Goal: Task Accomplishment & Management: Use online tool/utility

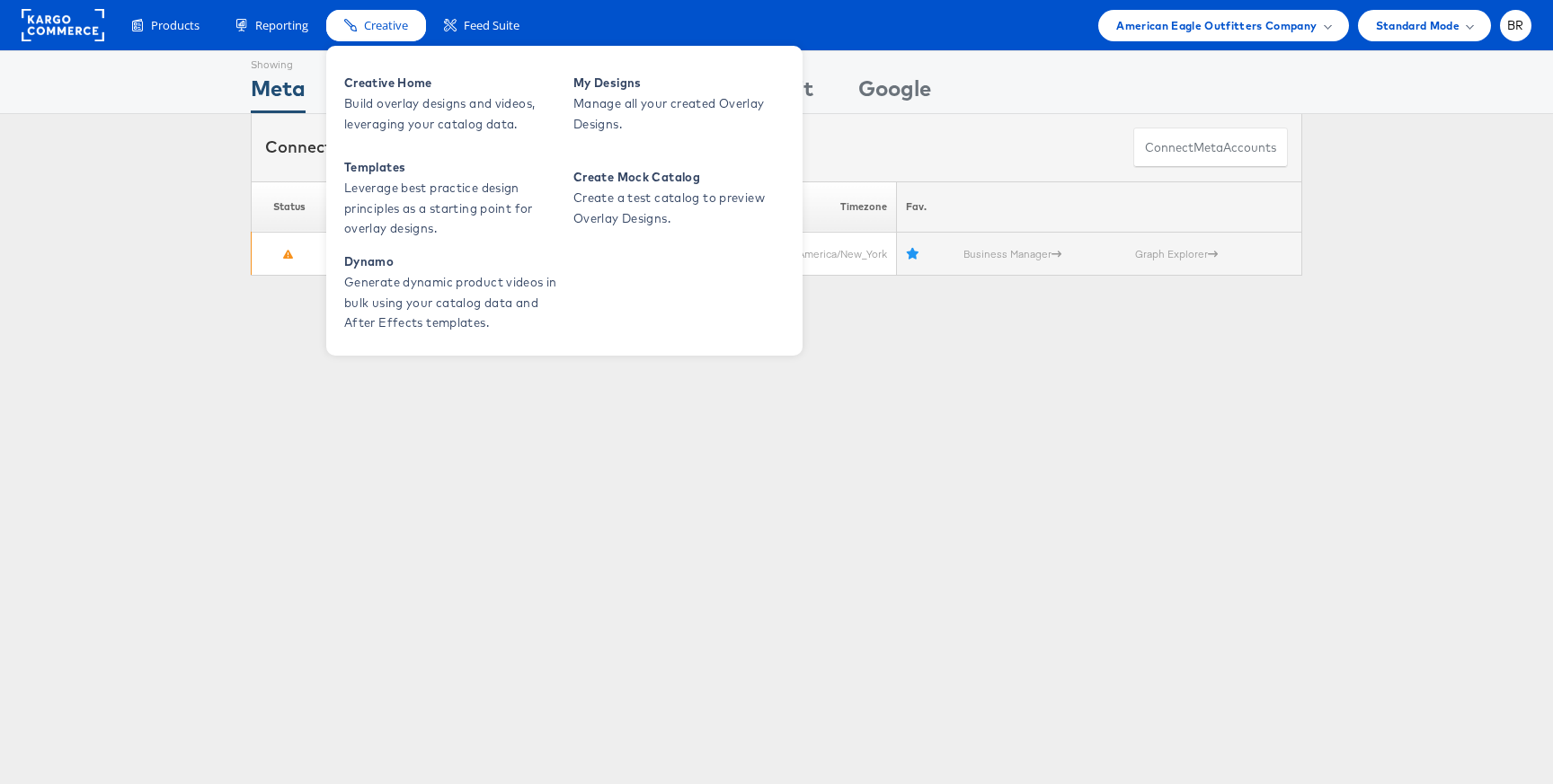
click at [365, 22] on span "Creative" at bounding box center [385, 26] width 44 height 17
click at [366, 91] on span "Creative Home" at bounding box center [451, 82] width 216 height 20
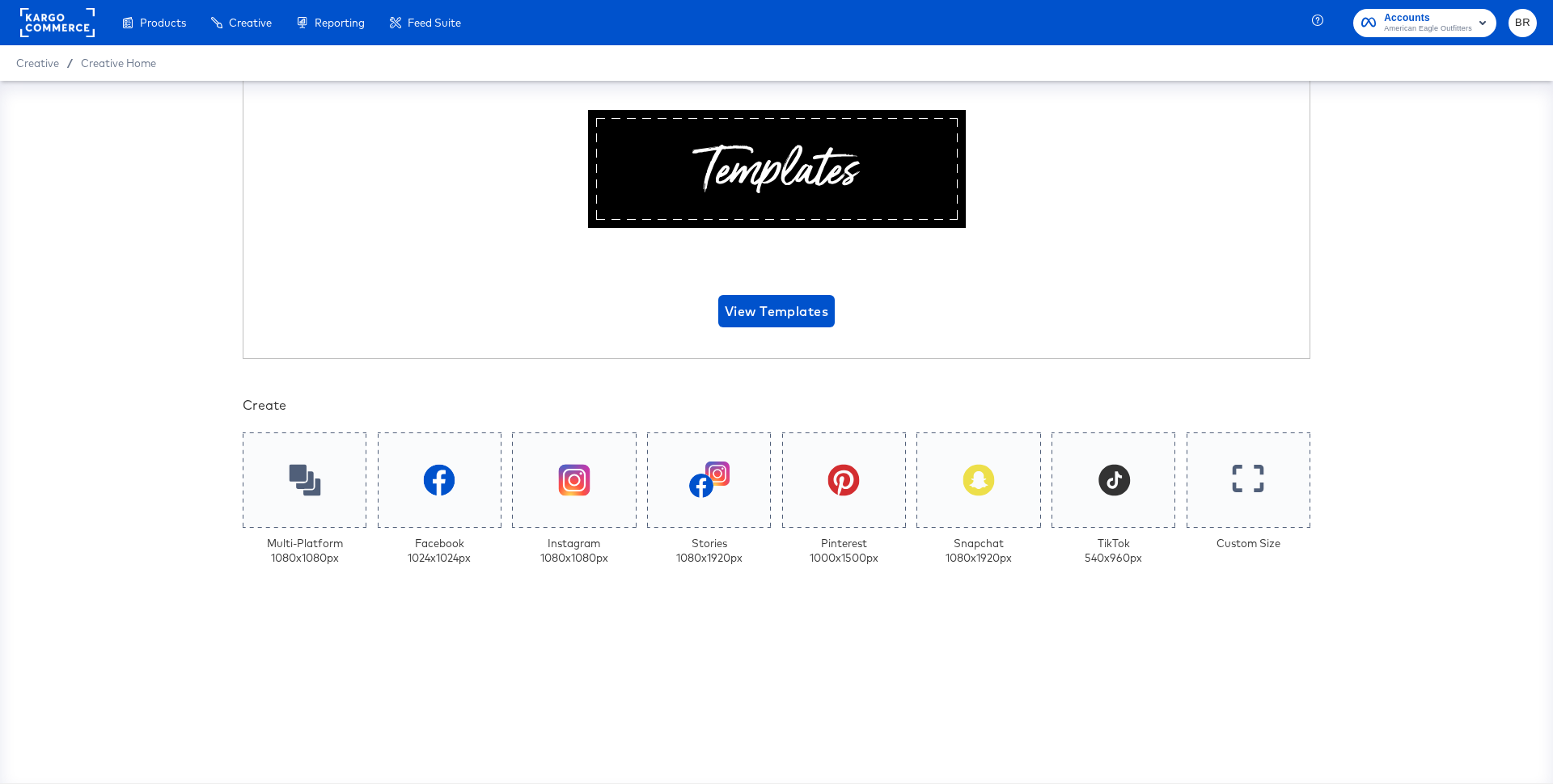
scroll to position [283, 0]
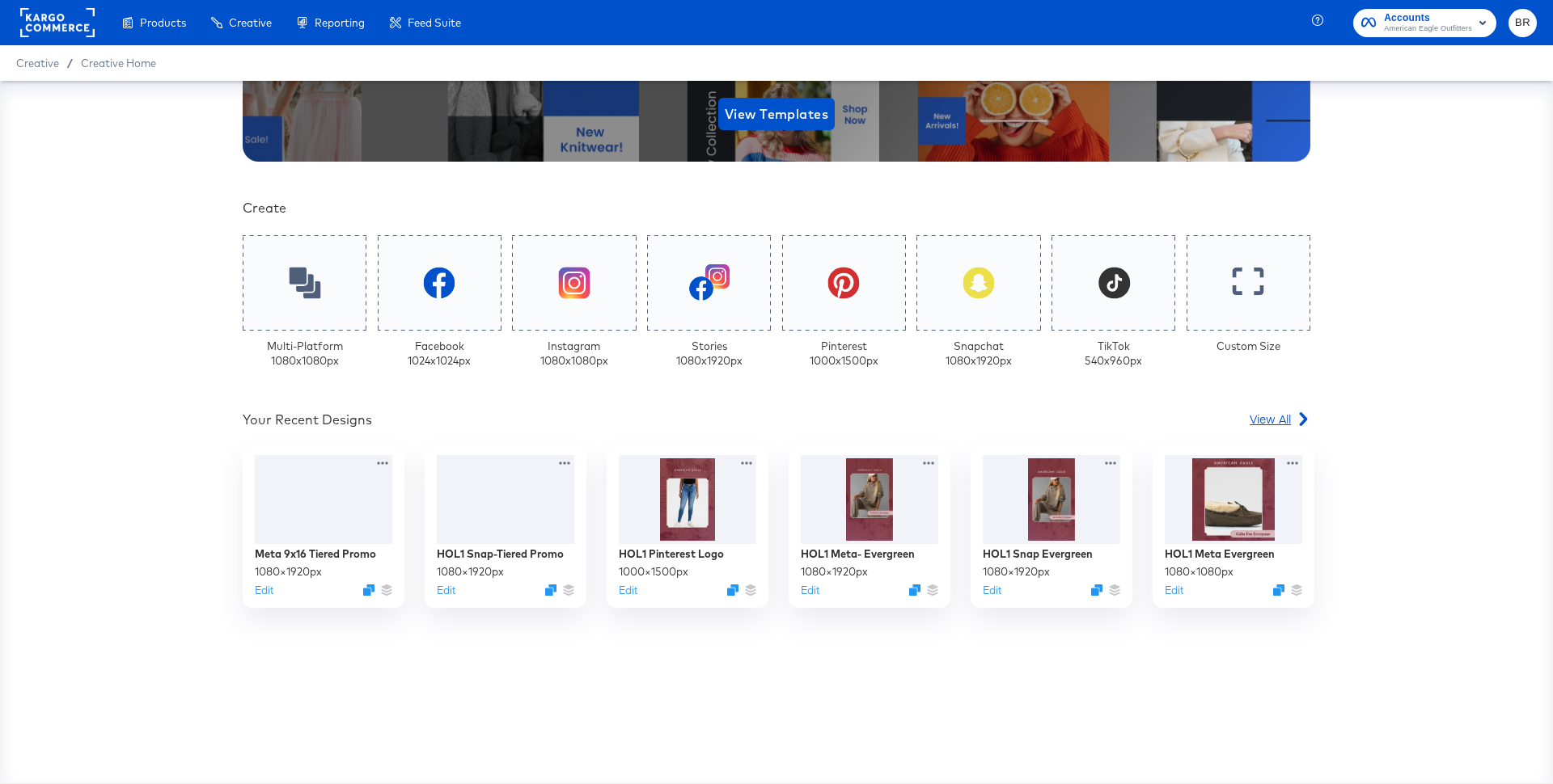
click at [1266, 414] on span "View All" at bounding box center [1270, 418] width 41 height 17
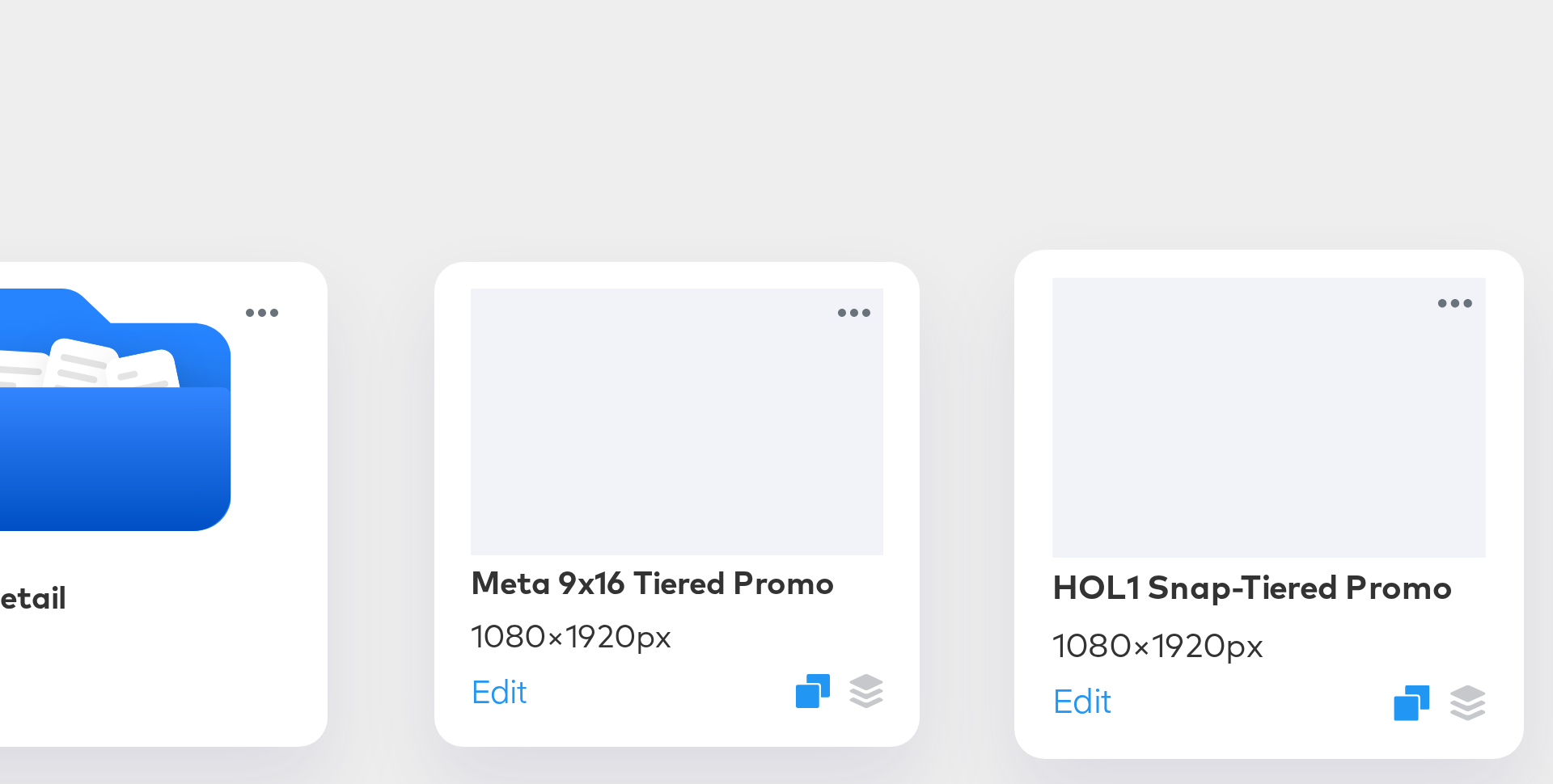
click at [937, 431] on div at bounding box center [974, 409] width 145 height 93
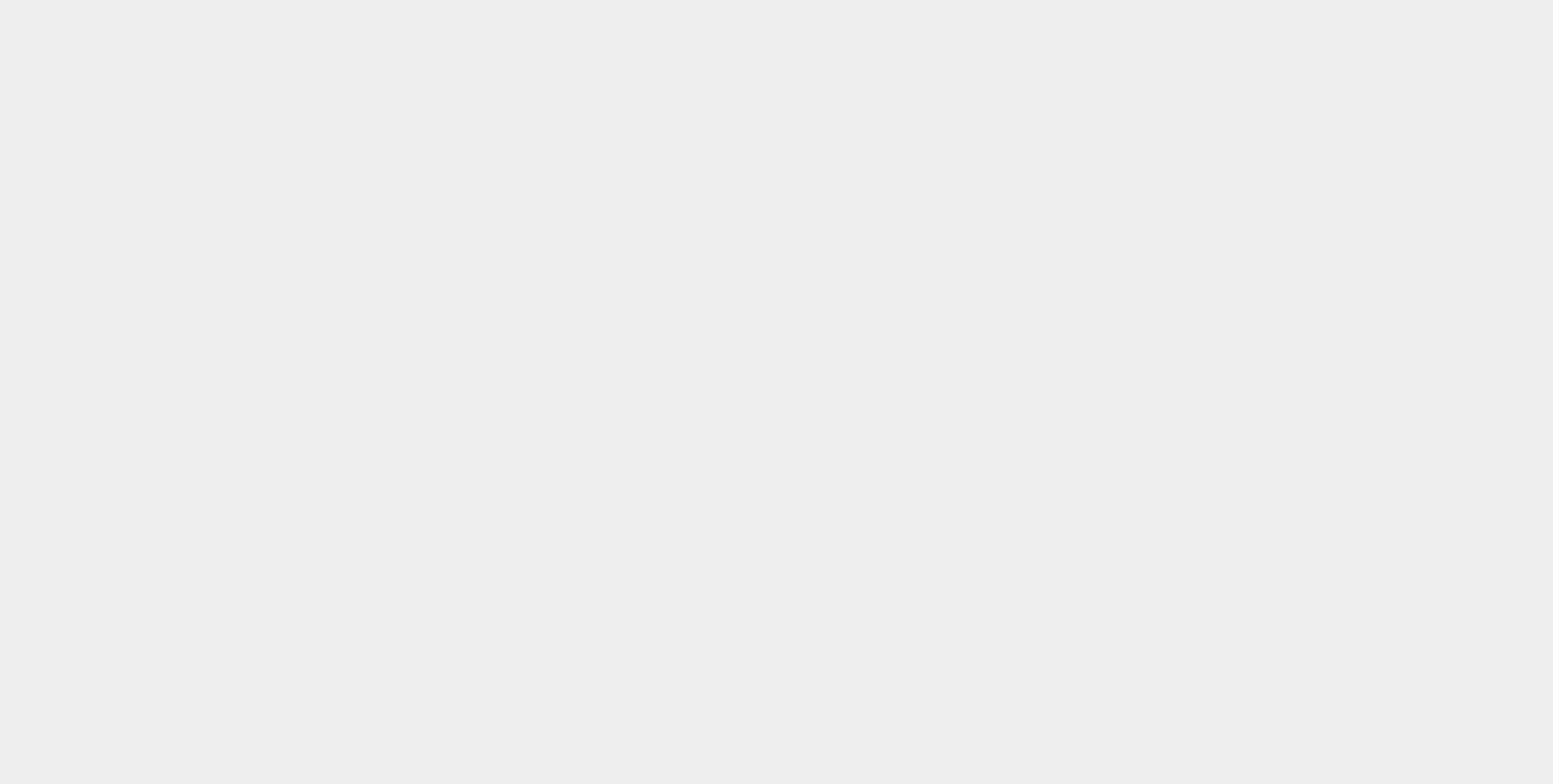
type input "HOL1 Snap-Tiered Promo"
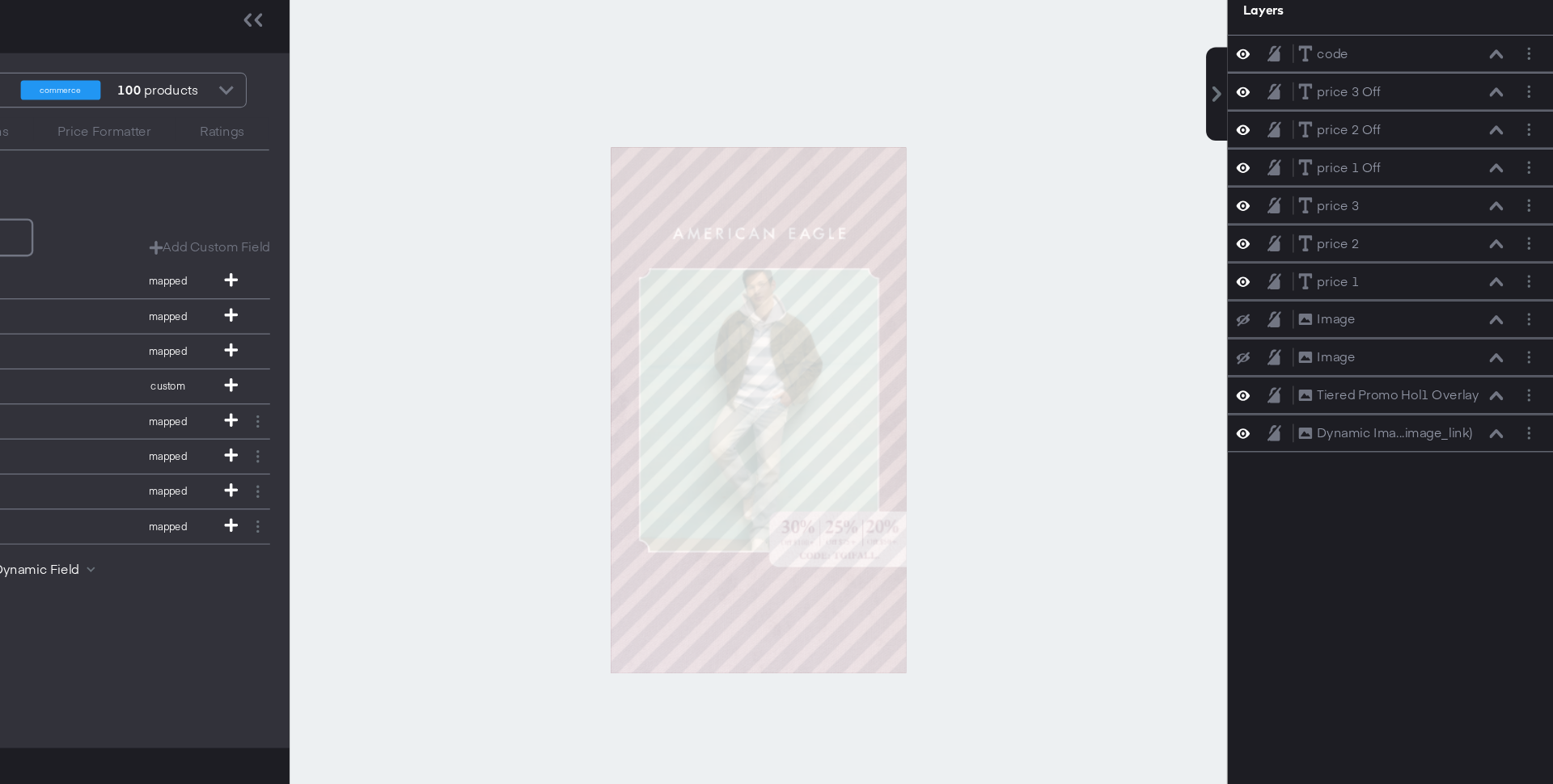
click at [1041, 583] on div at bounding box center [892, 473] width 779 height 704
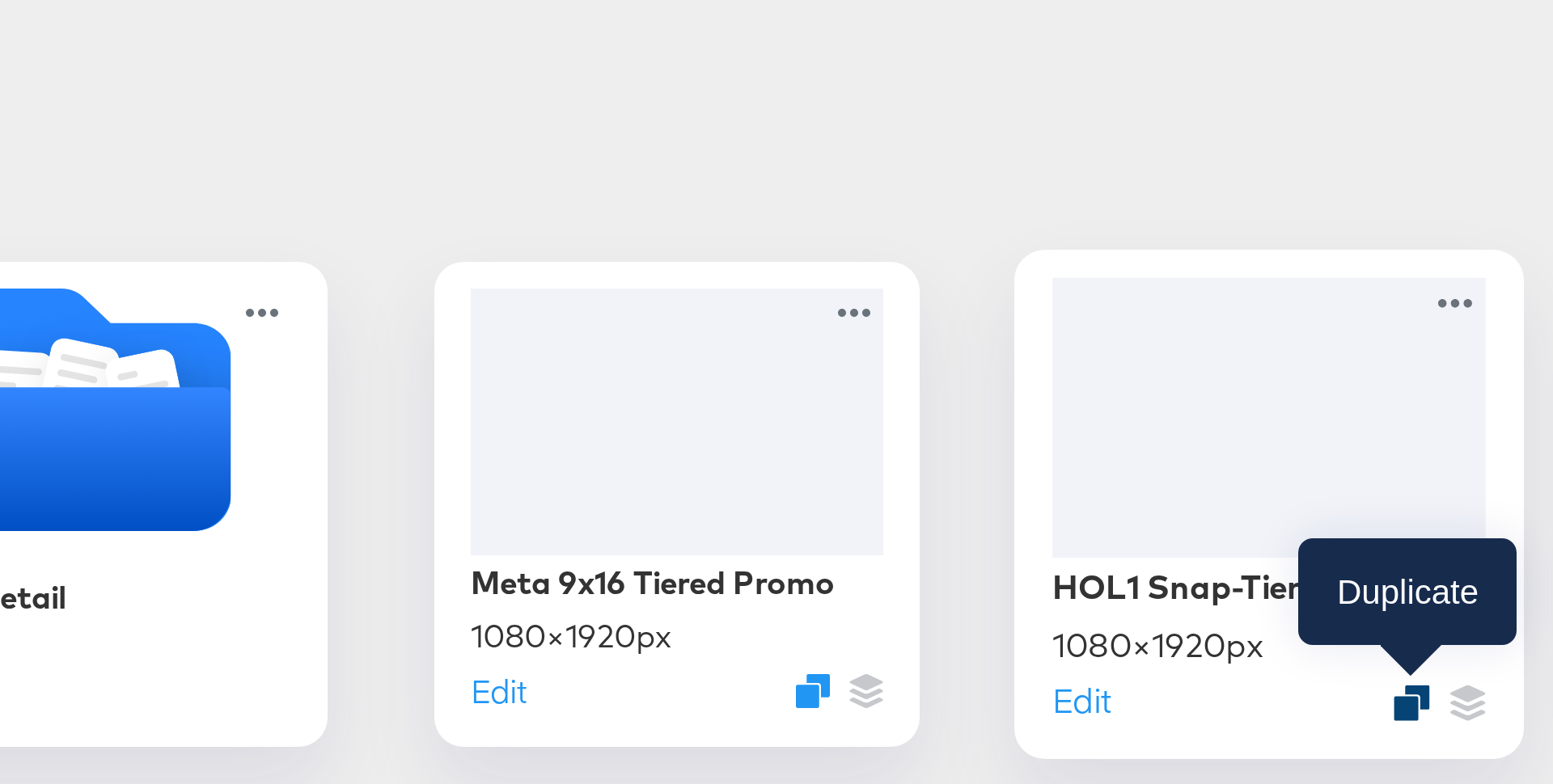
click at [1018, 504] on icon "Duplicate" at bounding box center [1021, 504] width 12 height 12
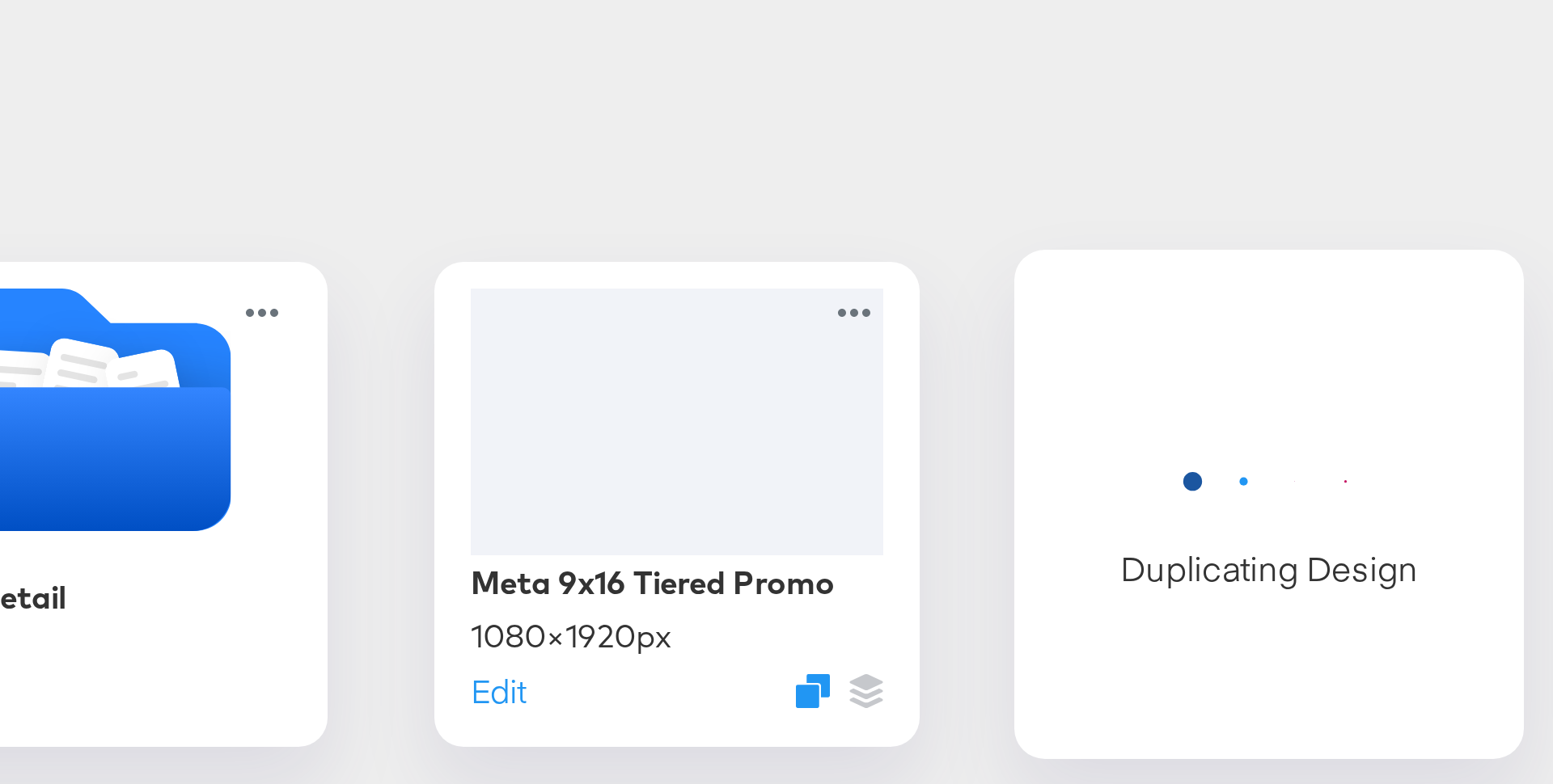
click at [921, 328] on div "Showing 805 Designs Select New Folder +" at bounding box center [776, 315] width 1521 height 33
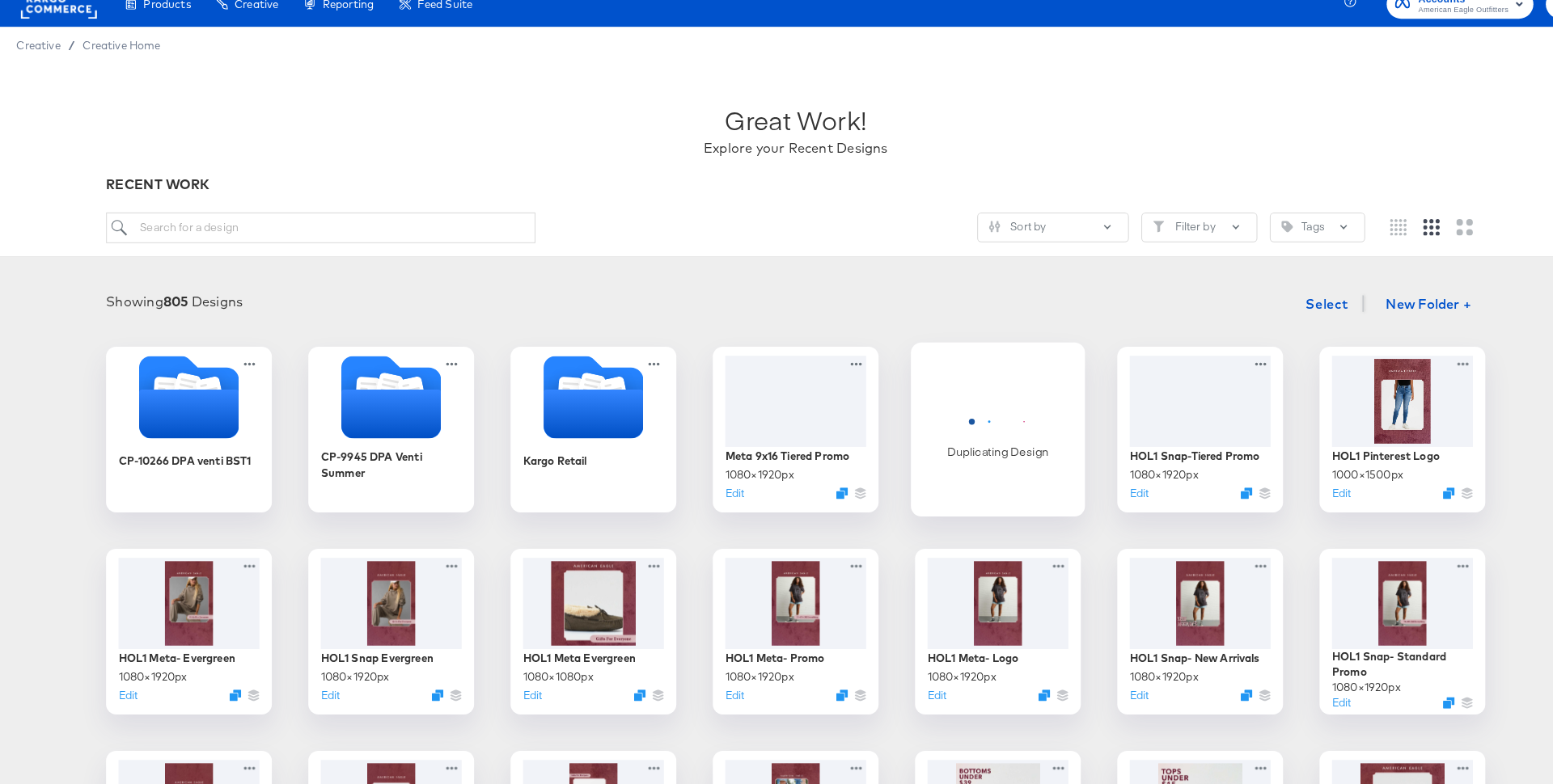
scroll to position [16, 0]
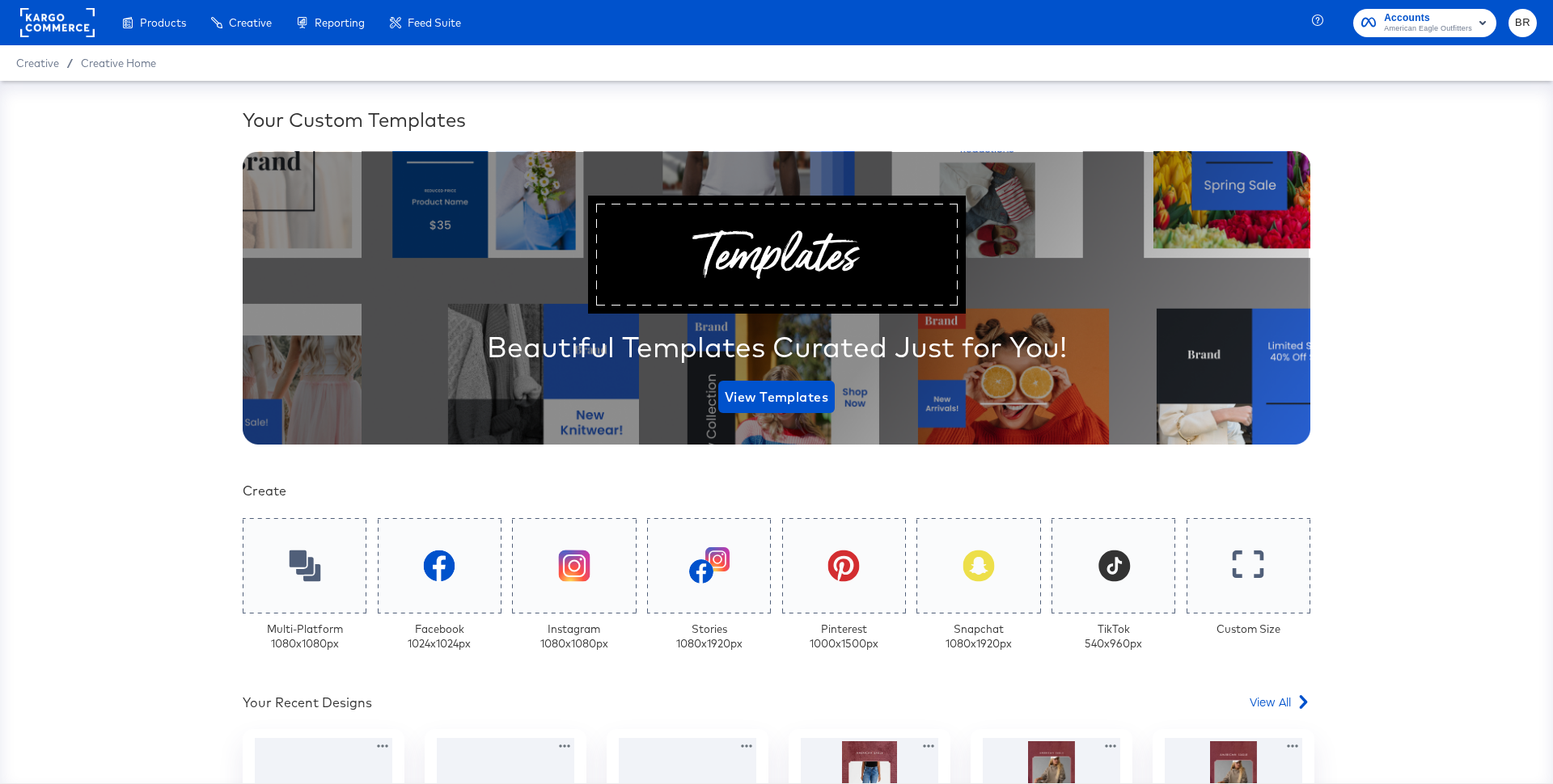
drag, startPoint x: 983, startPoint y: 253, endPoint x: 1083, endPoint y: 251, distance: 100.0
click at [1083, 251] on div "Beautiful Templates Curated Just for You! View Templates" at bounding box center [776, 299] width 1068 height 294
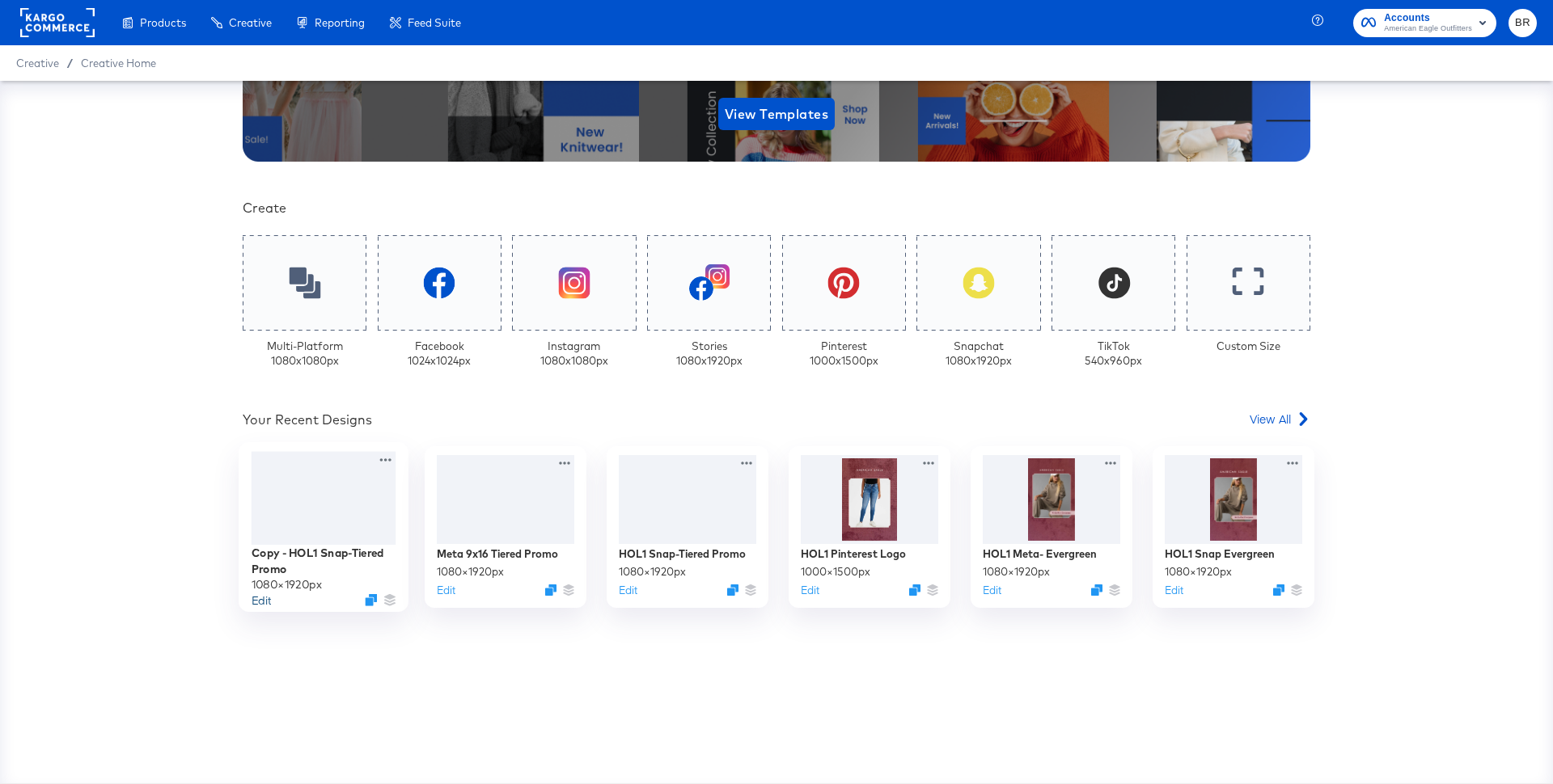
click at [265, 600] on button "Edit" at bounding box center [261, 600] width 19 height 16
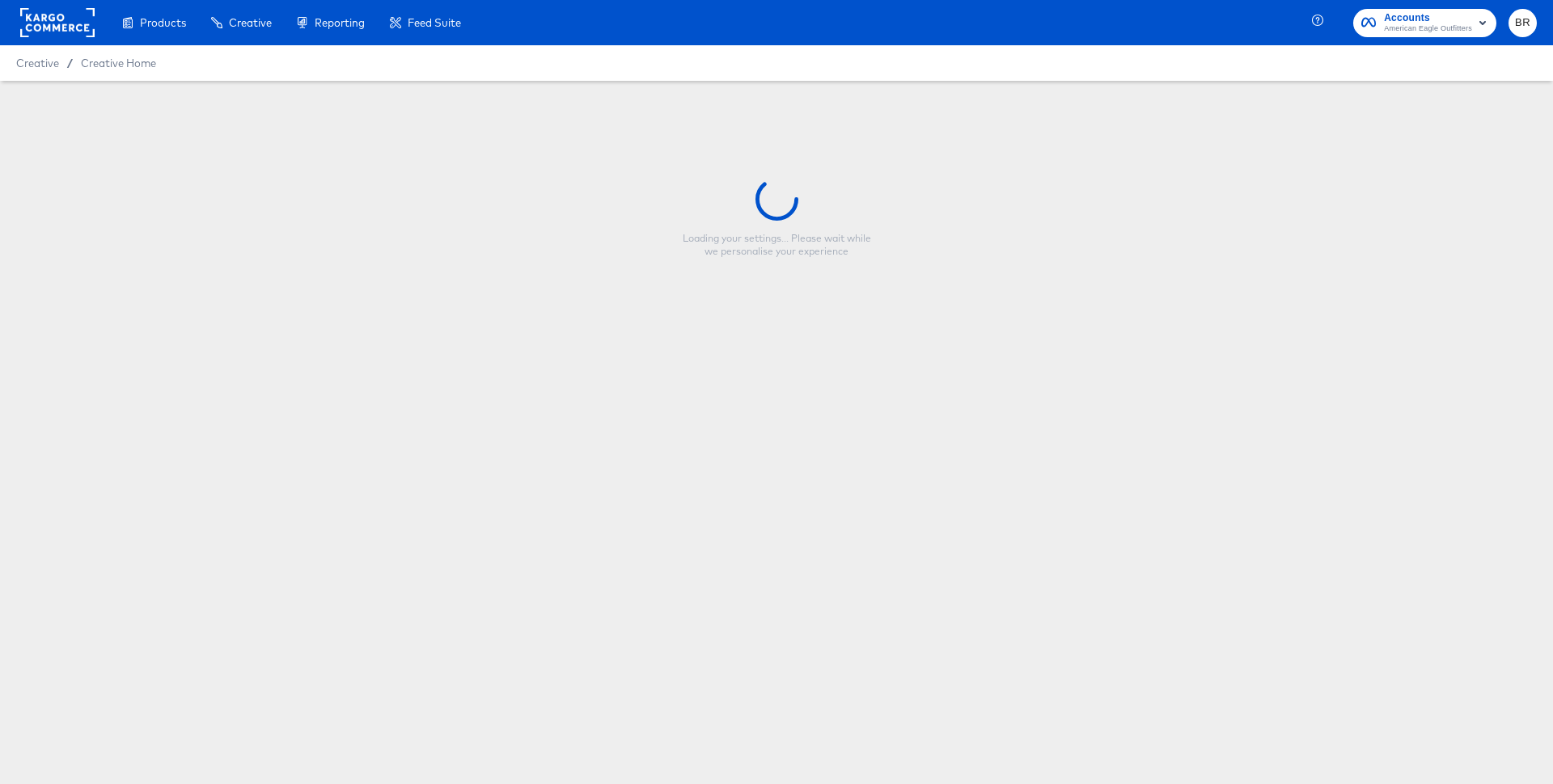
type input "Copy - HOL1 Snap-Tiered Promo"
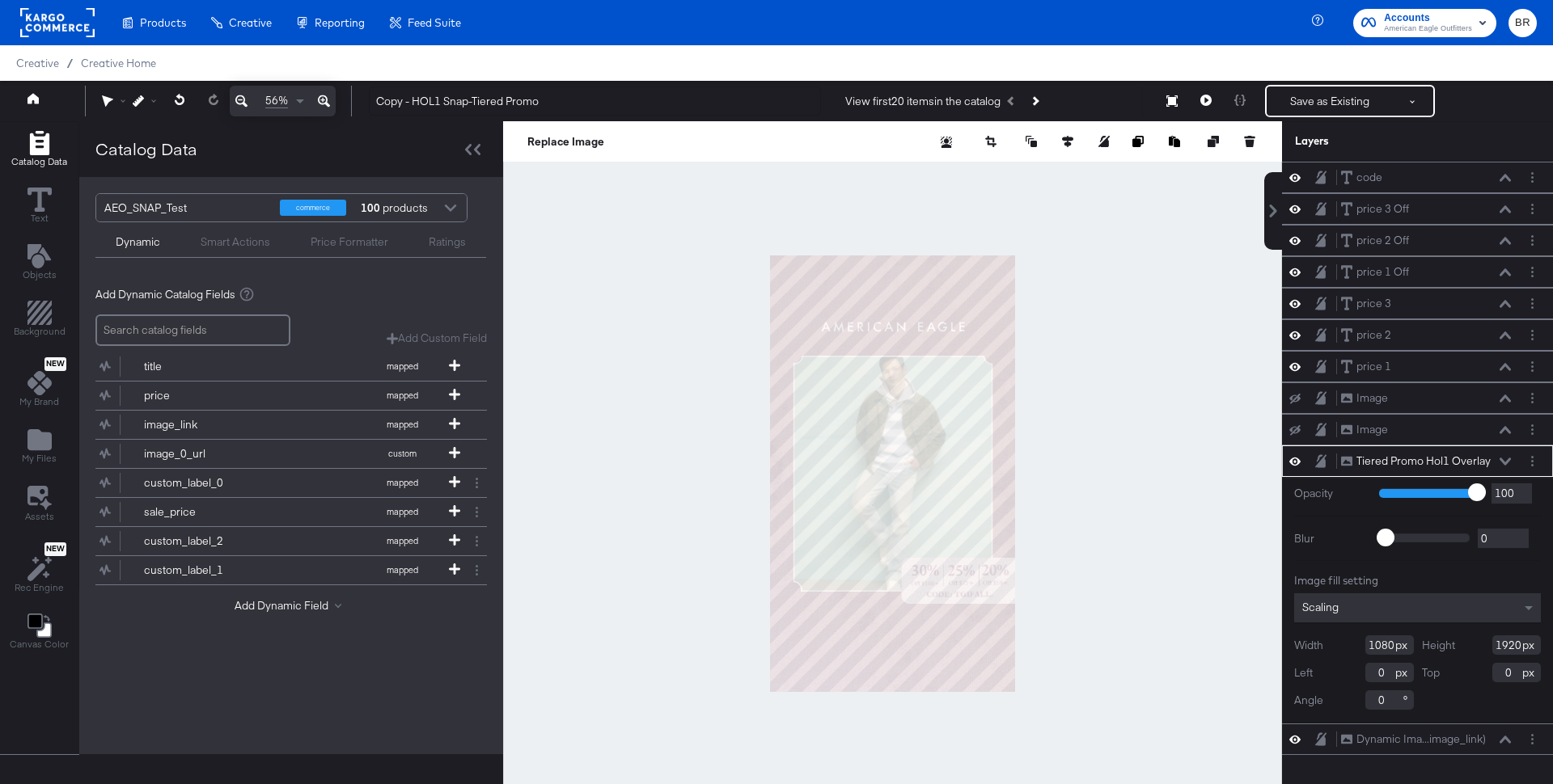
type input "-585"
type input "57"
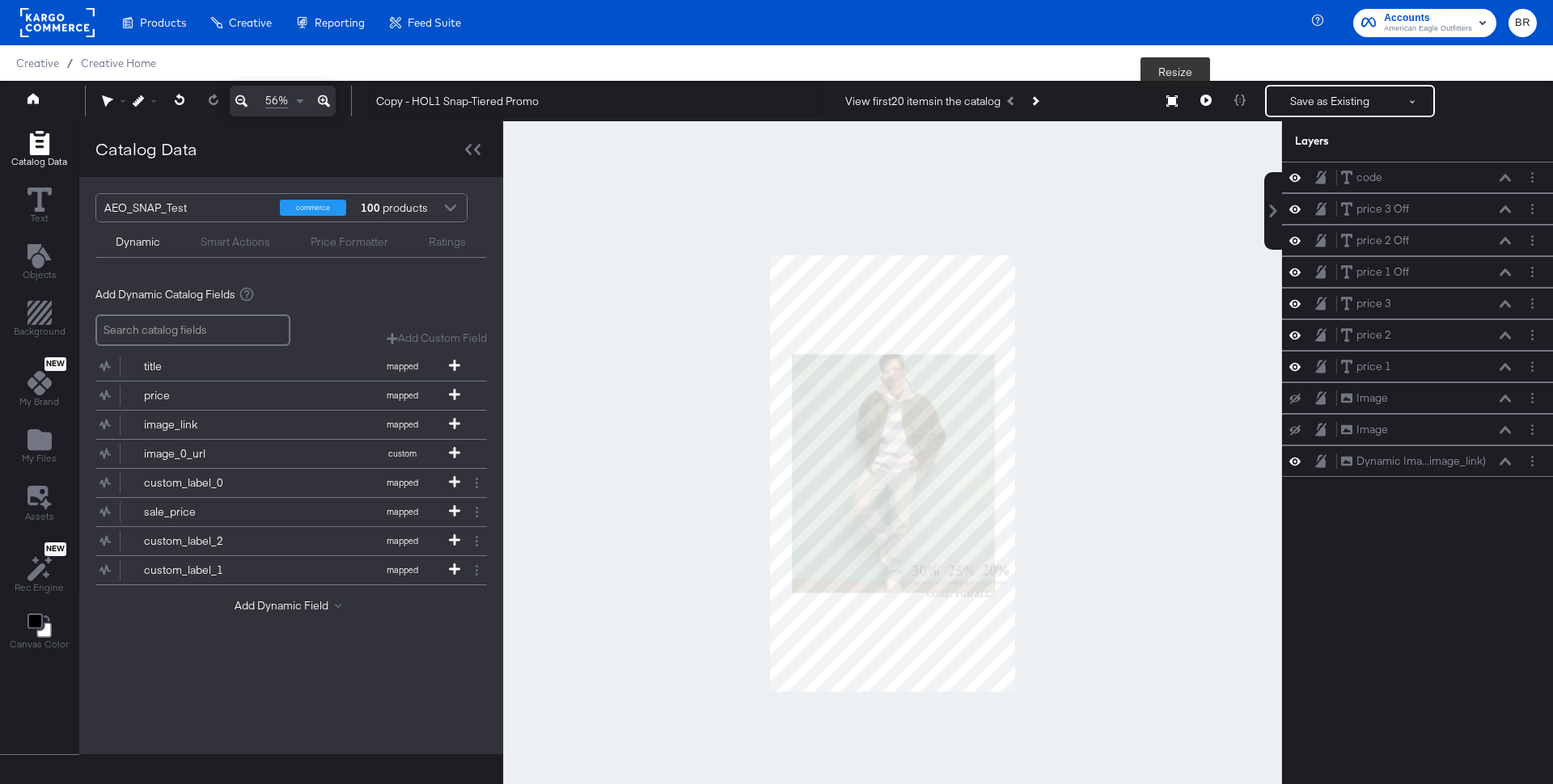
click at [1177, 106] on icon at bounding box center [1171, 101] width 11 height 11
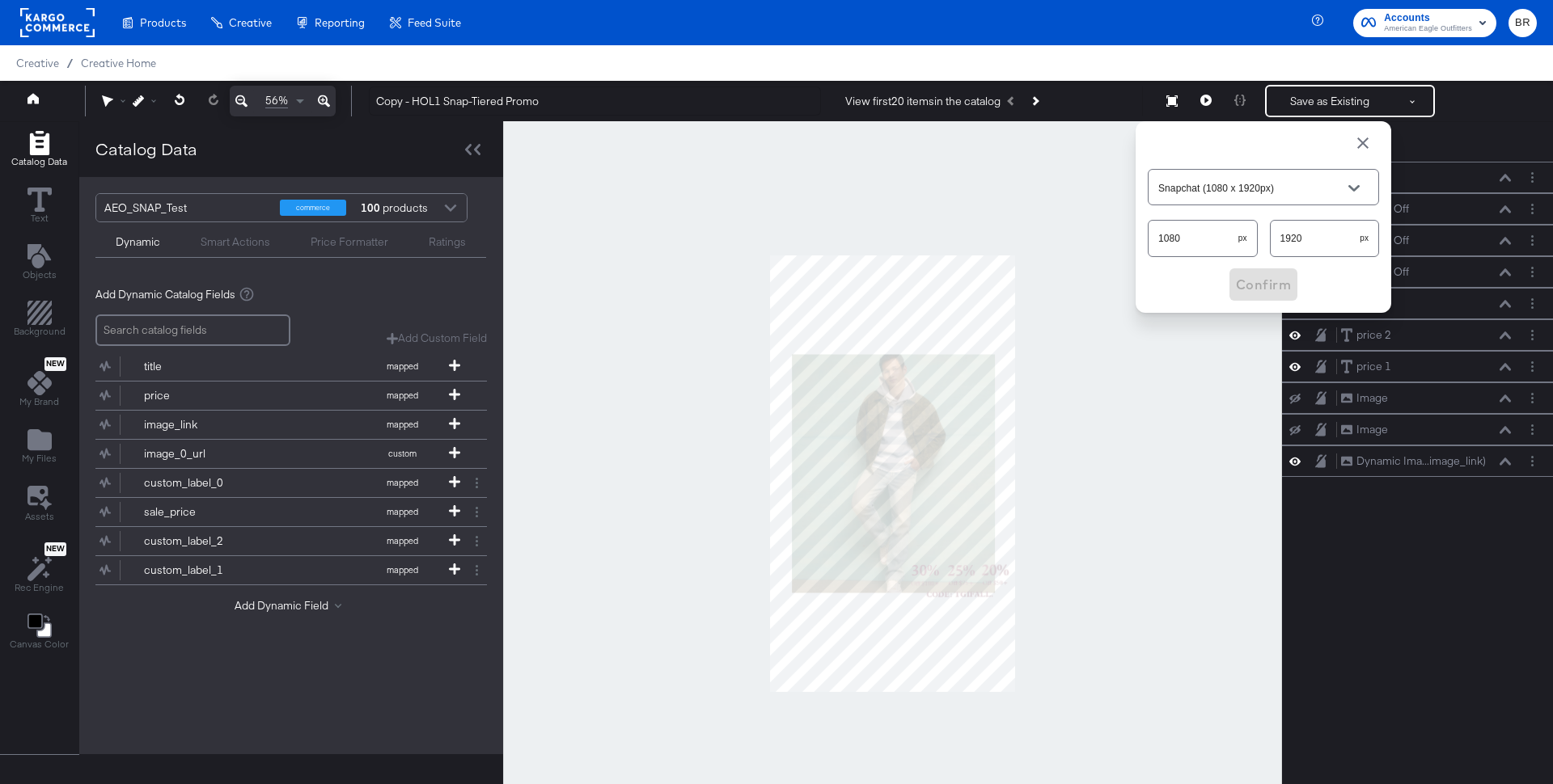
click at [1204, 184] on input "Snapchat (1080 x 1920px)" at bounding box center [1251, 187] width 192 height 18
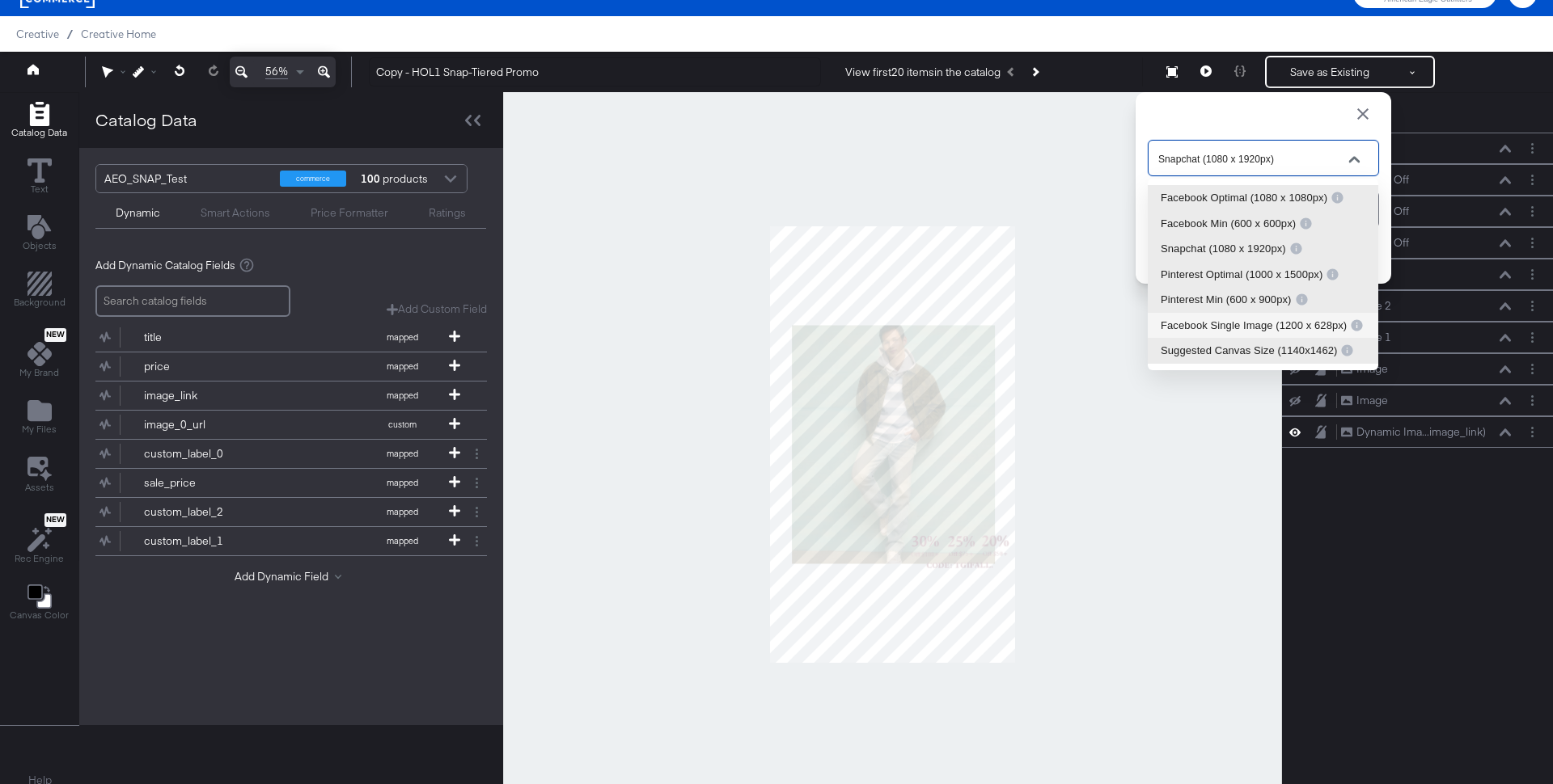
scroll to position [40, 0]
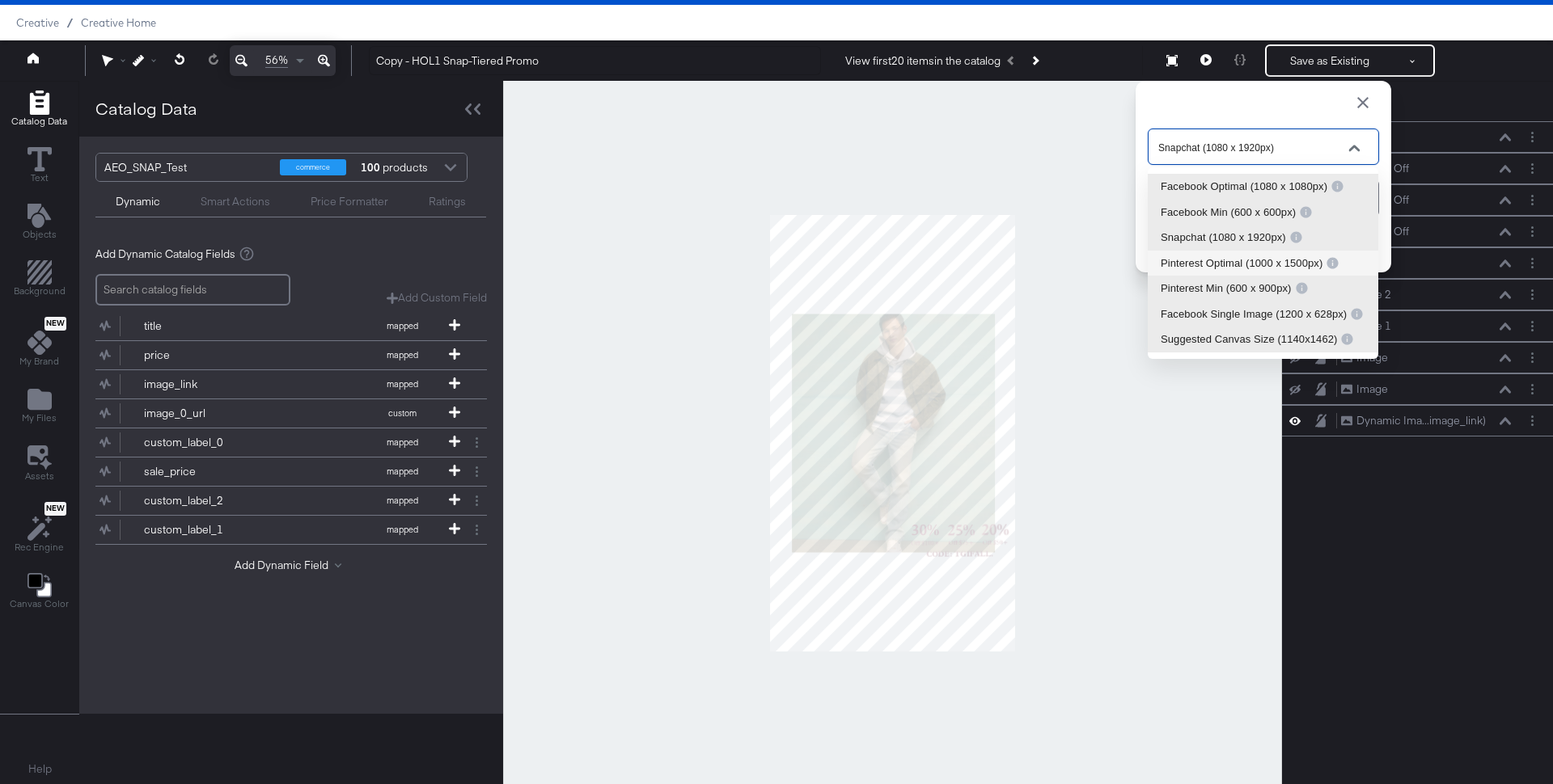
click at [1249, 259] on div "Pinterest Optimal (1000 x 1500px)" at bounding box center [1250, 263] width 179 height 17
type input "Pinterest Optimal (1000 x 1500px)"
type input "1000"
type input "1500"
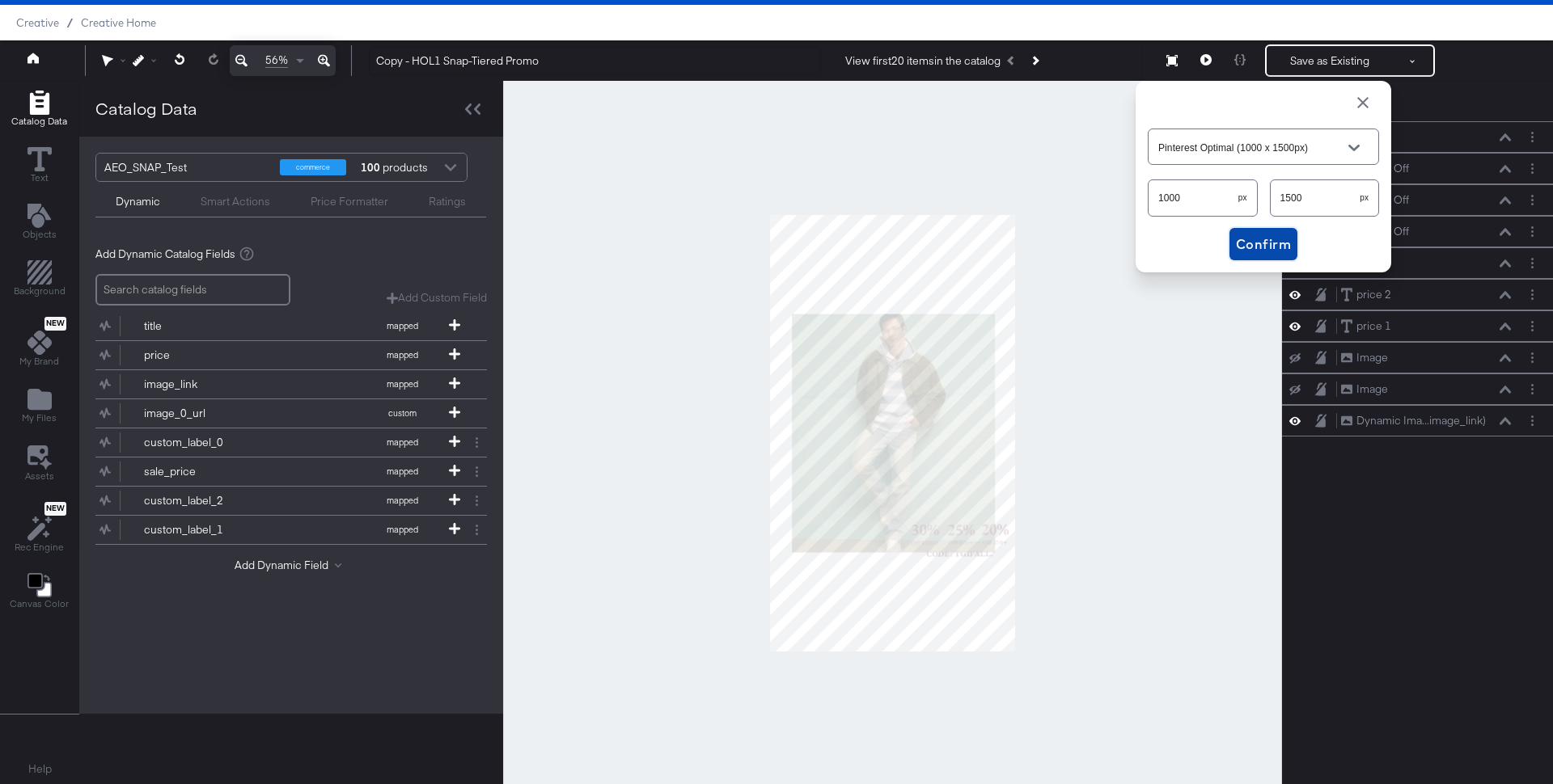
click at [1262, 243] on span "Confirm" at bounding box center [1263, 244] width 55 height 23
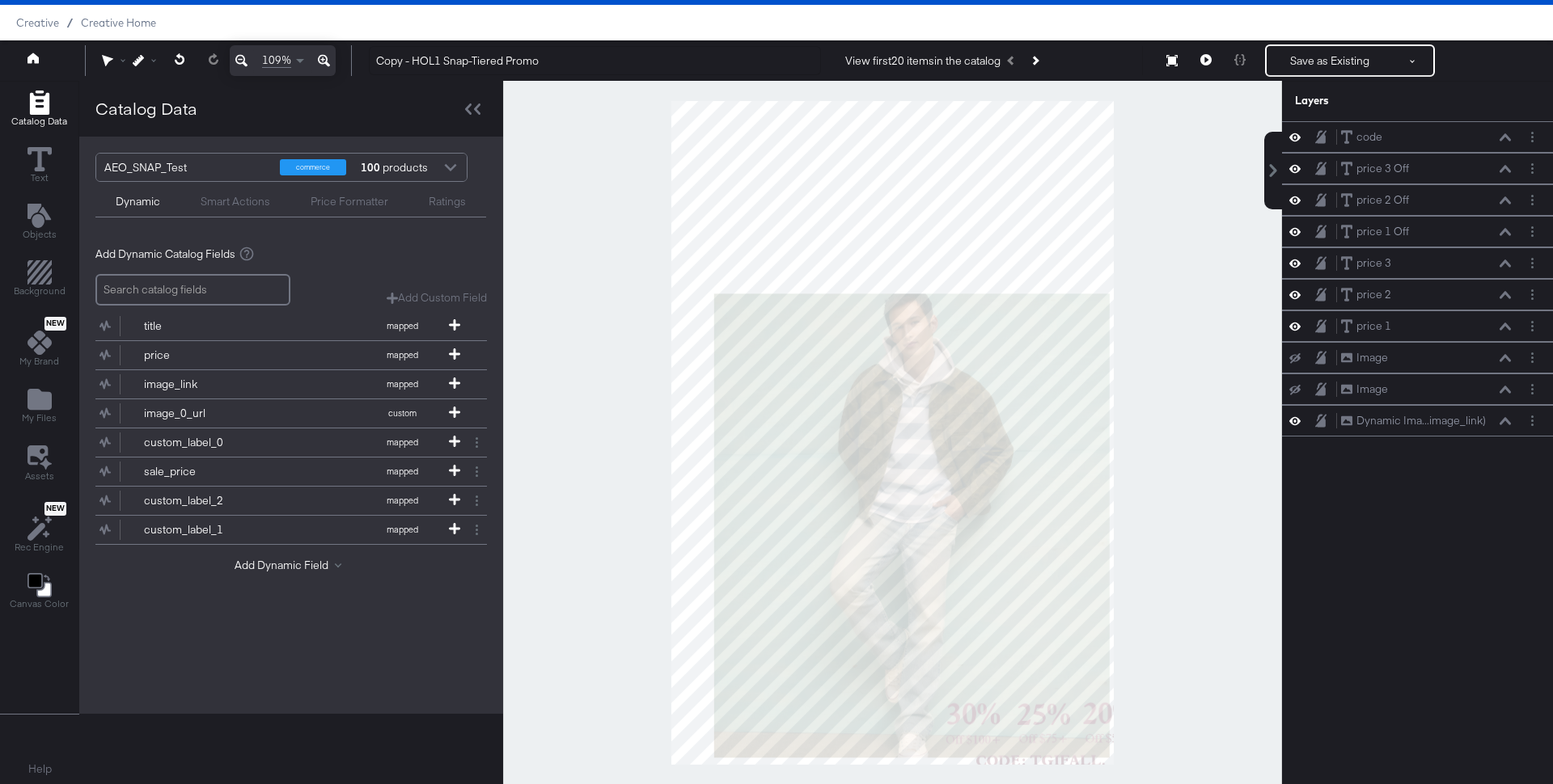
click at [233, 61] on button at bounding box center [241, 60] width 24 height 30
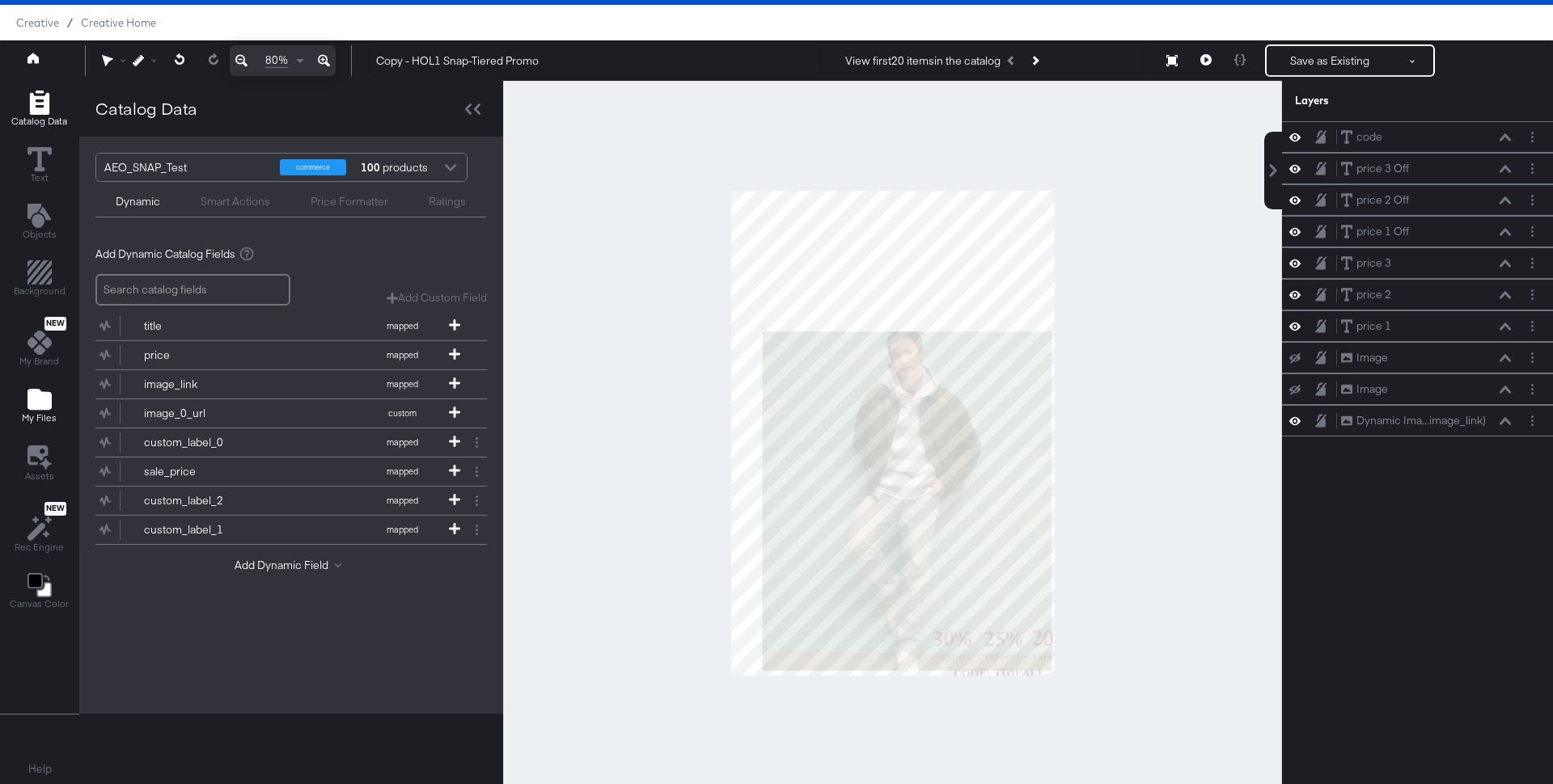
click at [14, 412] on button "My Files" at bounding box center [39, 407] width 54 height 46
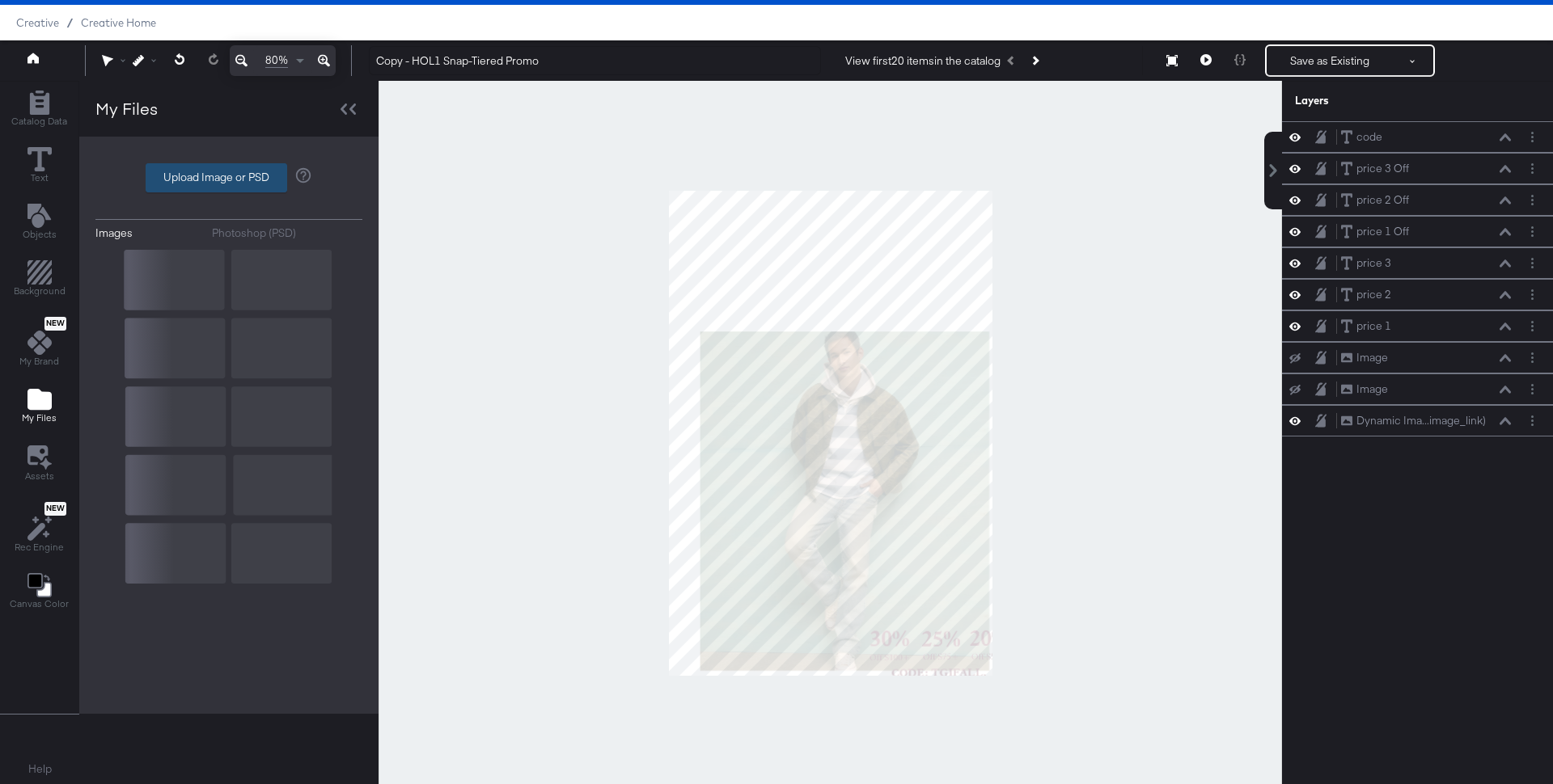
click at [218, 179] on label "Upload Image or PSD" at bounding box center [216, 178] width 140 height 28
click at [229, 178] on input "Upload Image or PSD" at bounding box center [229, 178] width 0 height 0
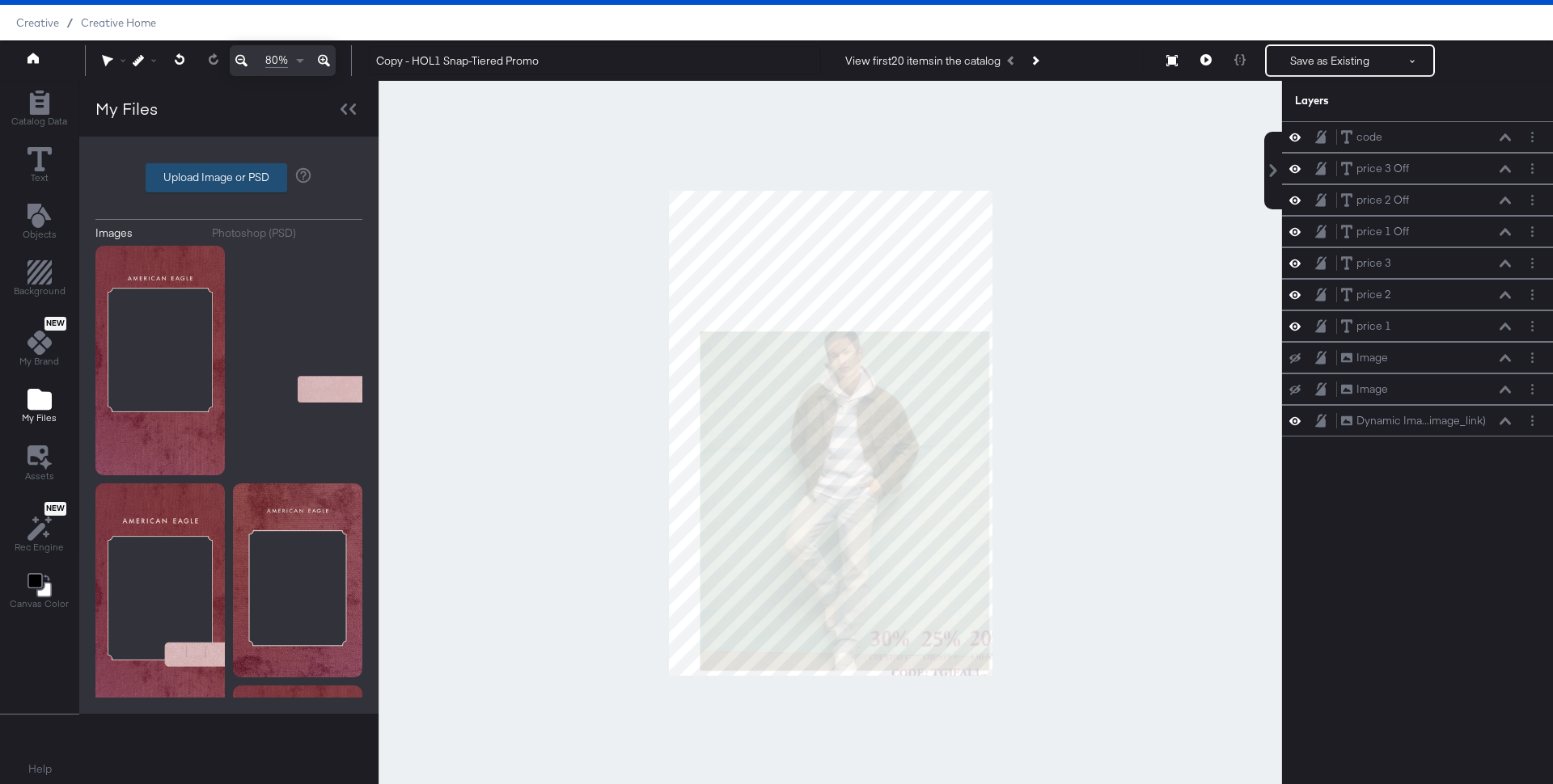
type input "C:\fakepath\bts3.logo_pintiered.png"
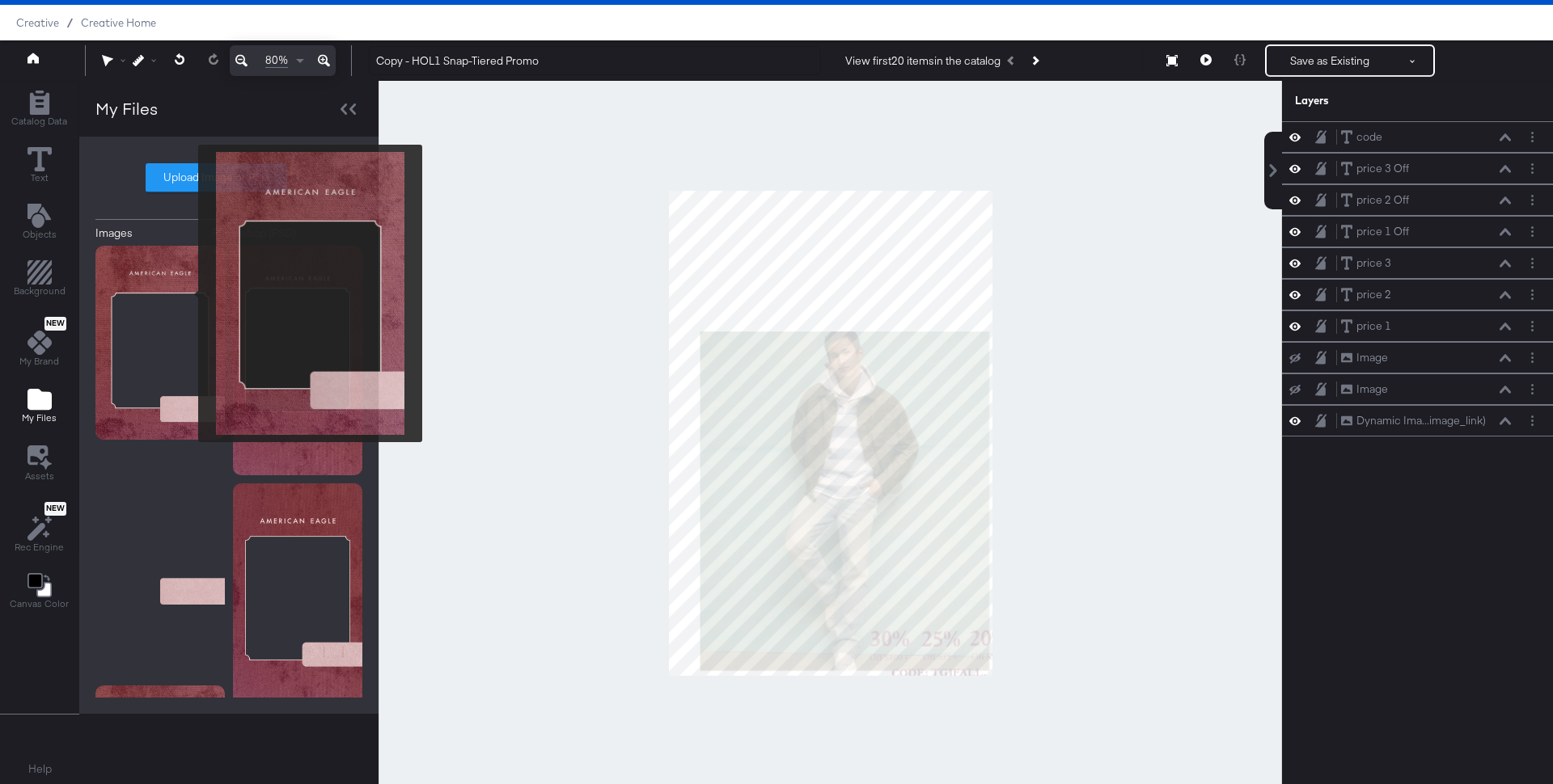
click at [187, 294] on img at bounding box center [160, 342] width 129 height 194
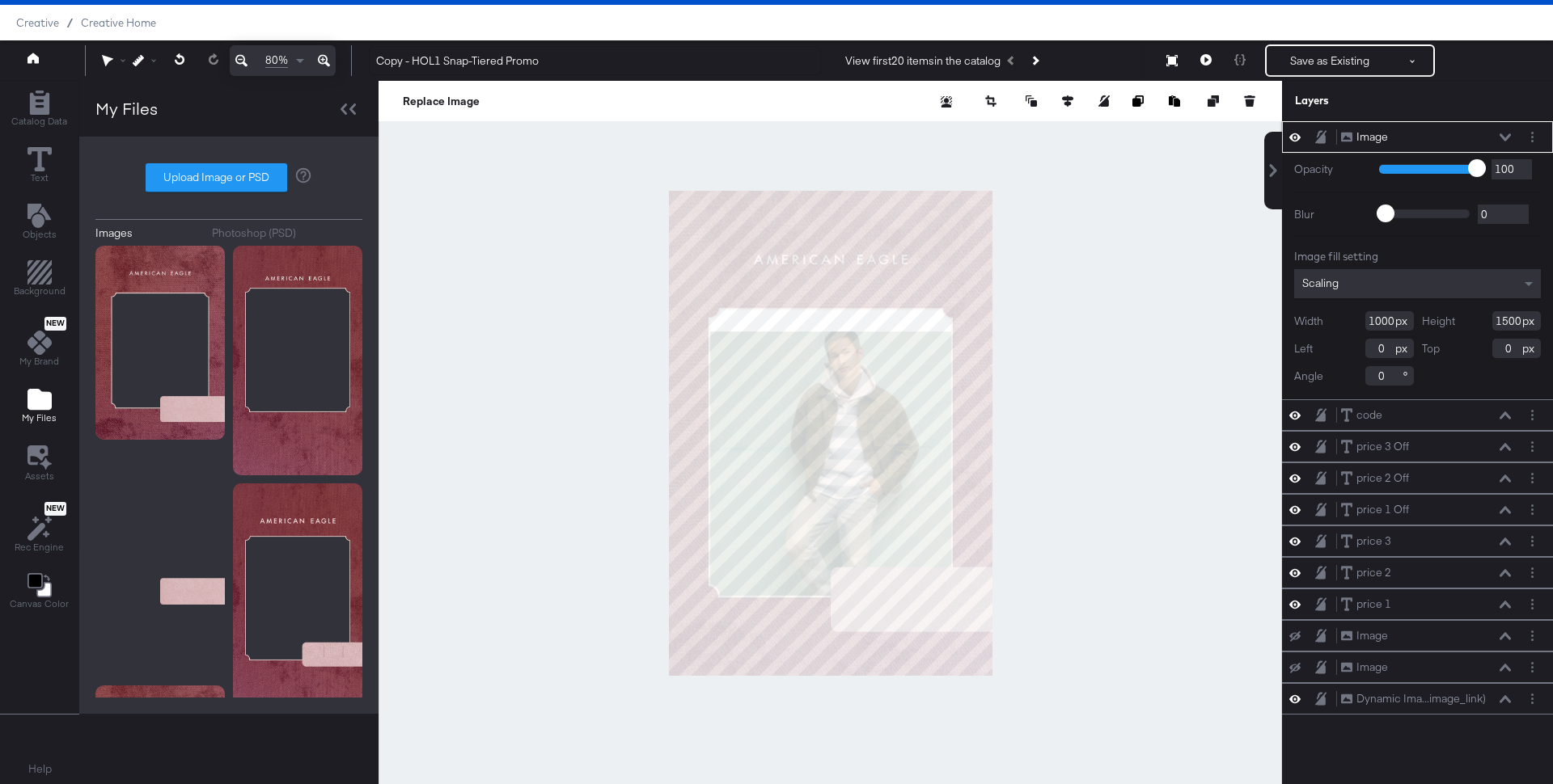
click at [1509, 133] on icon at bounding box center [1505, 137] width 11 height 8
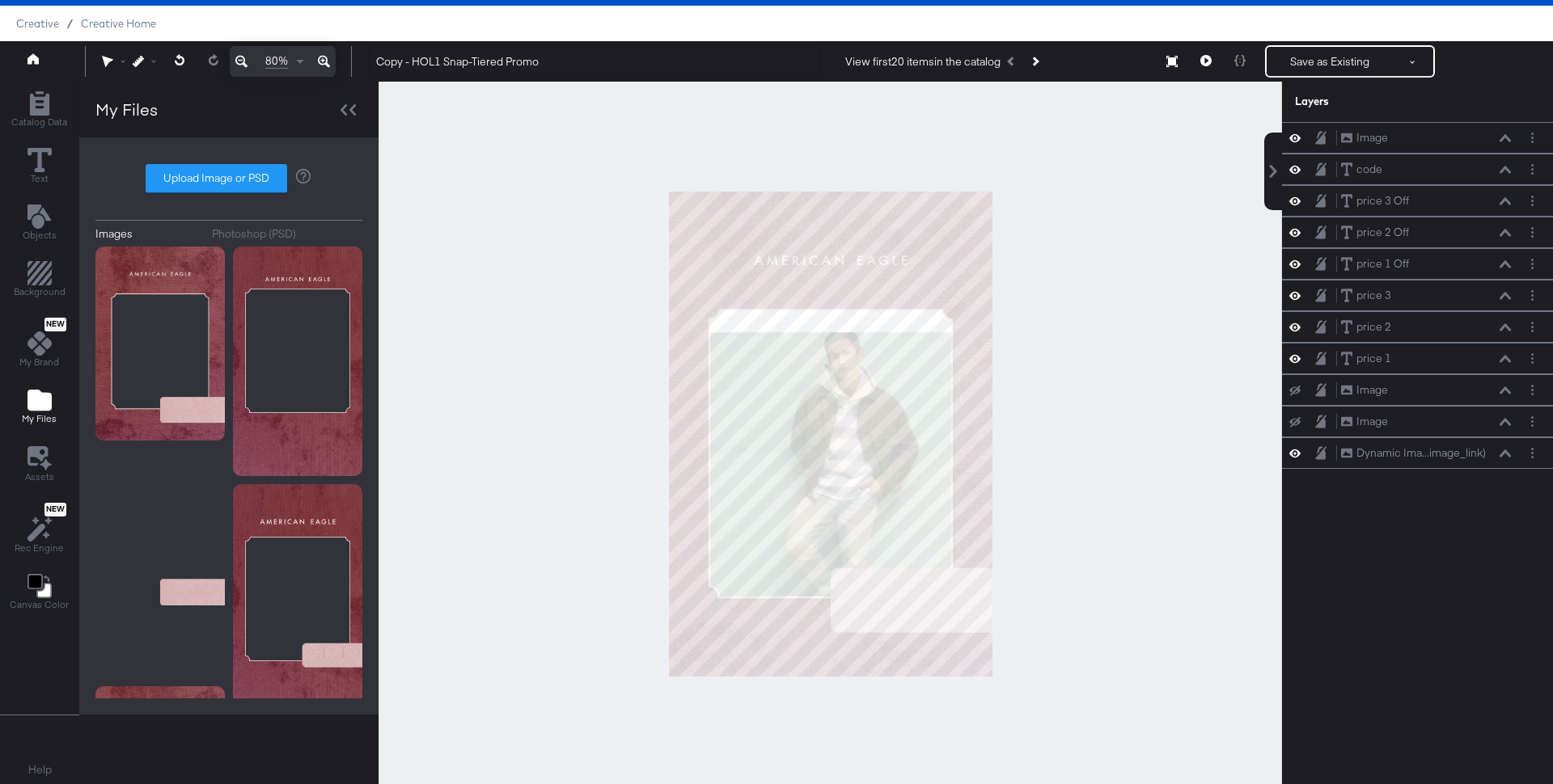
scroll to position [37, 0]
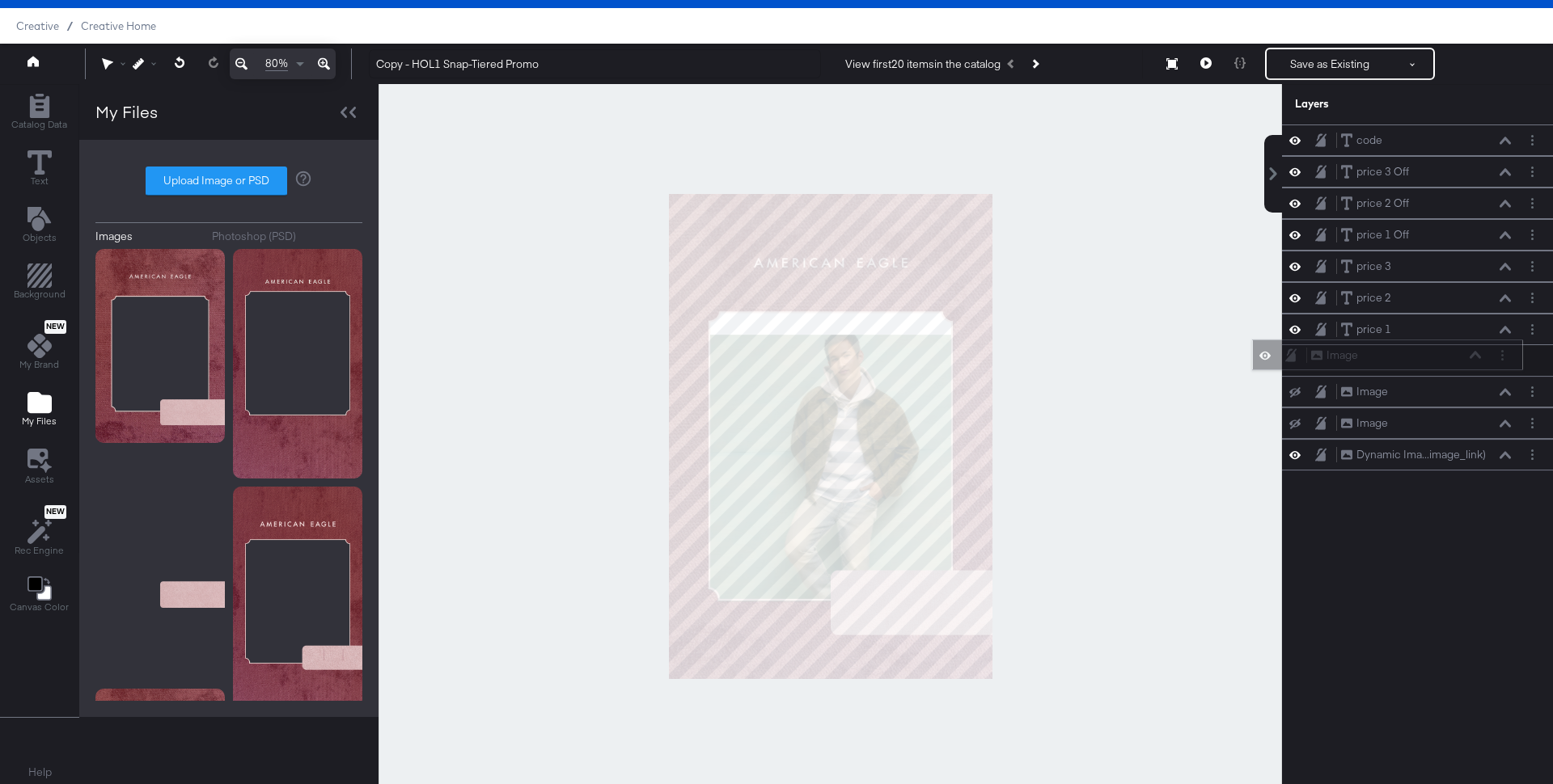
drag, startPoint x: 1479, startPoint y: 127, endPoint x: 1449, endPoint y: 354, distance: 229.0
click at [1449, 354] on div "Image Image" at bounding box center [1395, 355] width 172 height 17
click at [1327, 354] on div at bounding box center [1326, 362] width 23 height 16
click at [1313, 353] on div "Image Image" at bounding box center [1417, 361] width 258 height 17
click at [1319, 354] on icon at bounding box center [1320, 361] width 11 height 14
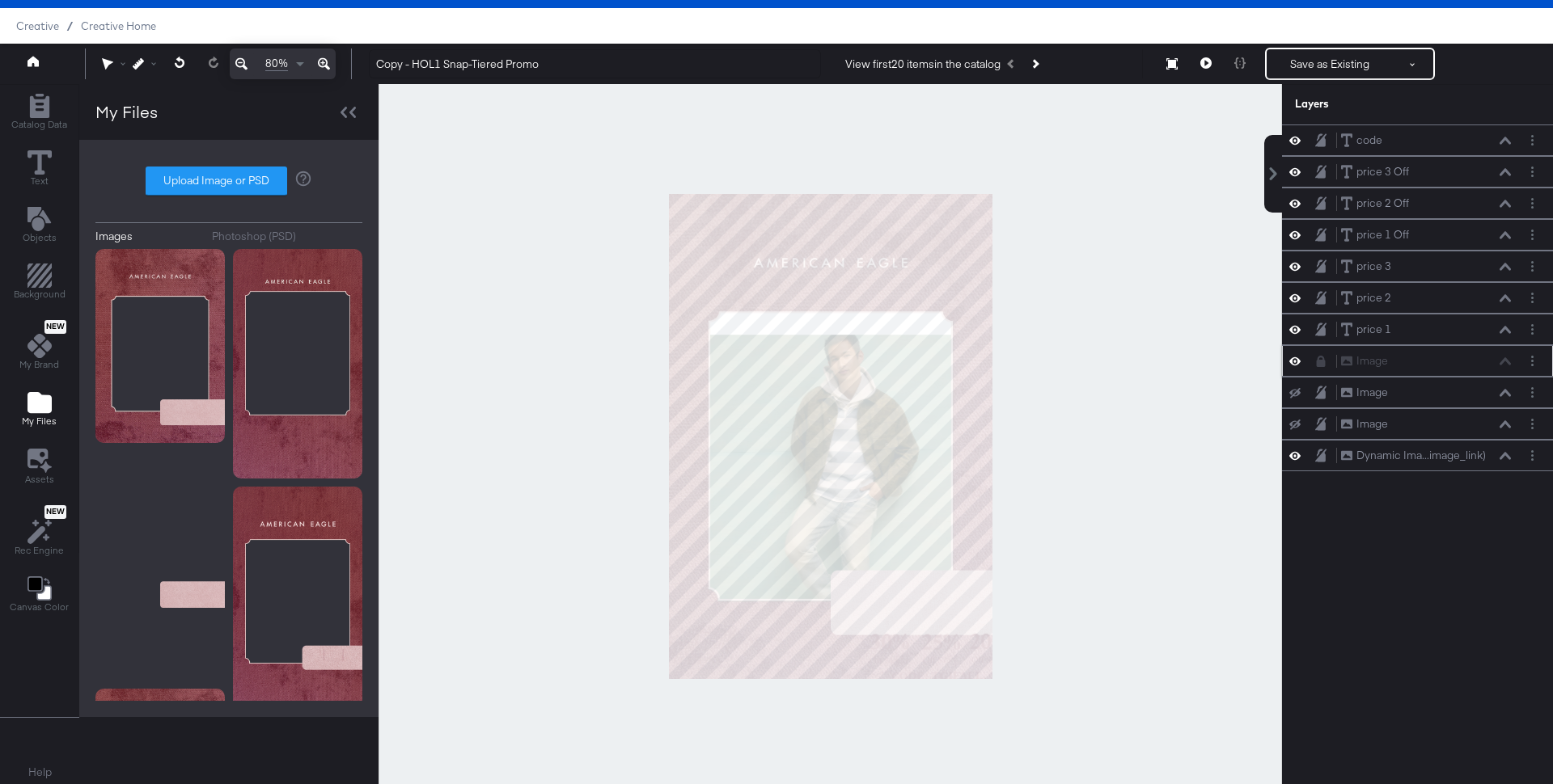
click at [829, 508] on div at bounding box center [830, 436] width 904 height 704
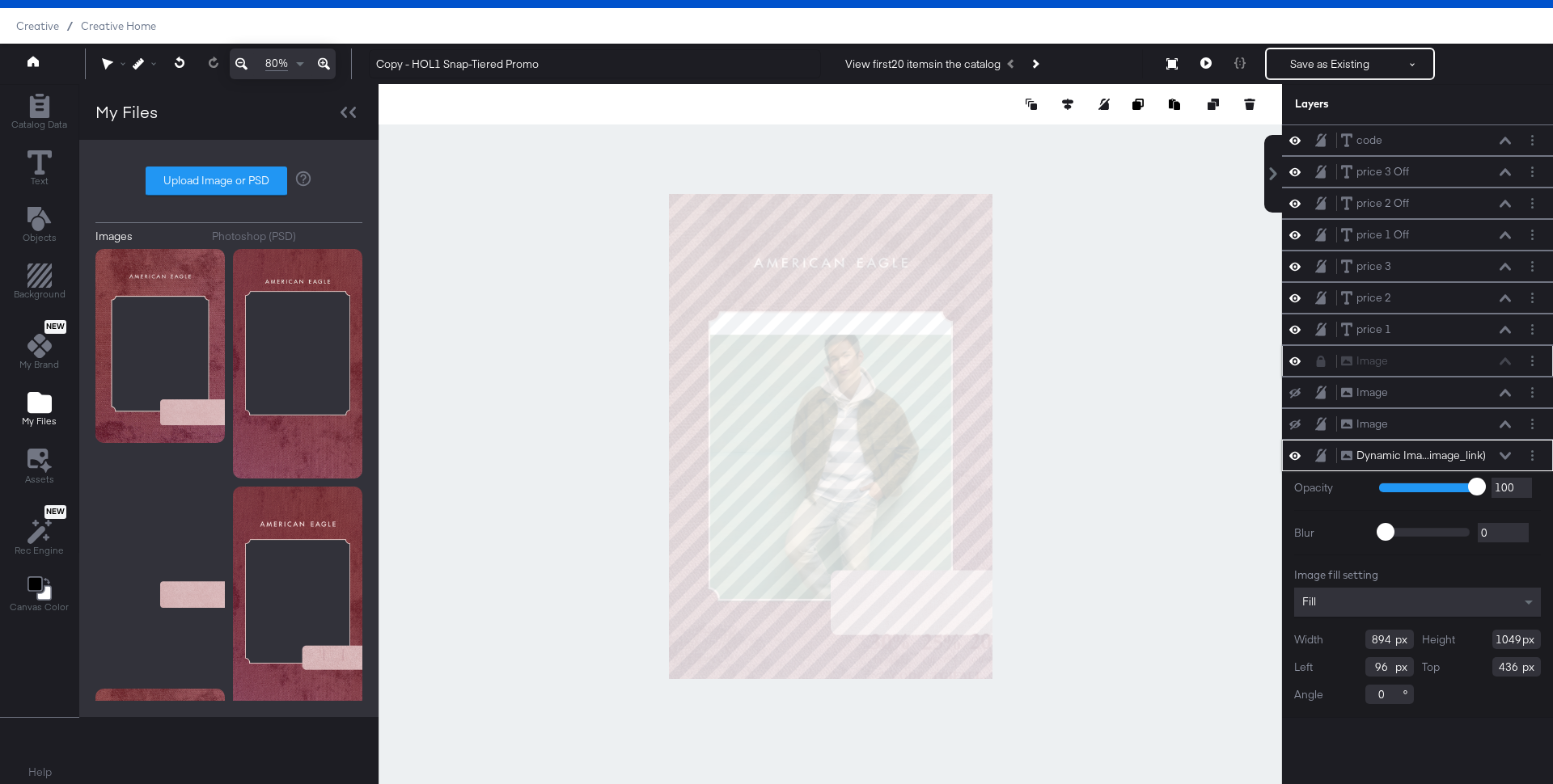
type input "89"
type input "336"
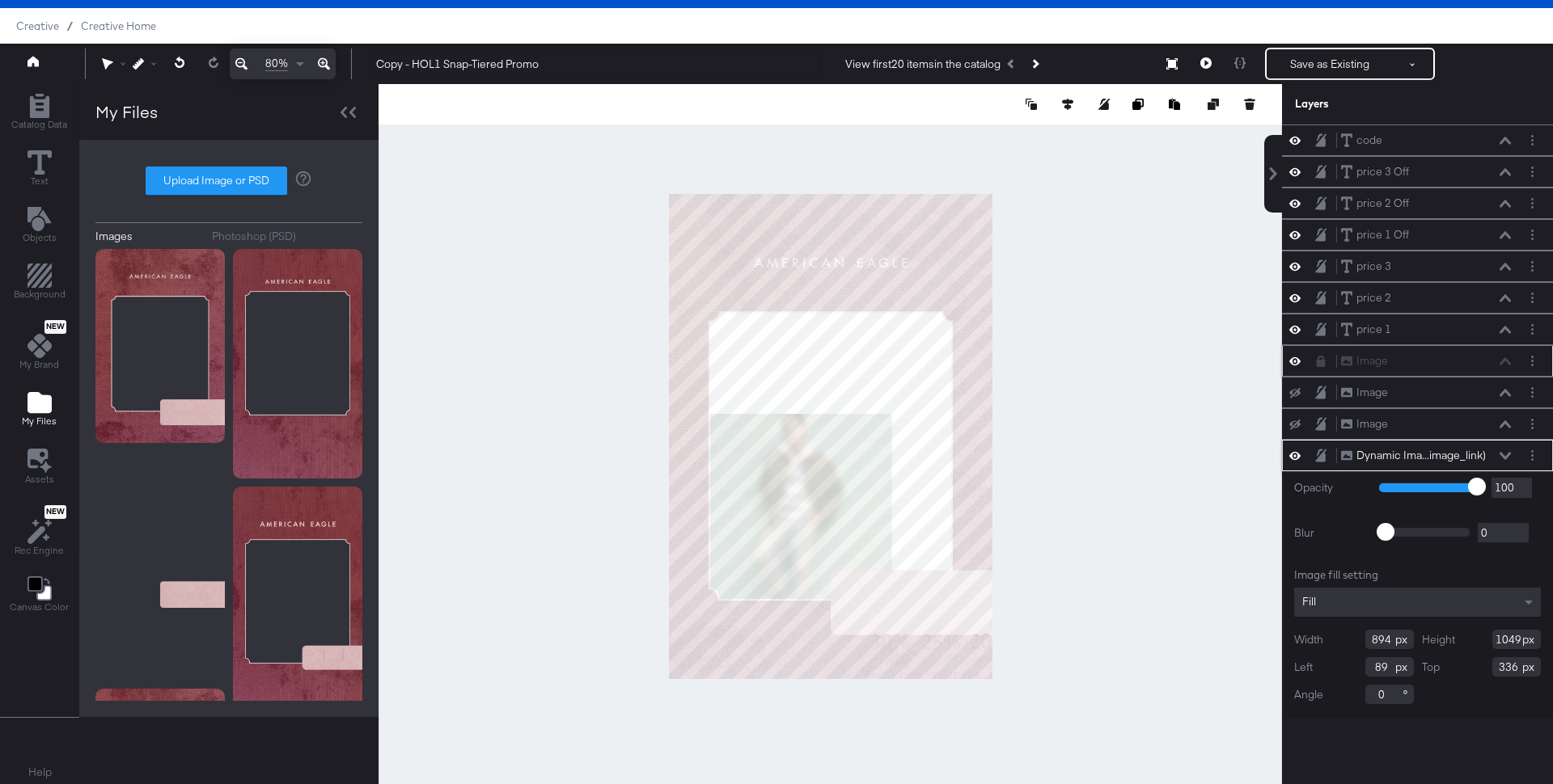
type input "599"
type input "704"
type input "680"
type input "139"
type input "365"
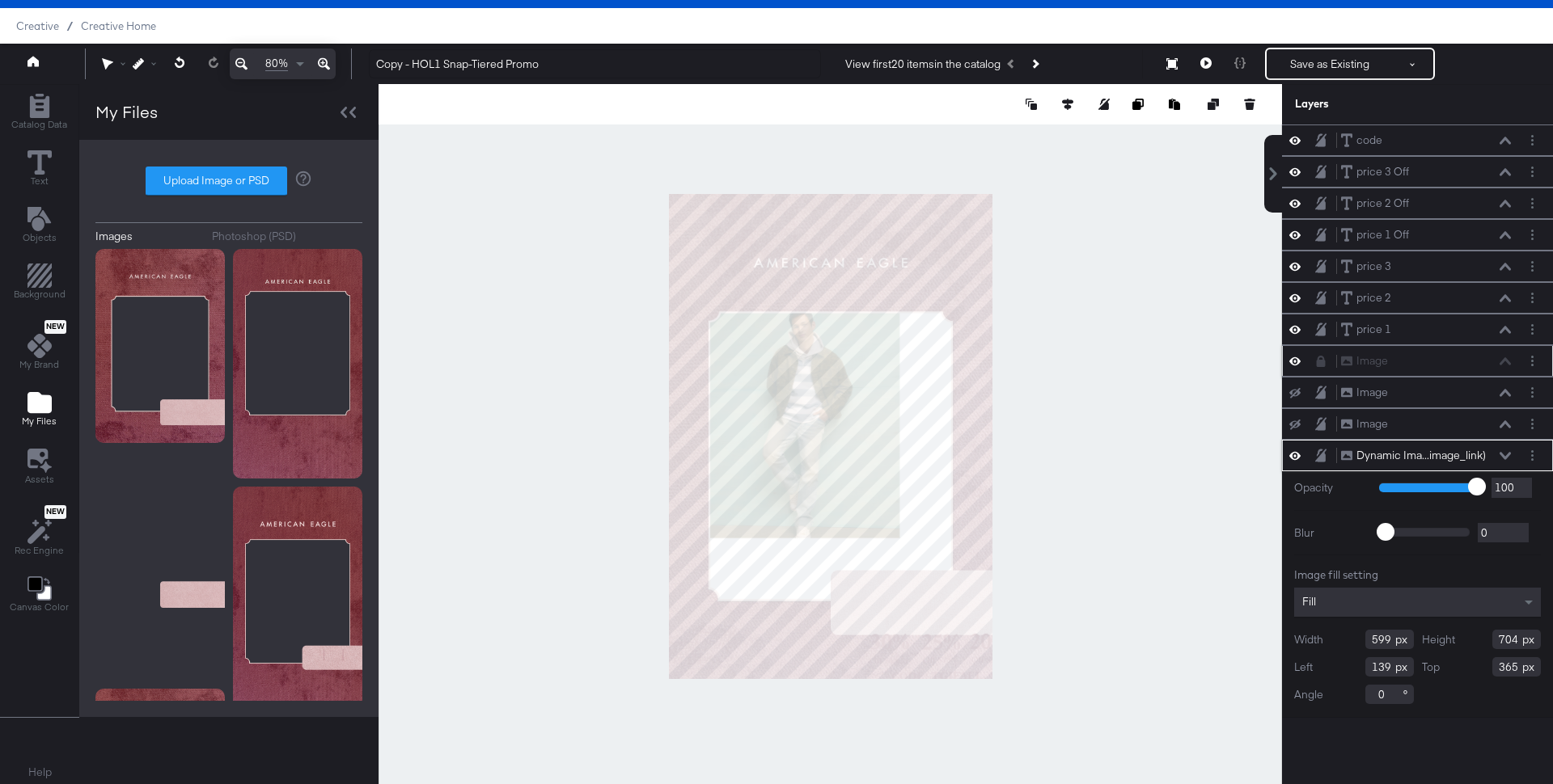
type input "114"
type input "360"
type input "773"
type input "908"
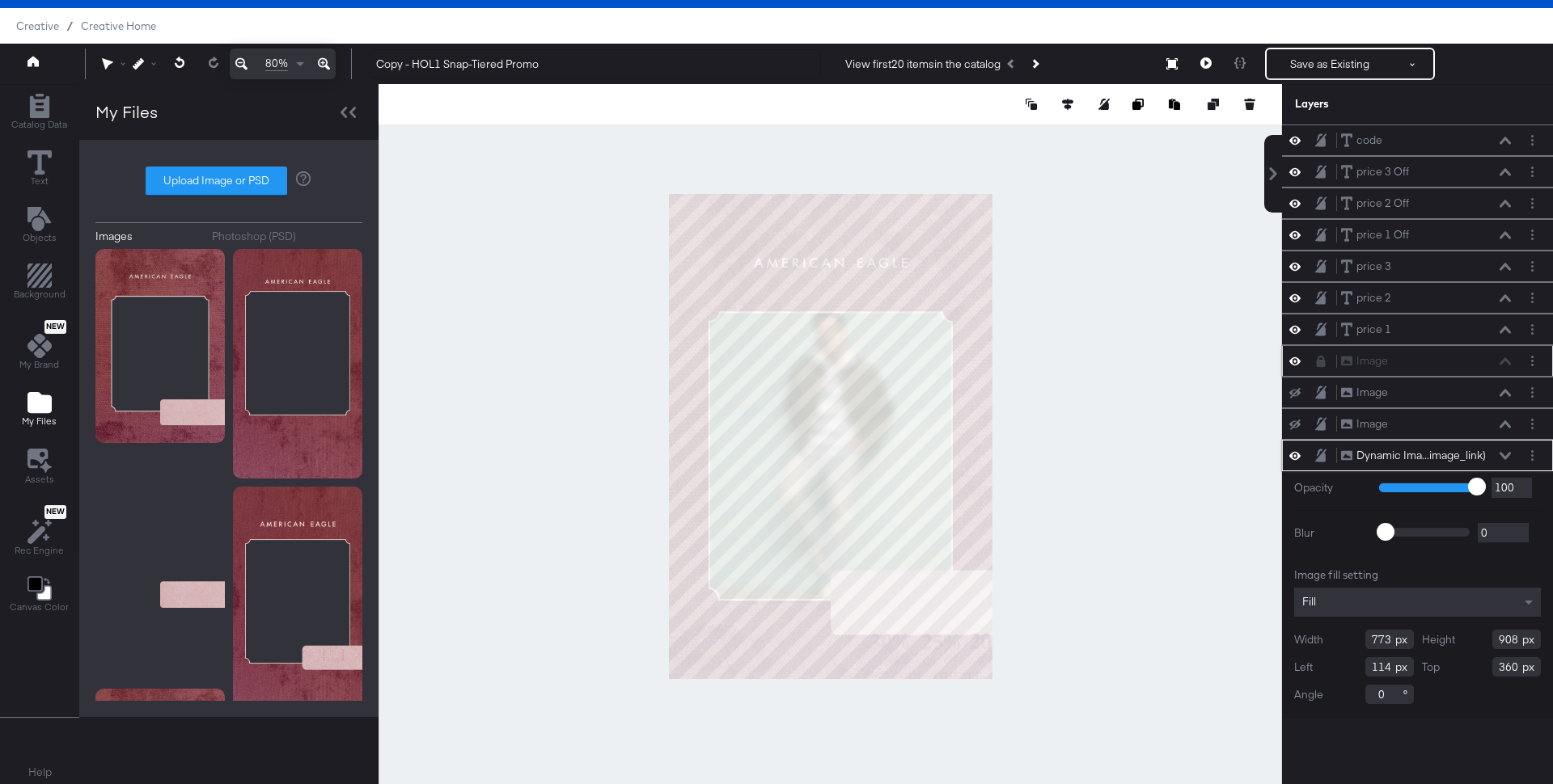
click at [1051, 592] on div at bounding box center [830, 436] width 904 height 704
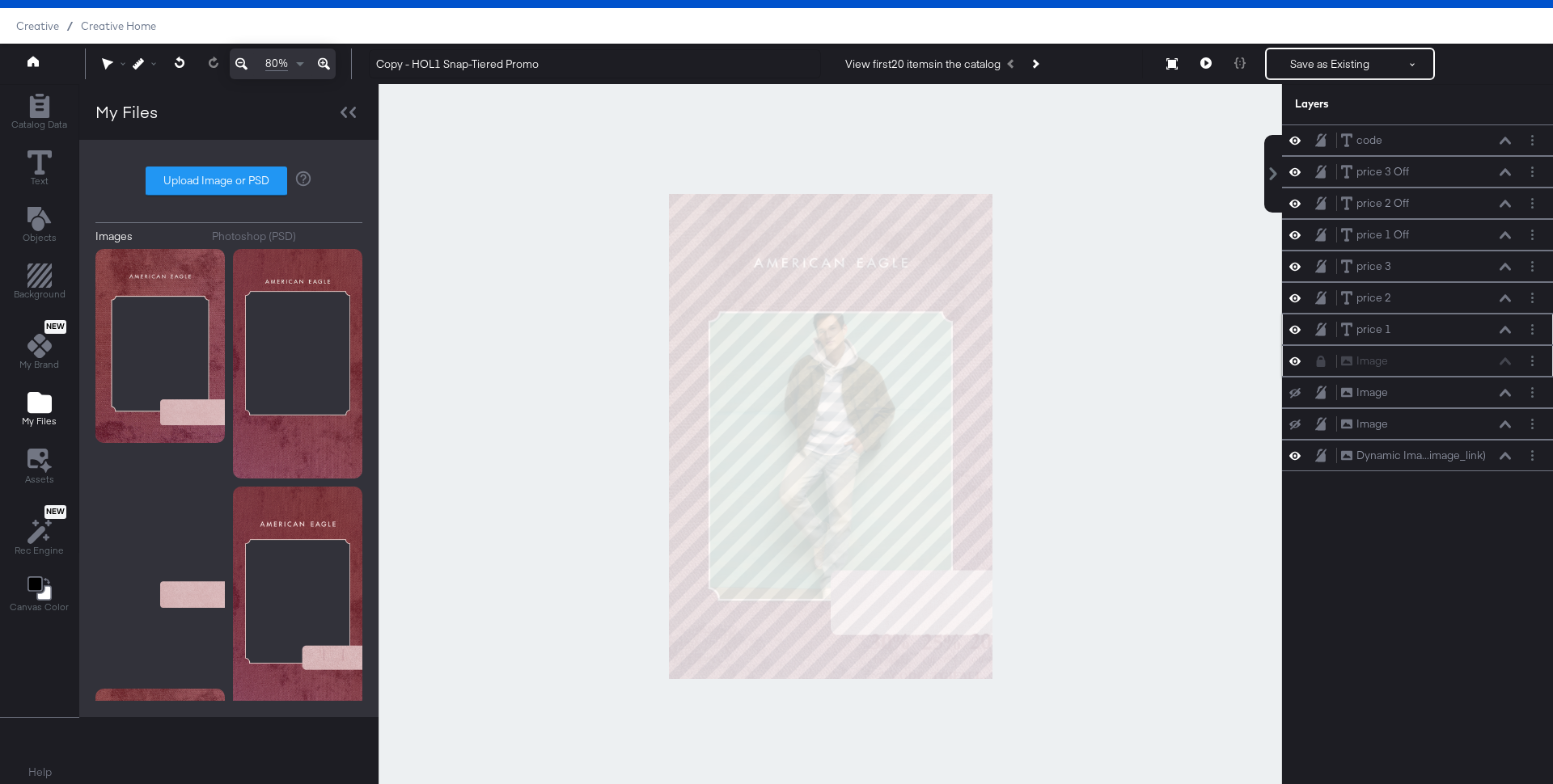
click at [1400, 323] on div "price 1 price 1" at bounding box center [1426, 328] width 172 height 17
click at [1507, 326] on icon at bounding box center [1505, 329] width 11 height 8
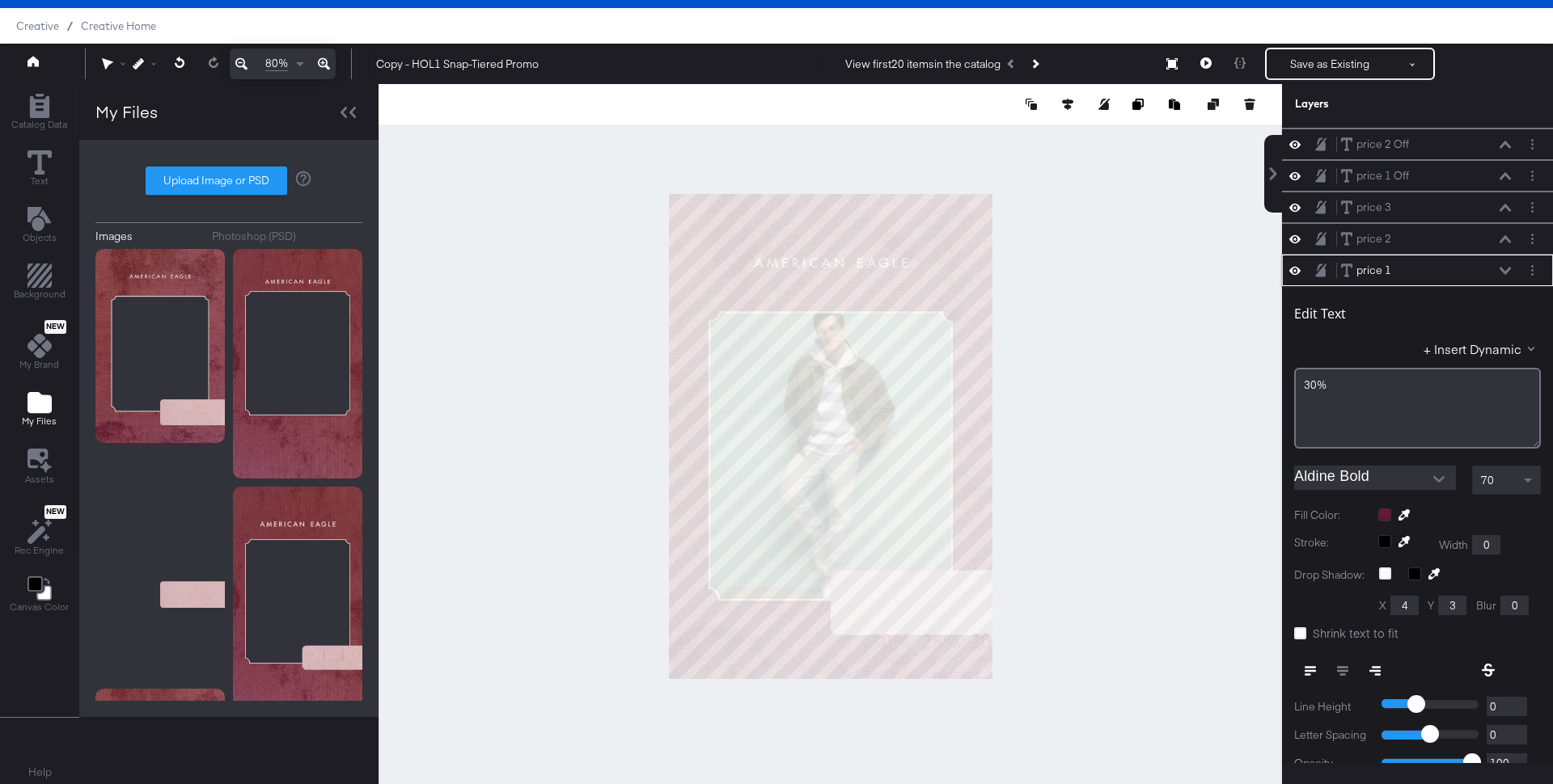
scroll to position [0, 0]
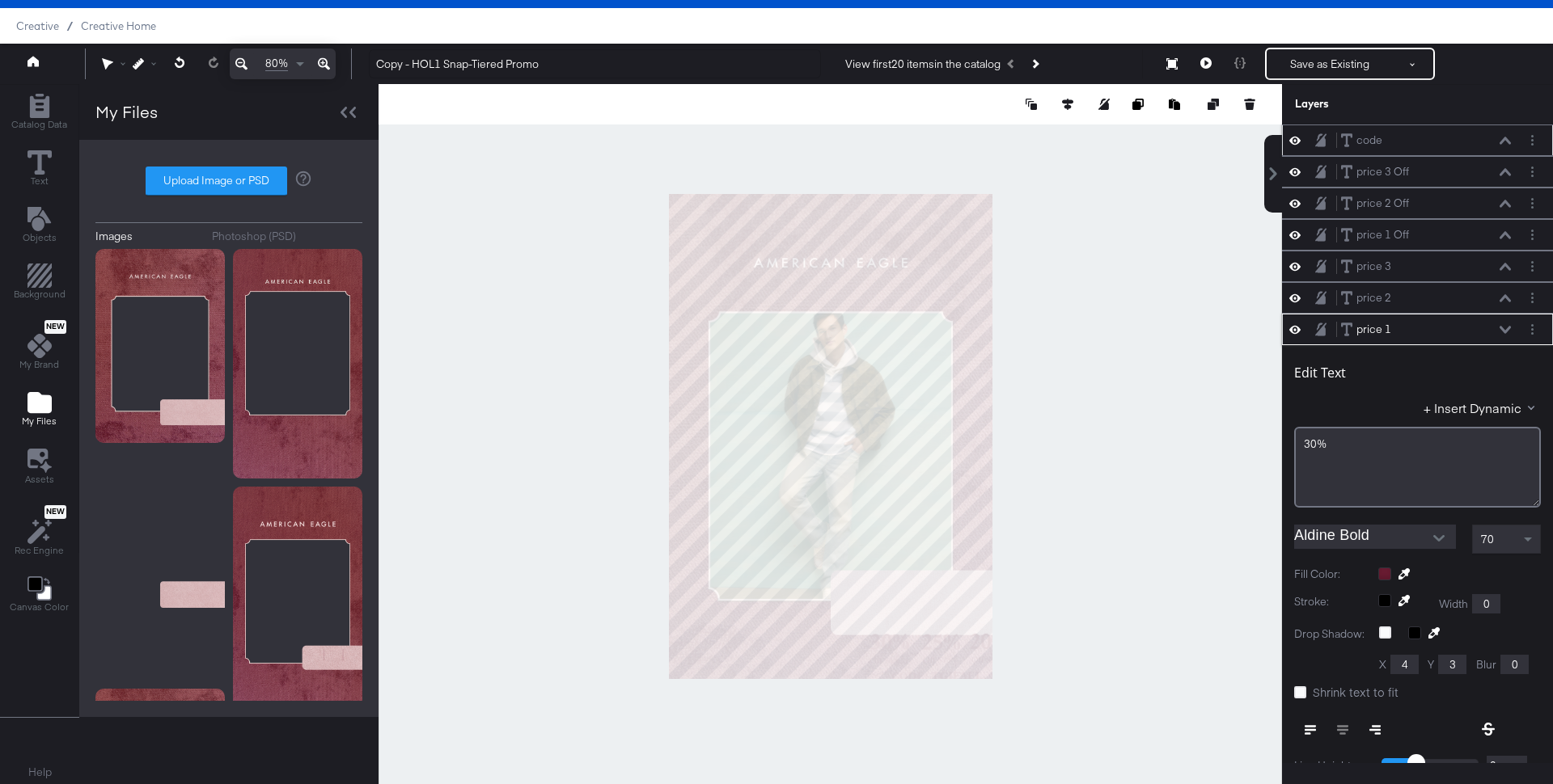
click at [1505, 142] on icon at bounding box center [1505, 140] width 11 height 8
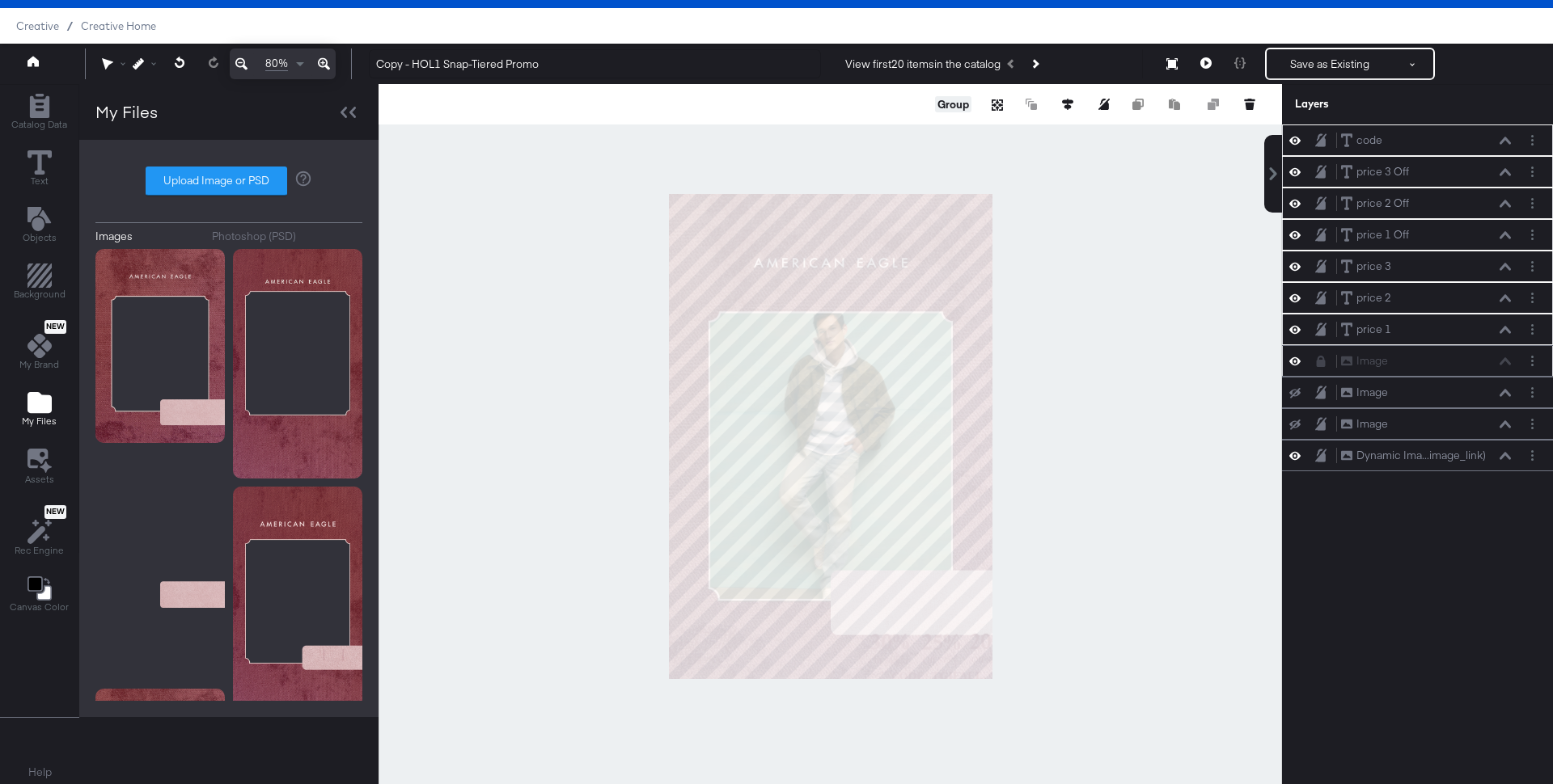
click at [954, 108] on button "Group" at bounding box center [953, 104] width 37 height 17
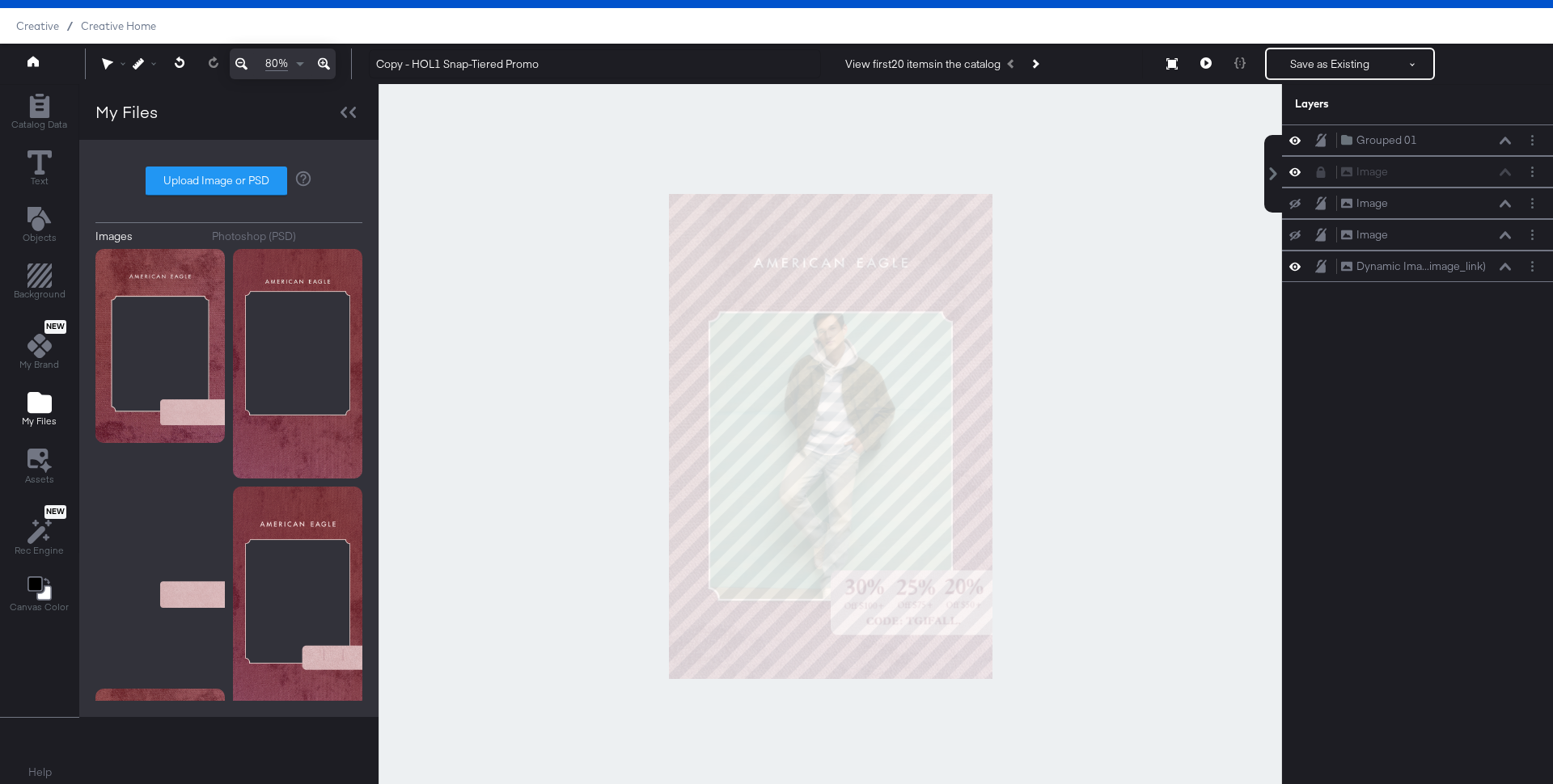
scroll to position [37, 0]
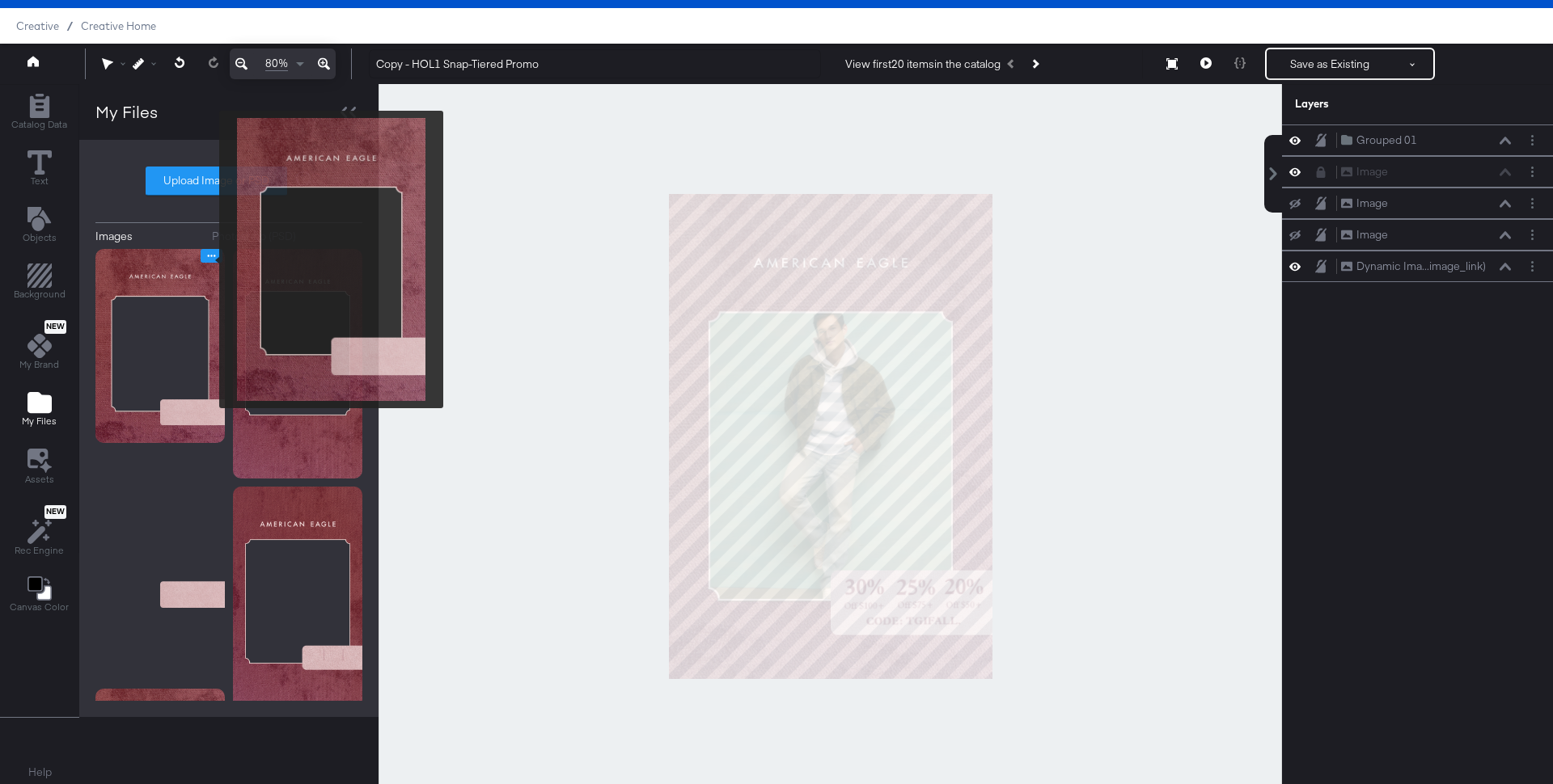
click at [209, 258] on icon "Image Options" at bounding box center [212, 256] width 12 height 12
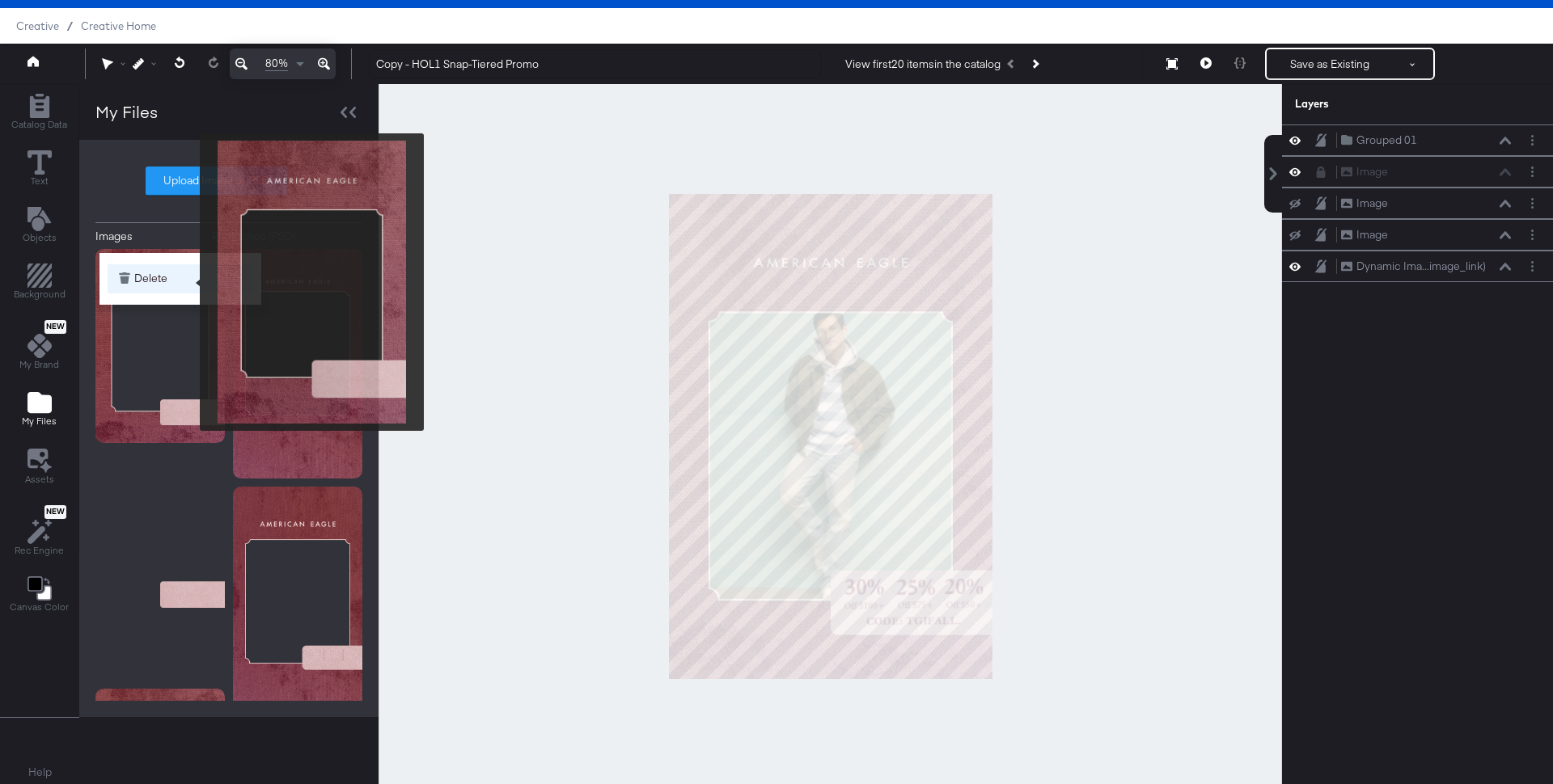
click at [189, 282] on button "Delete" at bounding box center [180, 278] width 146 height 29
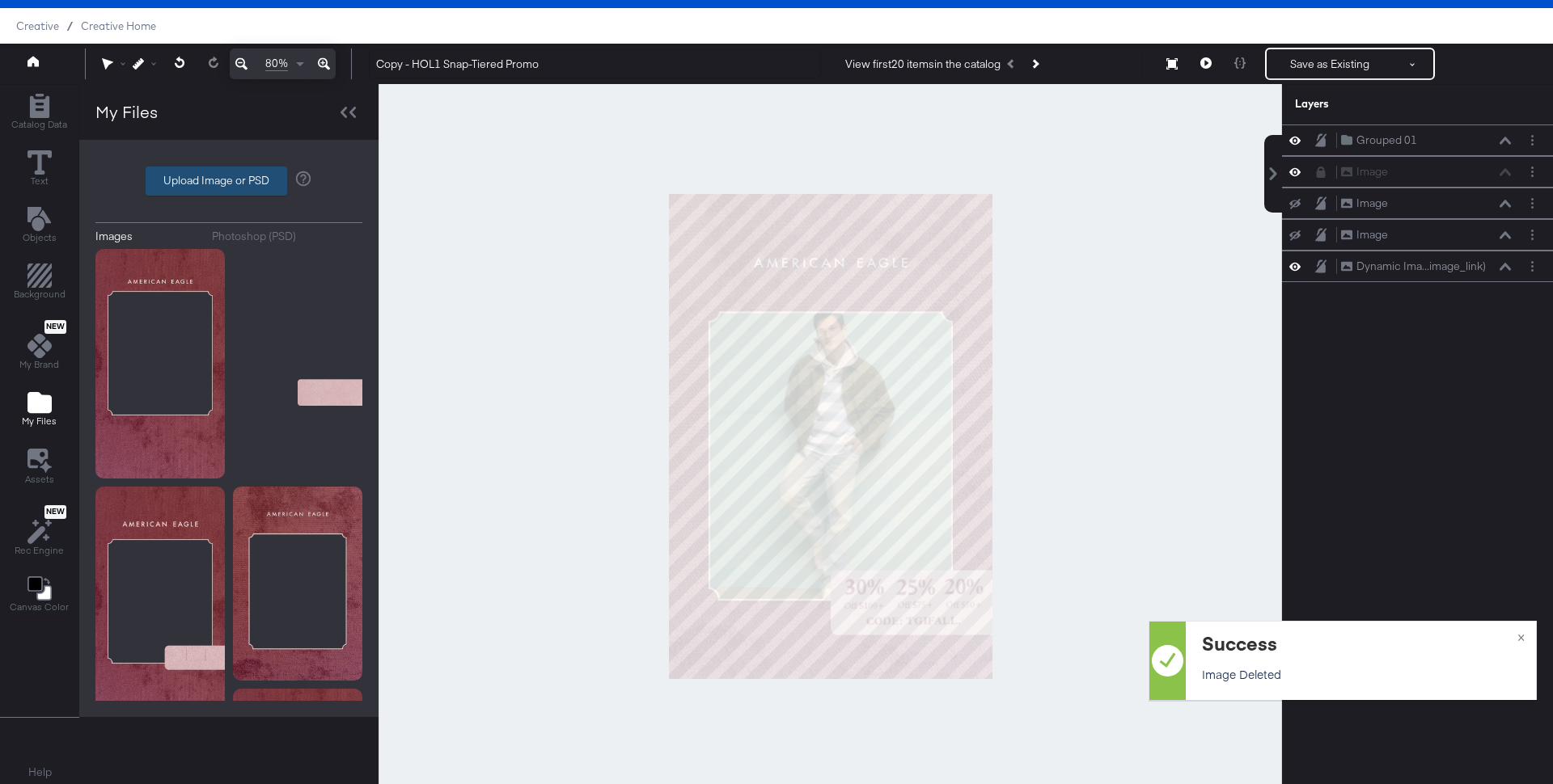
click at [199, 171] on label "Upload Image or PSD" at bounding box center [216, 181] width 140 height 28
click at [229, 181] on input "Upload Image or PSD" at bounding box center [229, 181] width 0 height 0
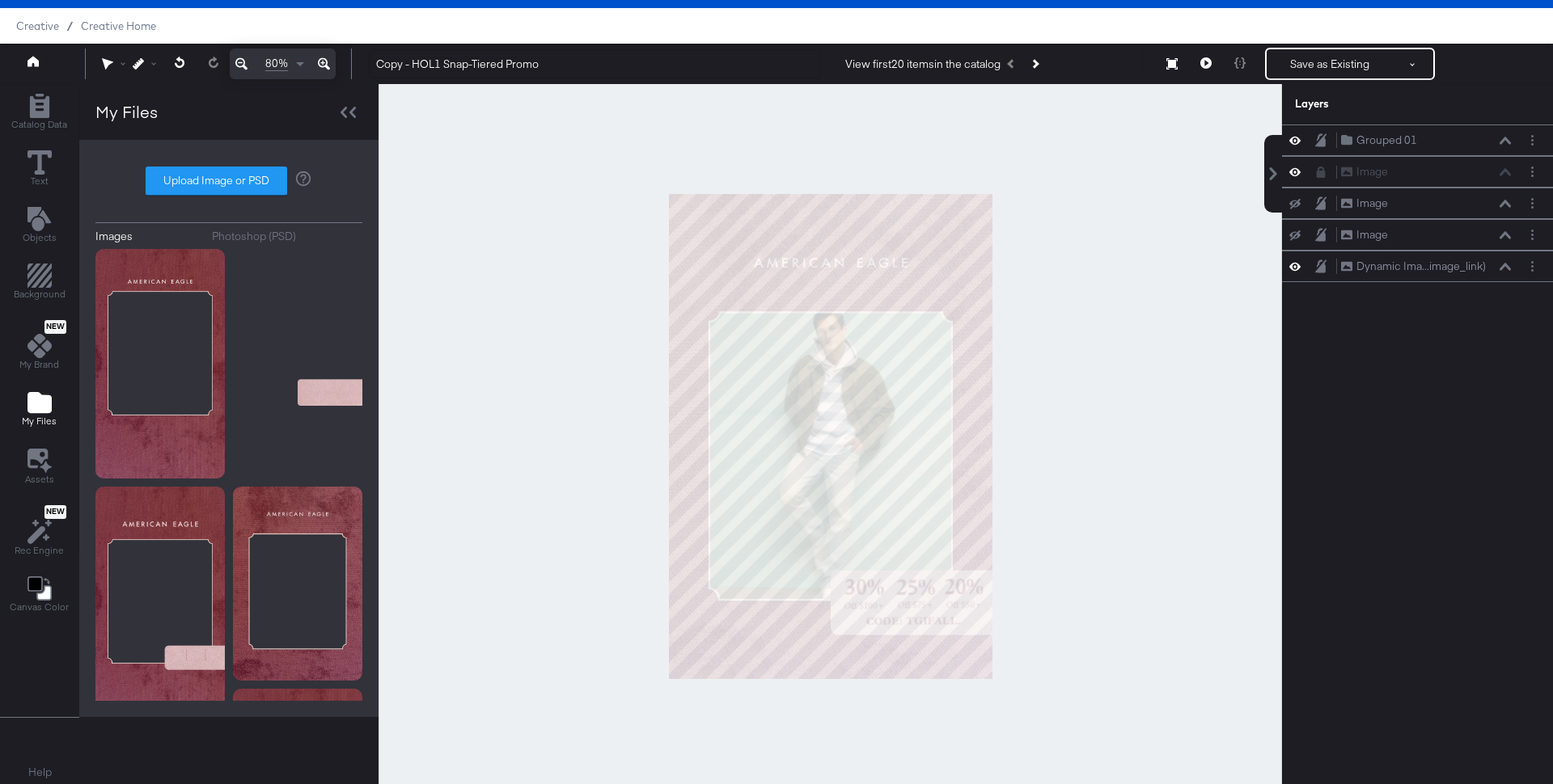
type input "C:\fakepath\bts3.logo_pintiered.png"
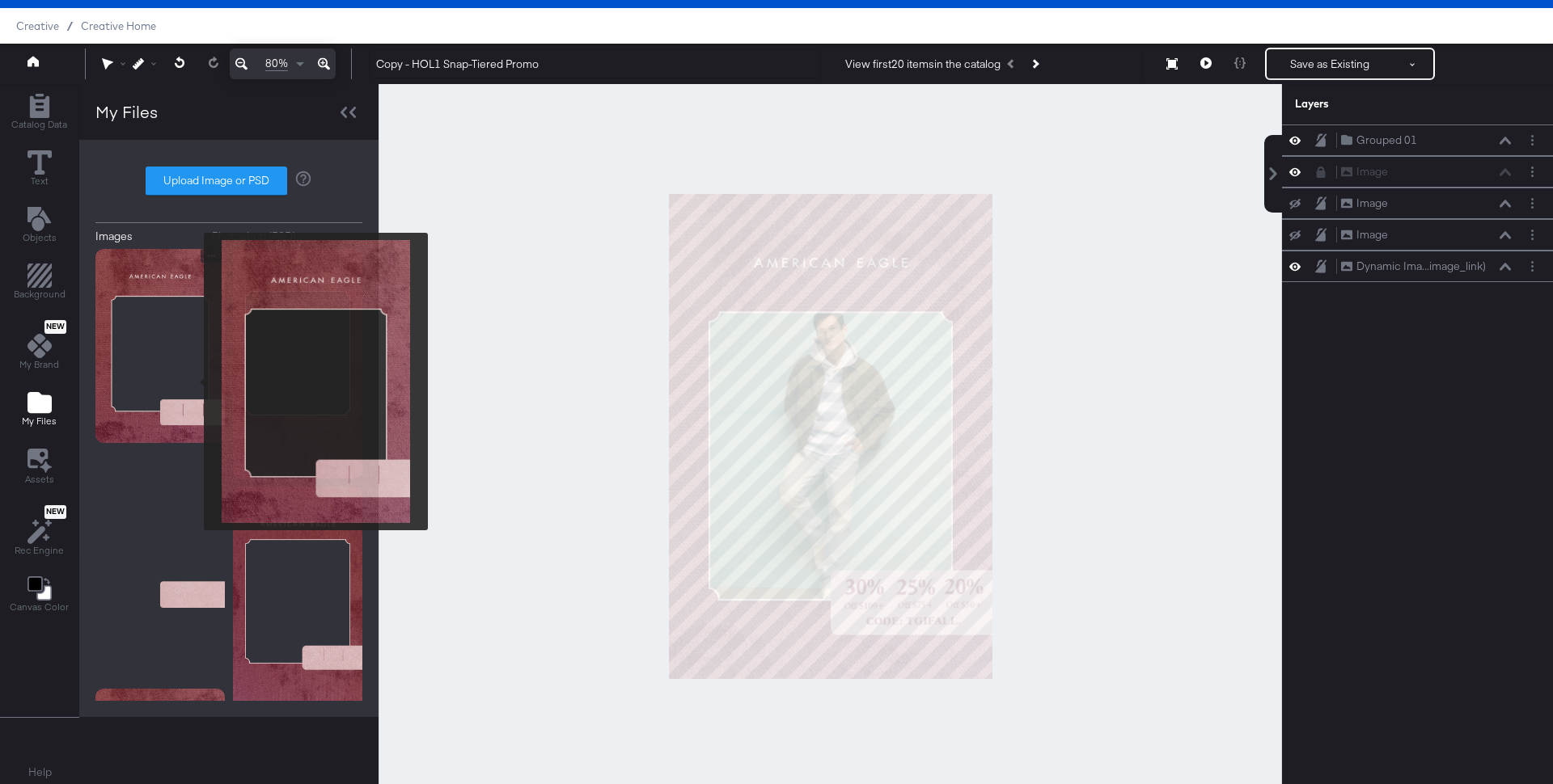
click at [193, 382] on img at bounding box center [160, 346] width 129 height 194
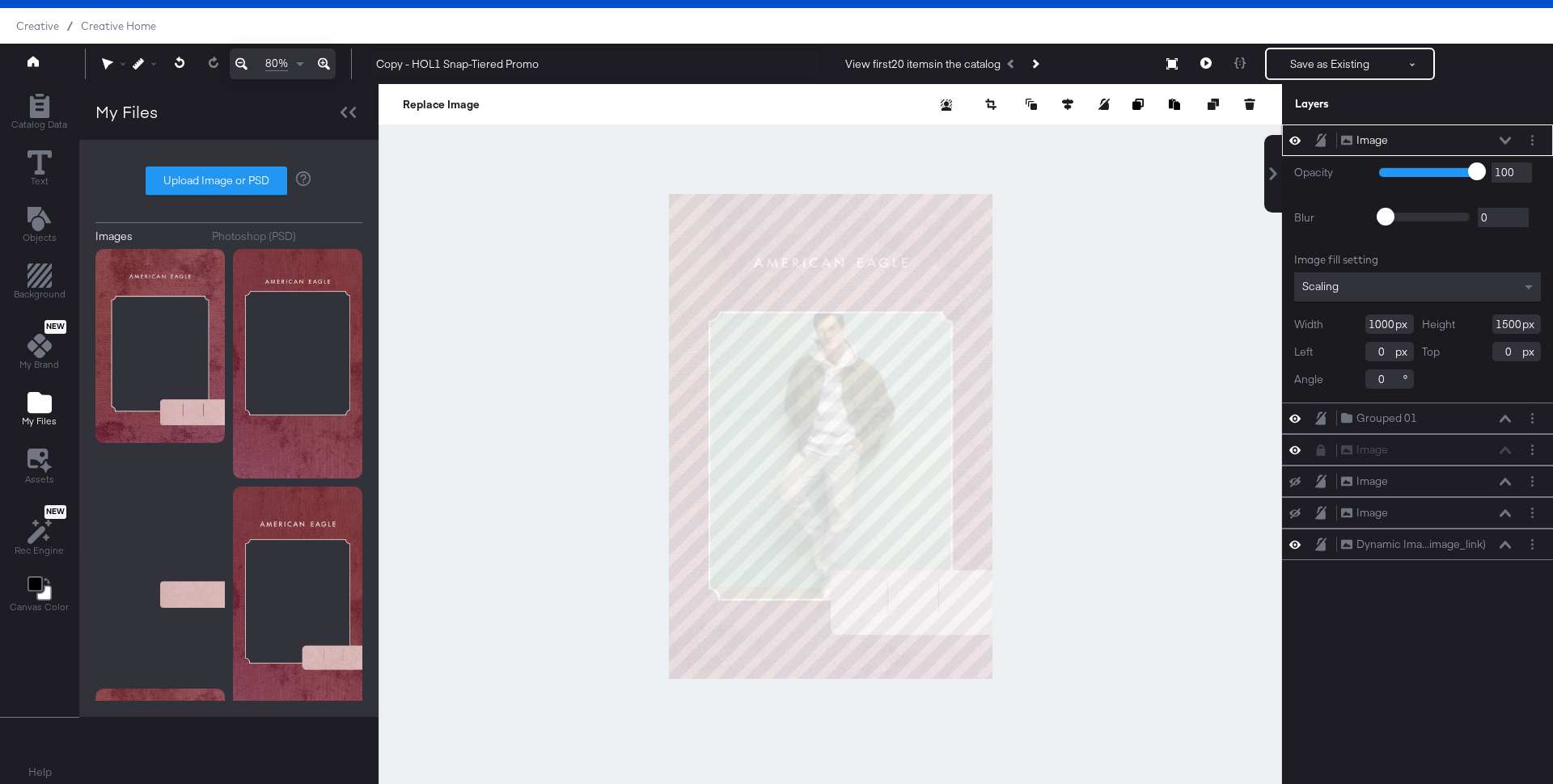
click at [1502, 138] on icon at bounding box center [1505, 140] width 11 height 7
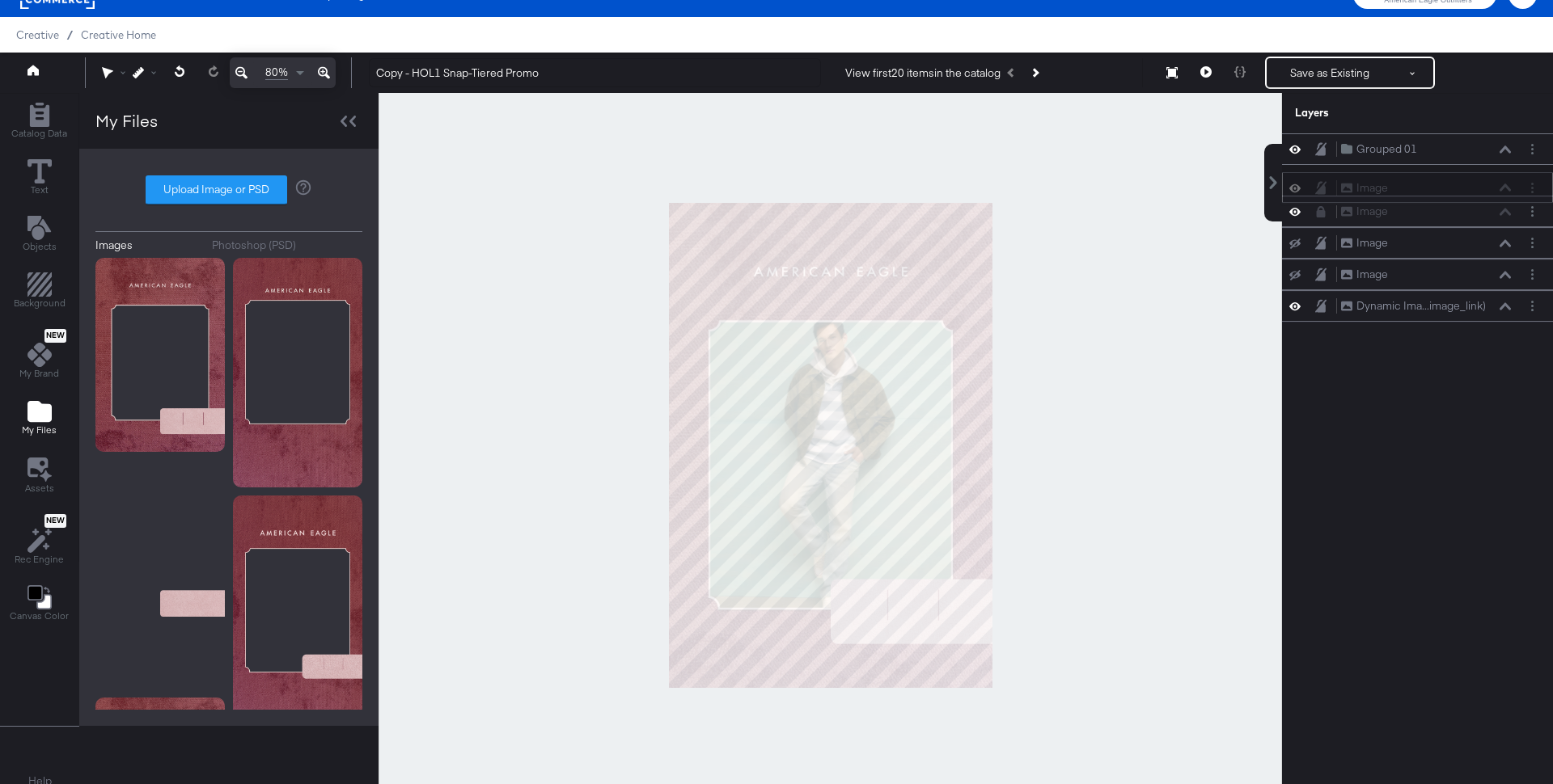
scroll to position [27, 0]
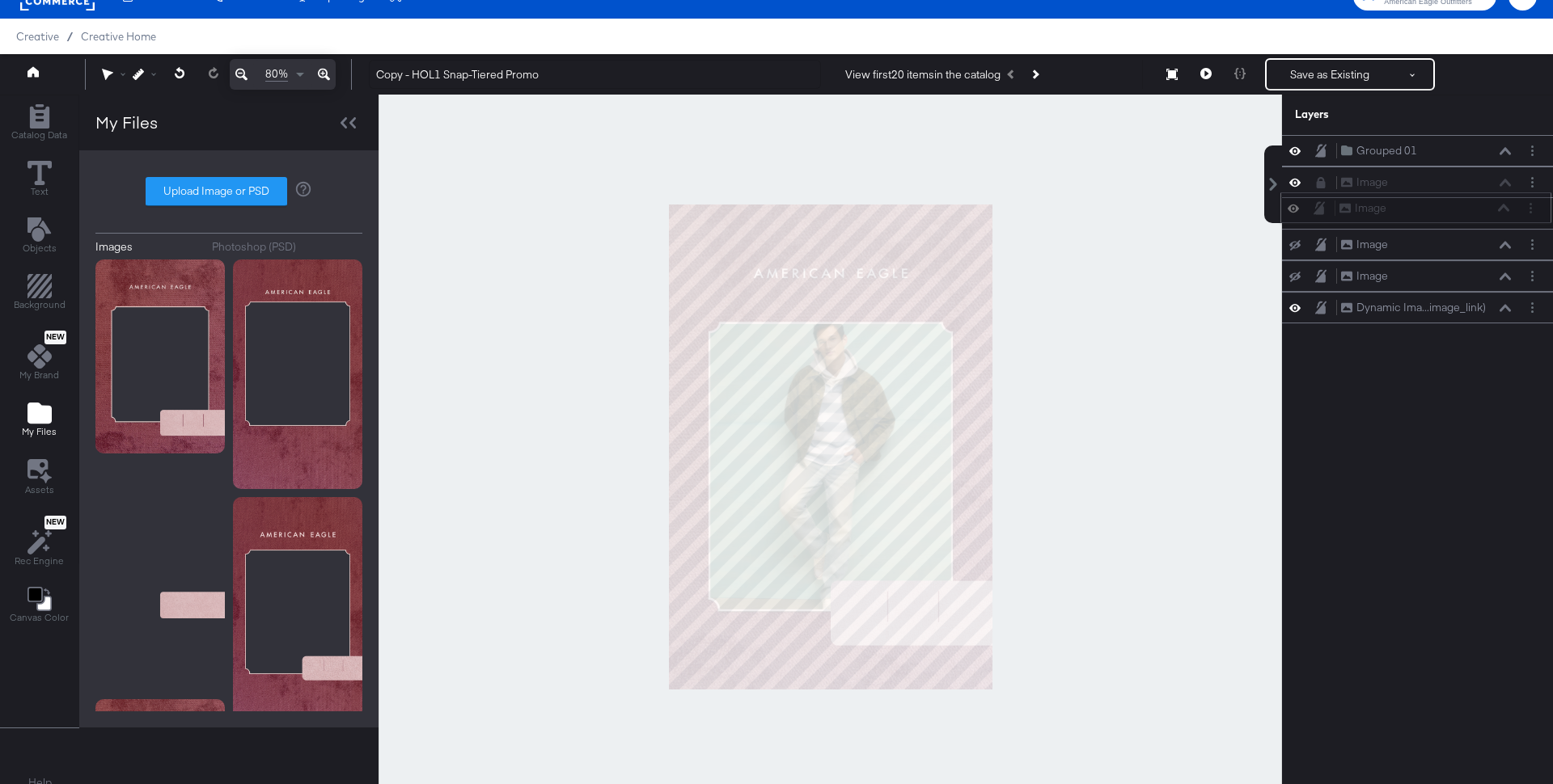
drag, startPoint x: 1478, startPoint y: 135, endPoint x: 1476, endPoint y: 209, distance: 74.0
click at [1476, 209] on div "Image Image" at bounding box center [1424, 207] width 172 height 17
click at [1294, 179] on icon at bounding box center [1294, 182] width 11 height 14
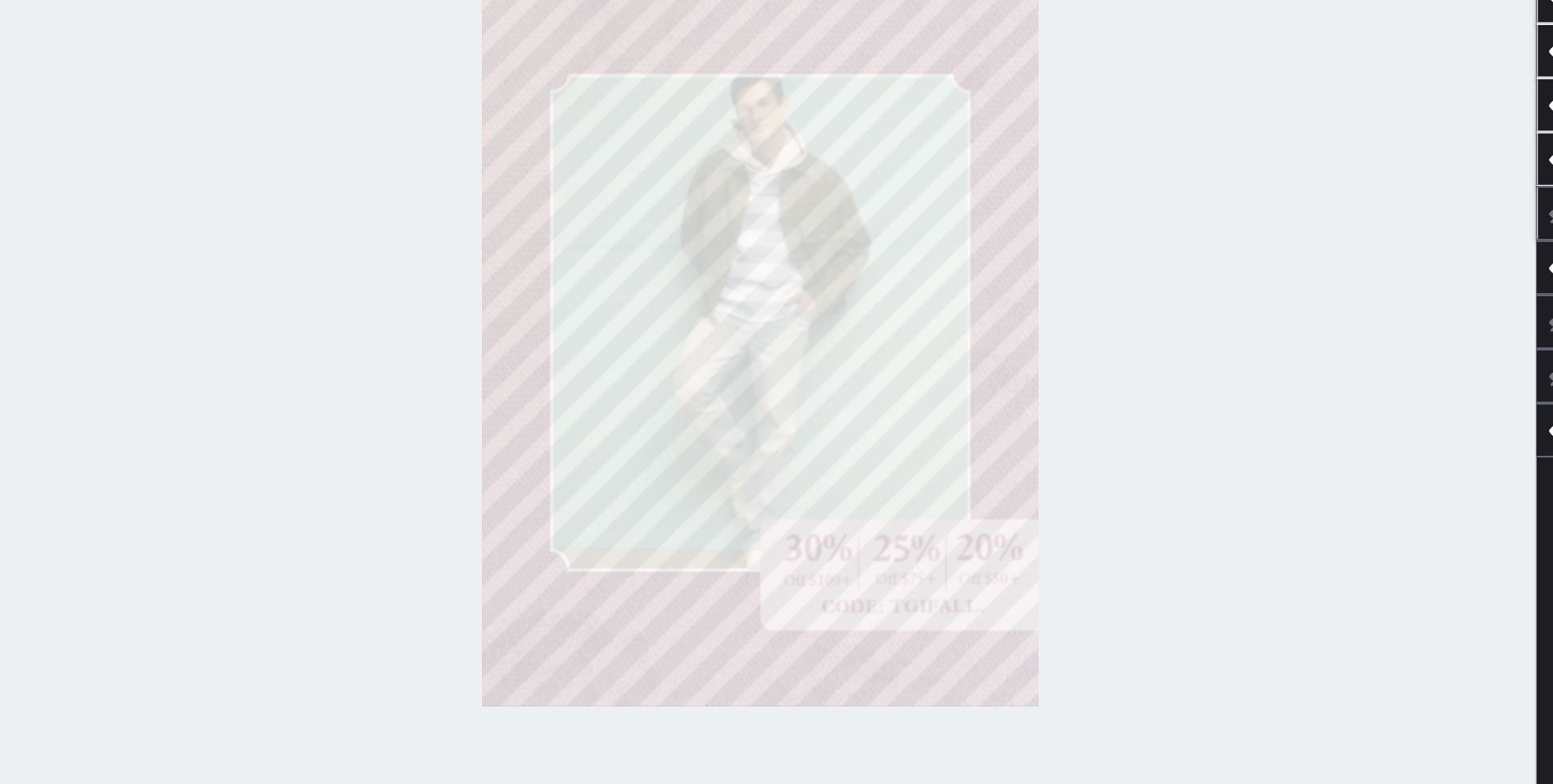
click at [1067, 578] on div at bounding box center [830, 447] width 904 height 704
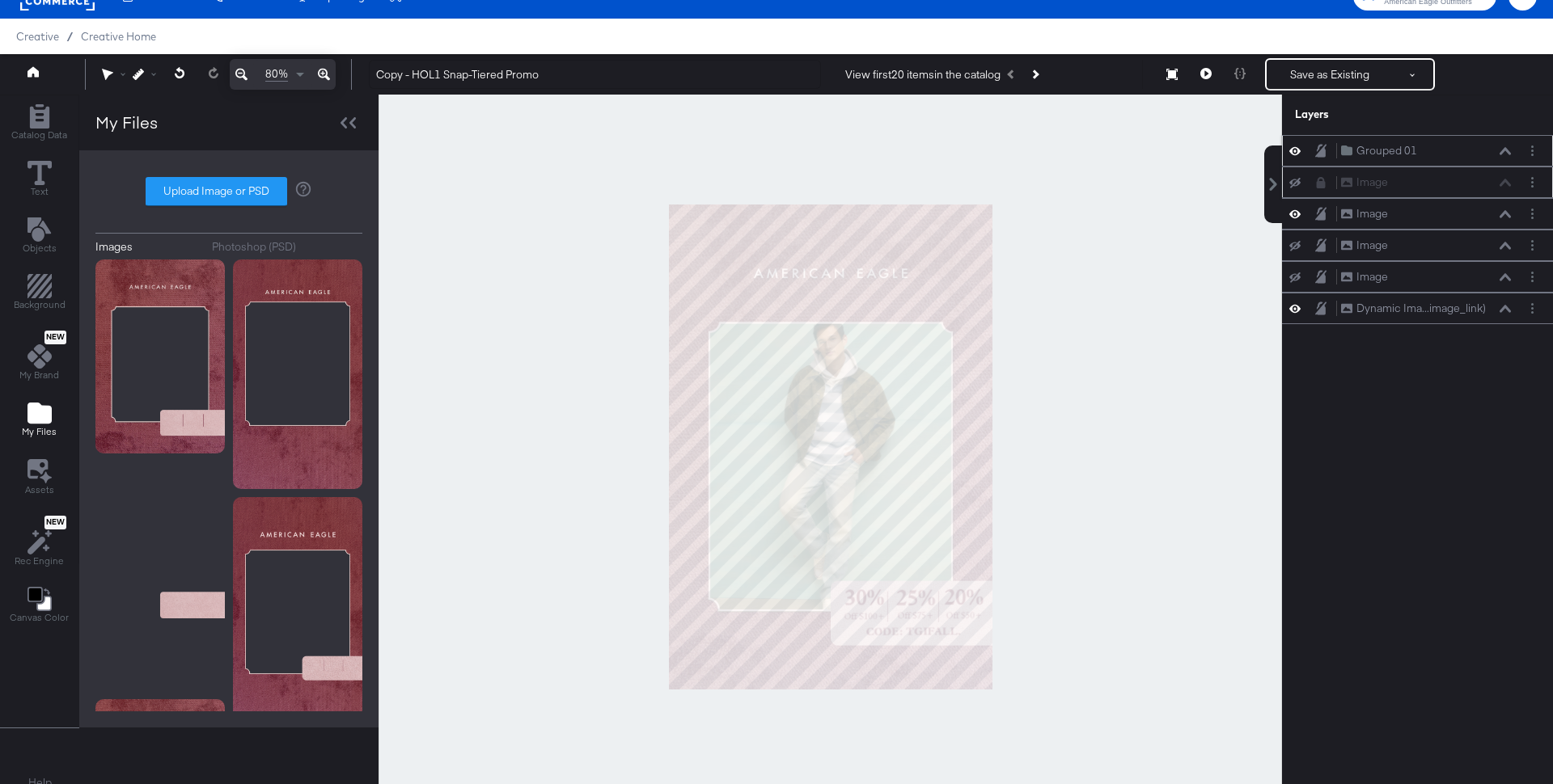
click at [1504, 153] on div "Grouped 01 Grouped 01" at bounding box center [1426, 150] width 172 height 17
click at [1505, 149] on icon at bounding box center [1505, 151] width 11 height 8
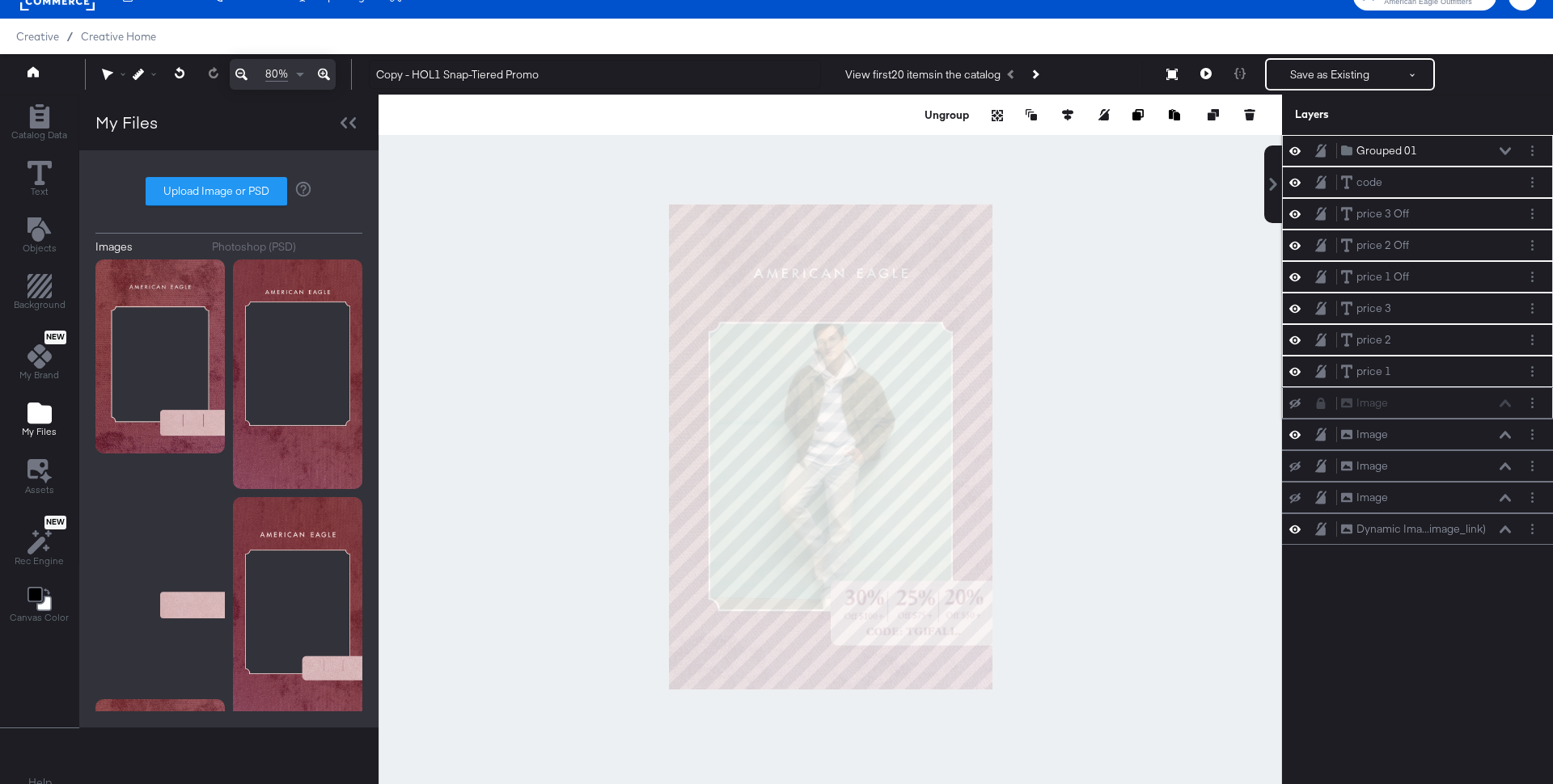
click at [1440, 270] on div "price 1 Off price 1 Off" at bounding box center [1426, 276] width 172 height 17
click at [1440, 286] on div "price 1 Off price 1 Off" at bounding box center [1417, 277] width 271 height 31
click at [1401, 335] on div "price 2 price 2" at bounding box center [1426, 340] width 172 height 17
click at [1400, 397] on div "Image Image" at bounding box center [1426, 402] width 172 height 17
click at [1407, 363] on div "price 1 price 1" at bounding box center [1426, 371] width 172 height 17
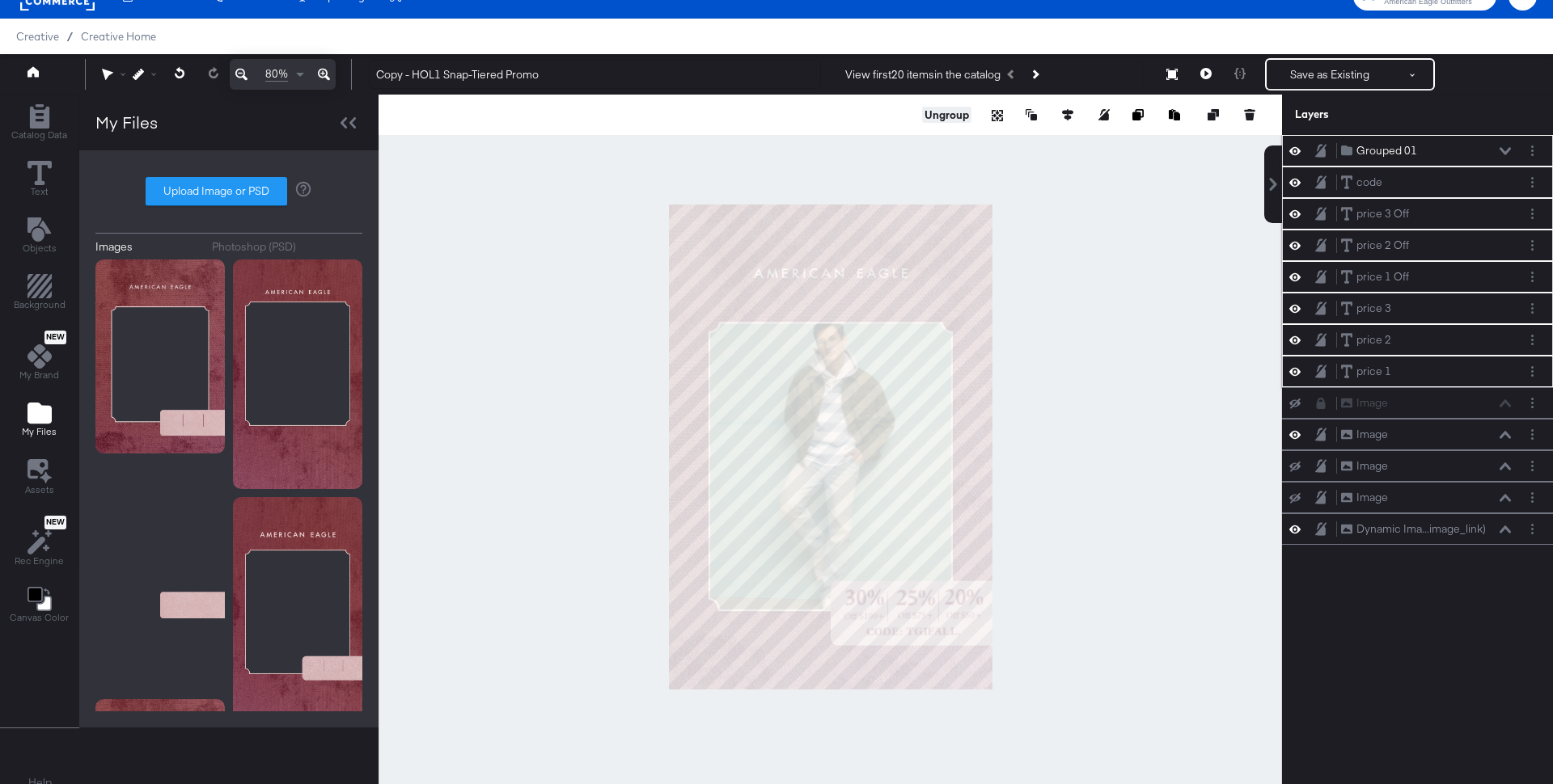
click at [959, 112] on button "Ungroup" at bounding box center [946, 115] width 50 height 17
click at [1394, 395] on div "Image Image" at bounding box center [1426, 402] width 172 height 17
click at [1394, 333] on div "price 1 price 1" at bounding box center [1426, 340] width 172 height 17
click at [1390, 426] on div "Image Image" at bounding box center [1426, 434] width 172 height 17
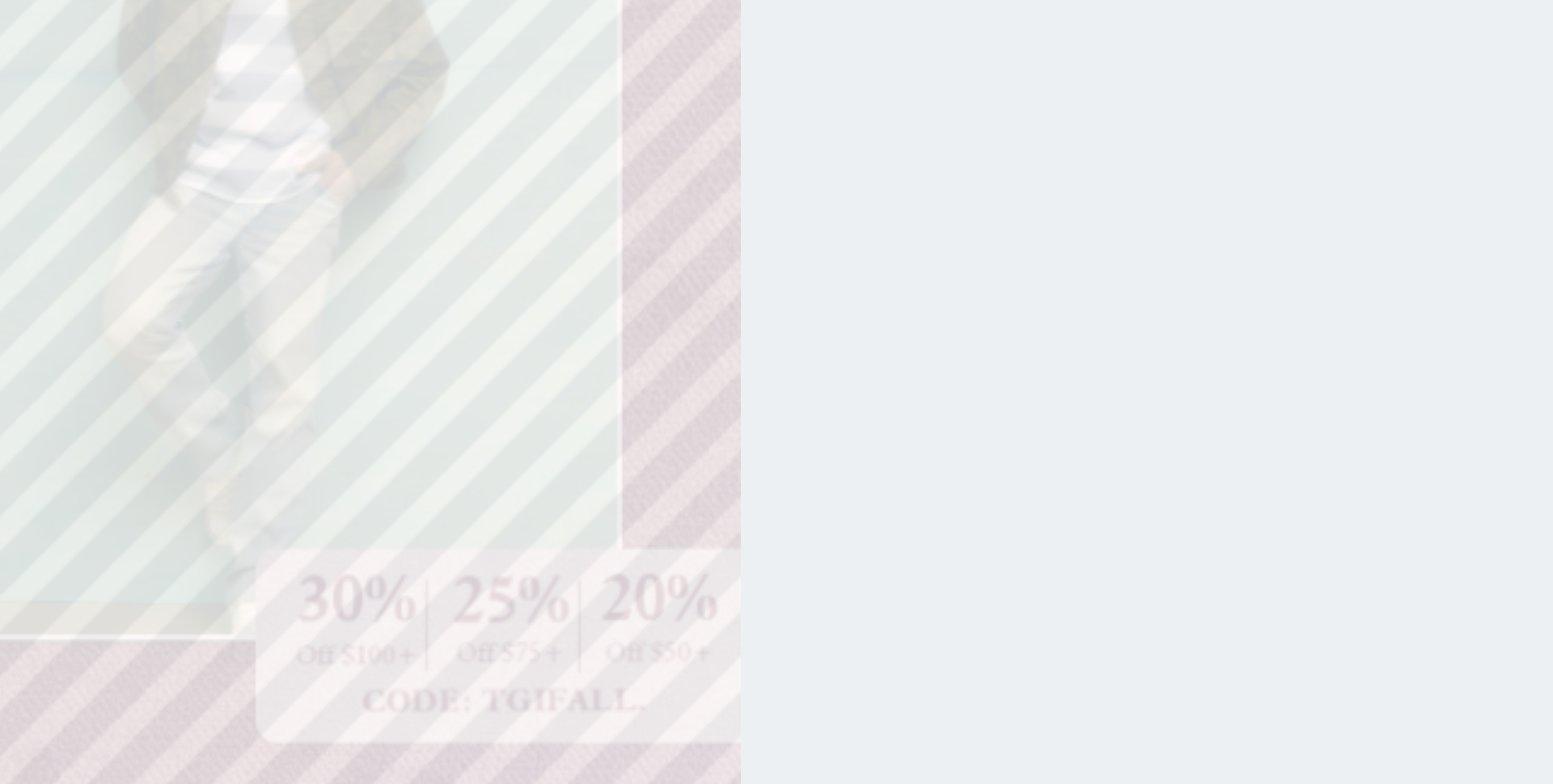
type input "360"
click at [1083, 556] on div at bounding box center [830, 447] width 904 height 704
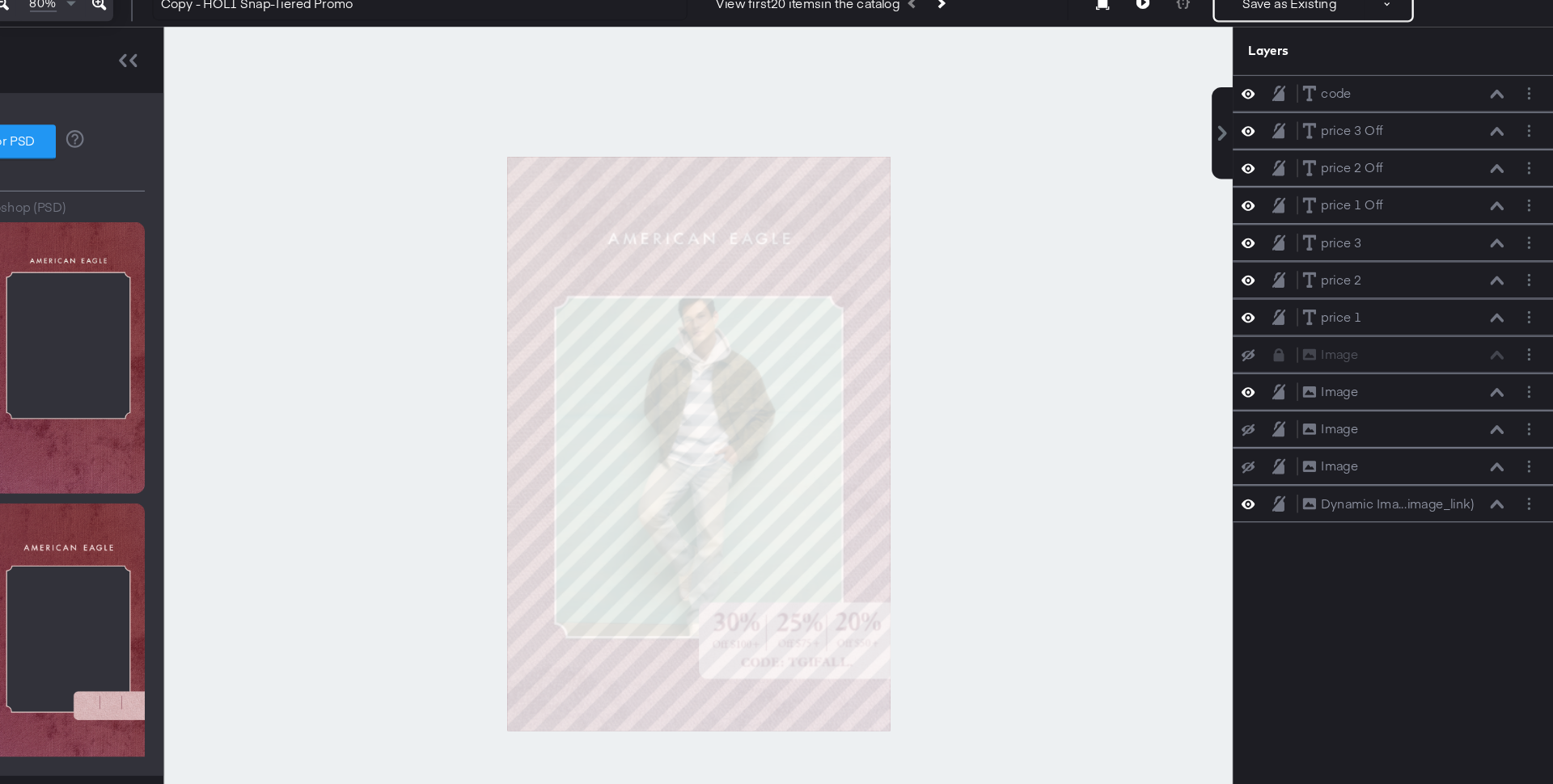
click at [1016, 635] on div at bounding box center [830, 447] width 904 height 704
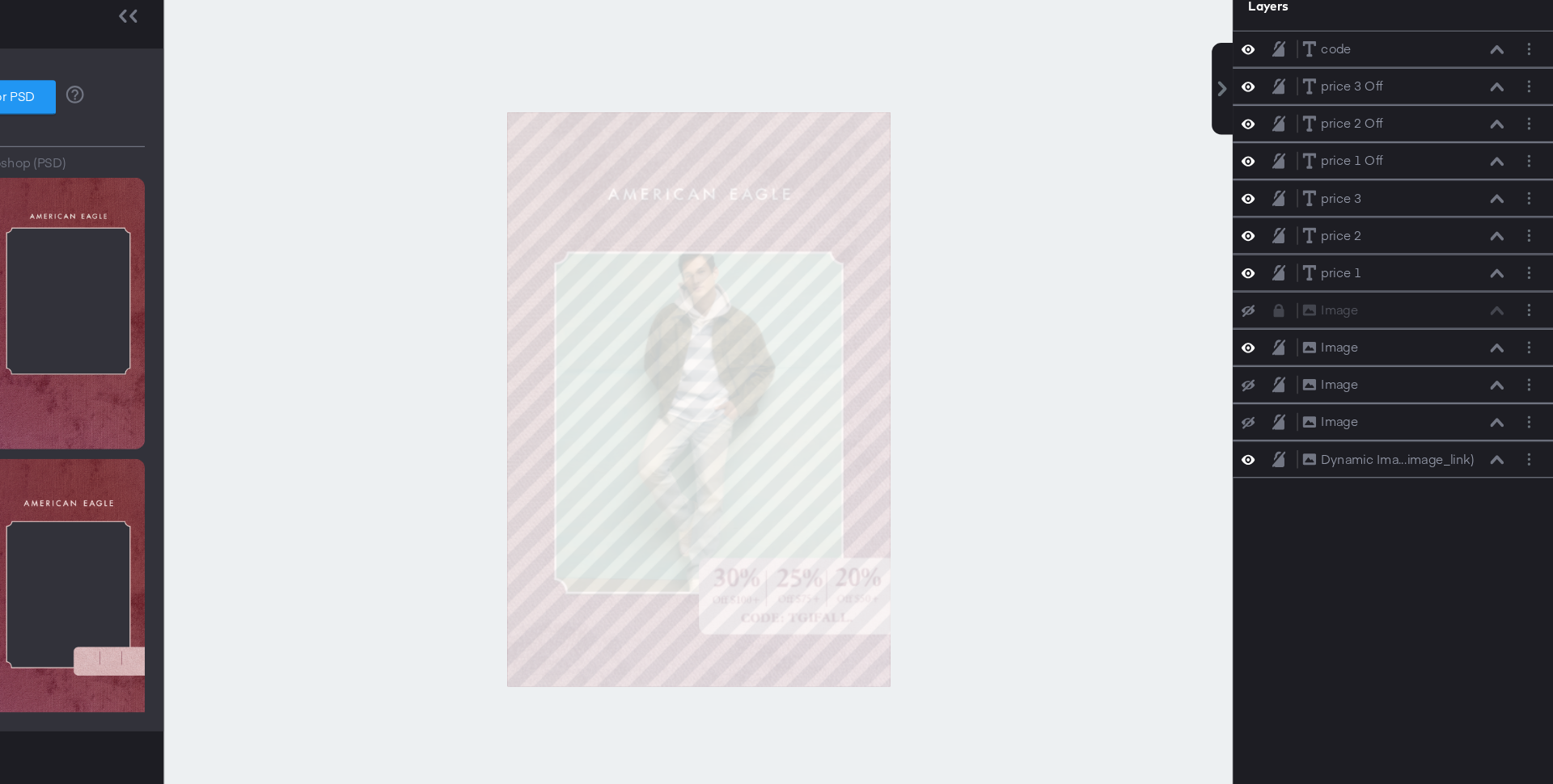
click at [1012, 585] on div at bounding box center [830, 447] width 904 height 704
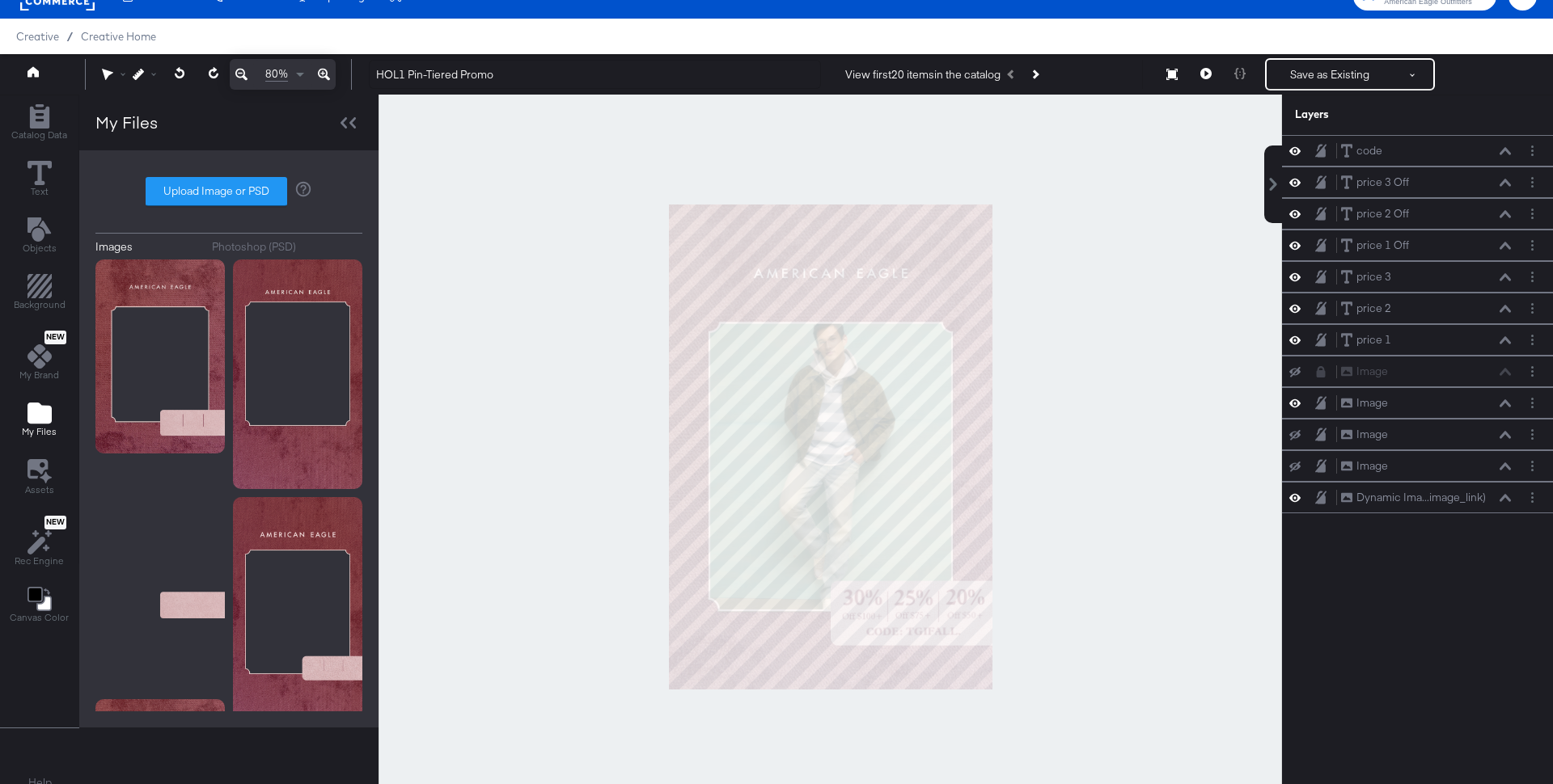
type input "HOL1 Pin-Tiered Promo"
click at [1068, 233] on div at bounding box center [830, 447] width 904 height 704
click at [1341, 70] on button "Save as Existing" at bounding box center [1329, 74] width 126 height 29
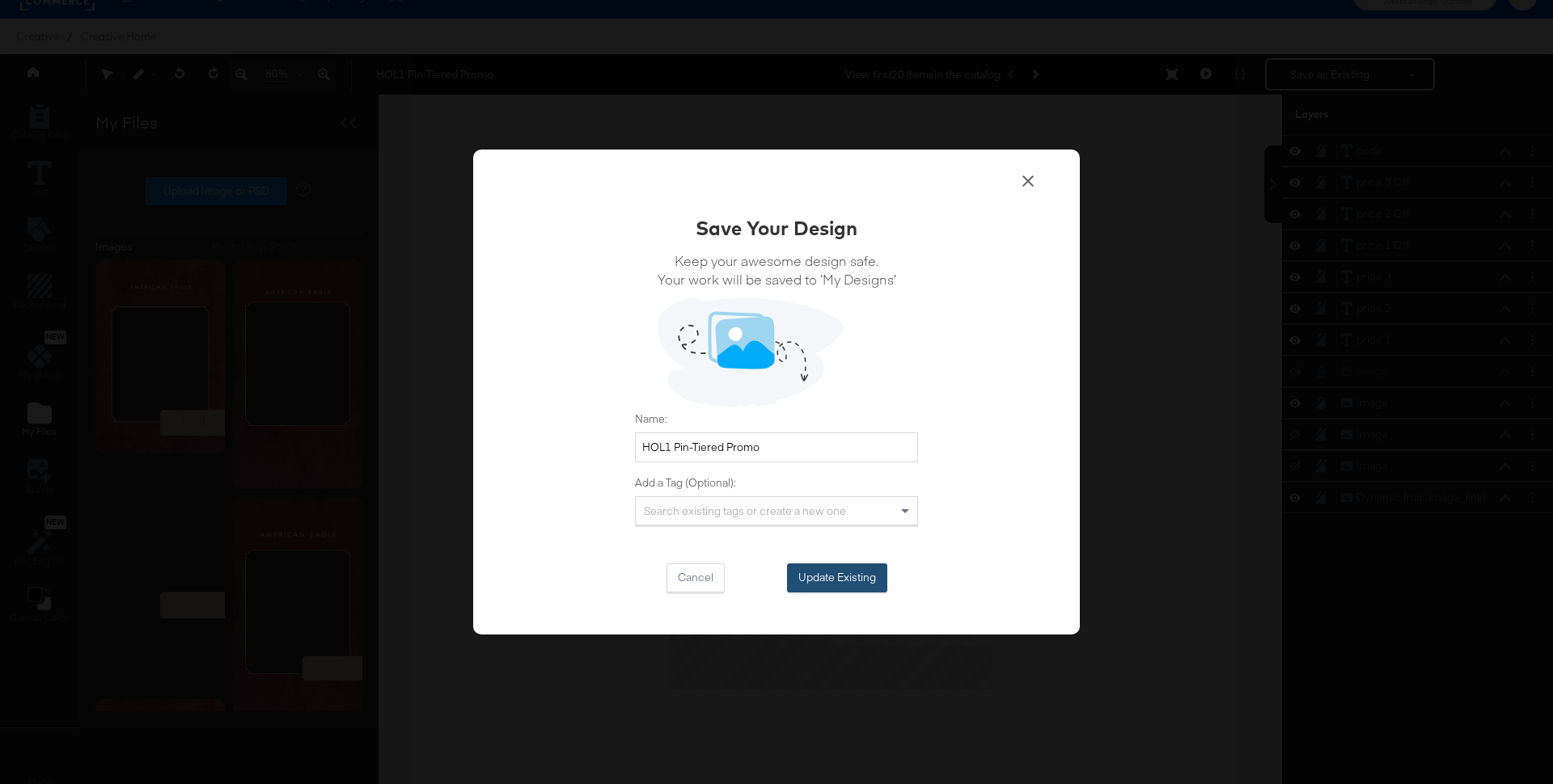
click at [820, 584] on button "Update Existing" at bounding box center [837, 578] width 100 height 29
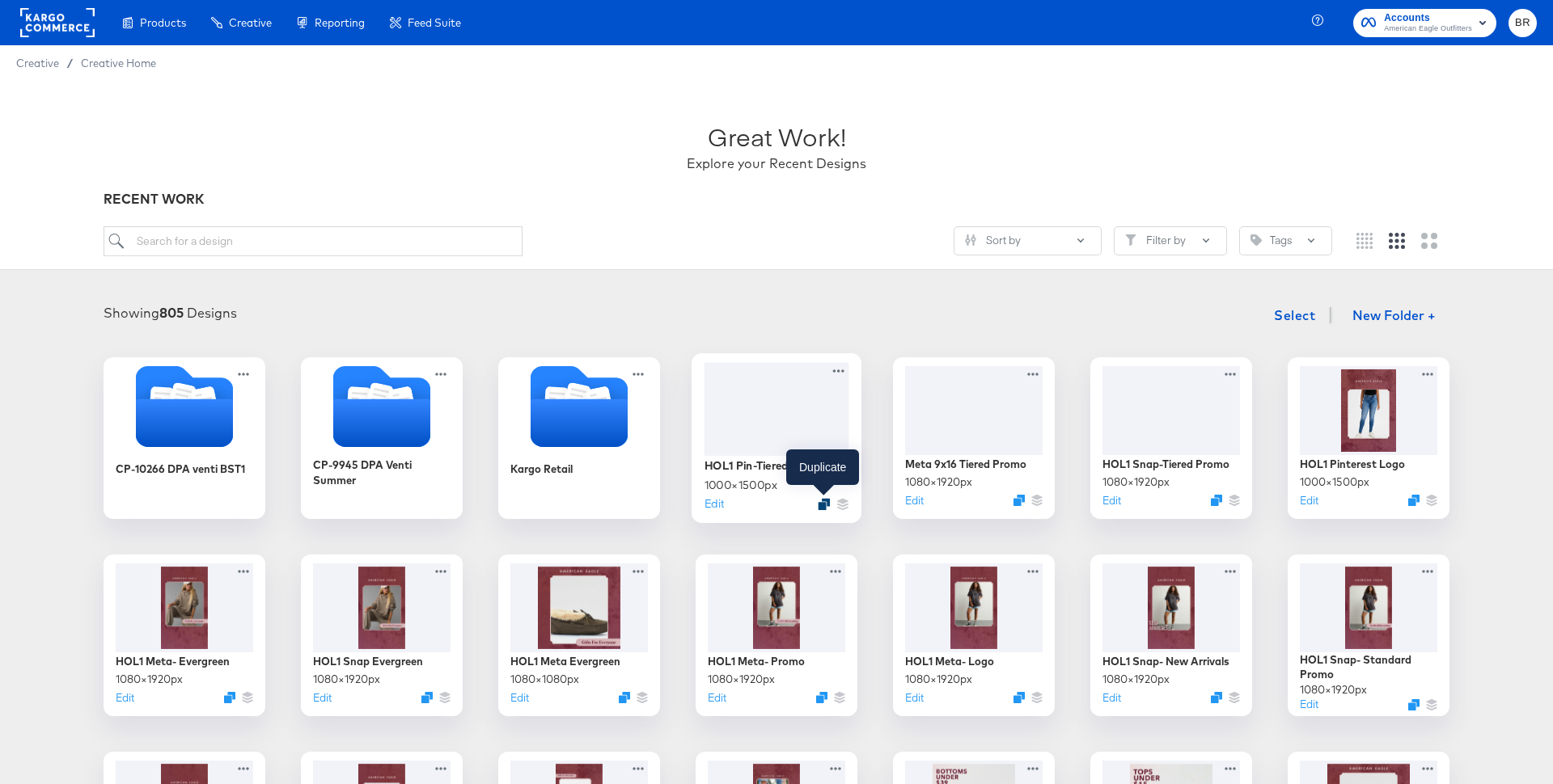
click at [823, 503] on icon "Duplicate" at bounding box center [824, 504] width 12 height 12
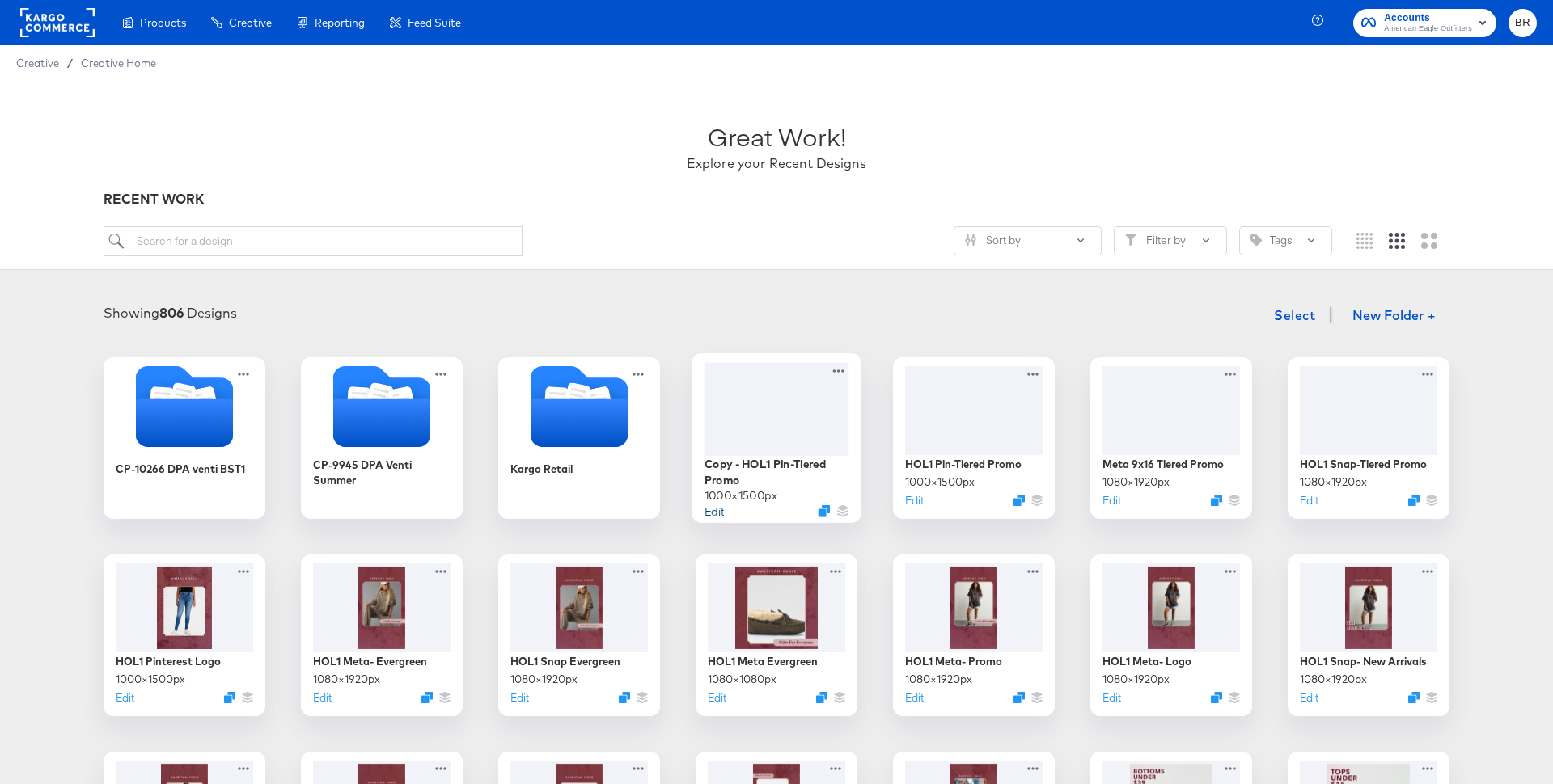
click at [715, 505] on button "Edit" at bounding box center [714, 510] width 19 height 16
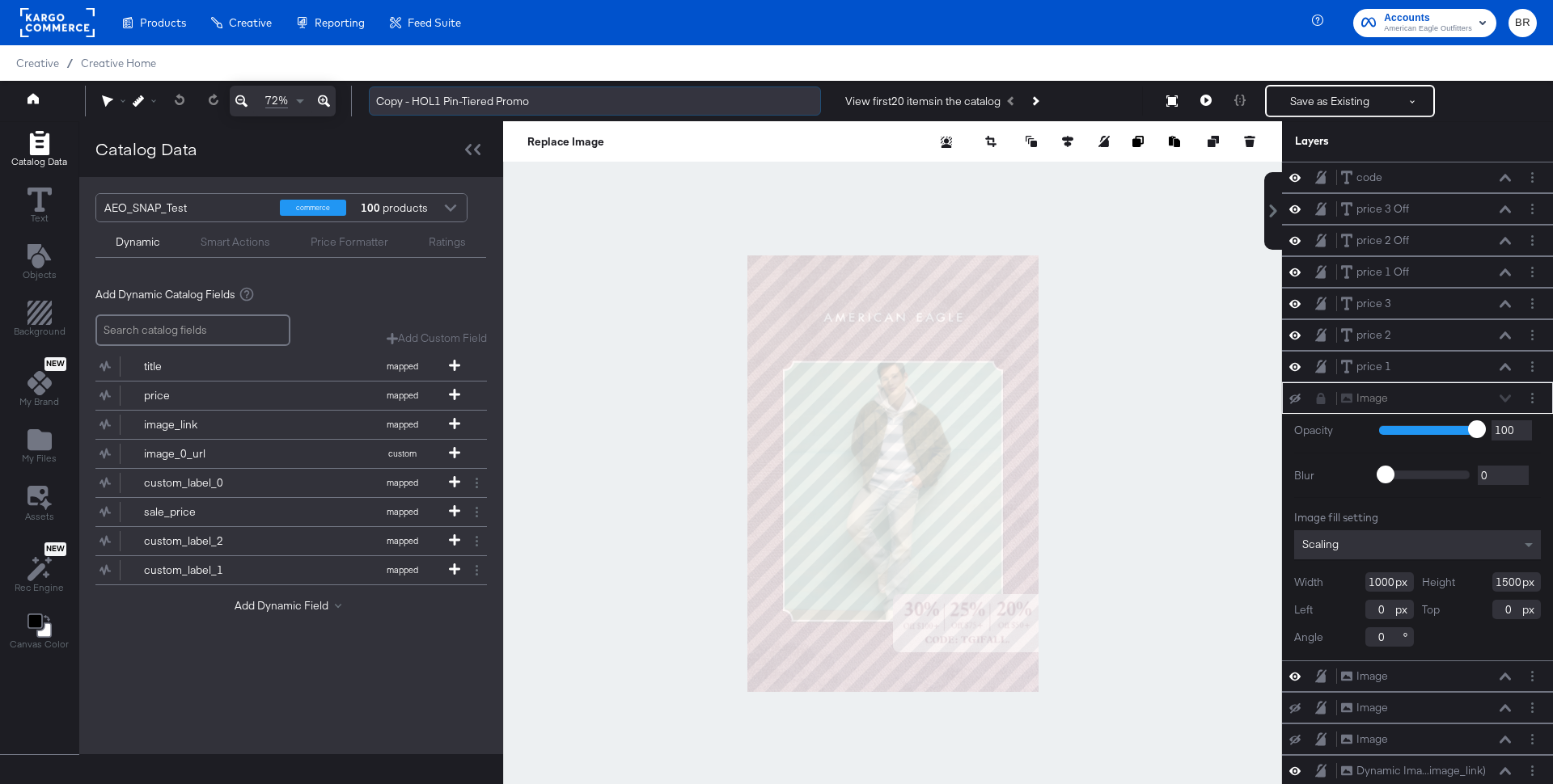
drag, startPoint x: 465, startPoint y: 104, endPoint x: 493, endPoint y: 105, distance: 28.0
click at [493, 105] on input "Copy - HOL1 Pin-Tiered Promo" at bounding box center [594, 101] width 452 height 30
drag, startPoint x: 413, startPoint y: 104, endPoint x: 370, endPoint y: 103, distance: 43.0
click at [370, 103] on input "Copy - HOL1 Pin-Standard Promo" at bounding box center [594, 101] width 452 height 30
type input "HOL1 Pin-Standard Promo"
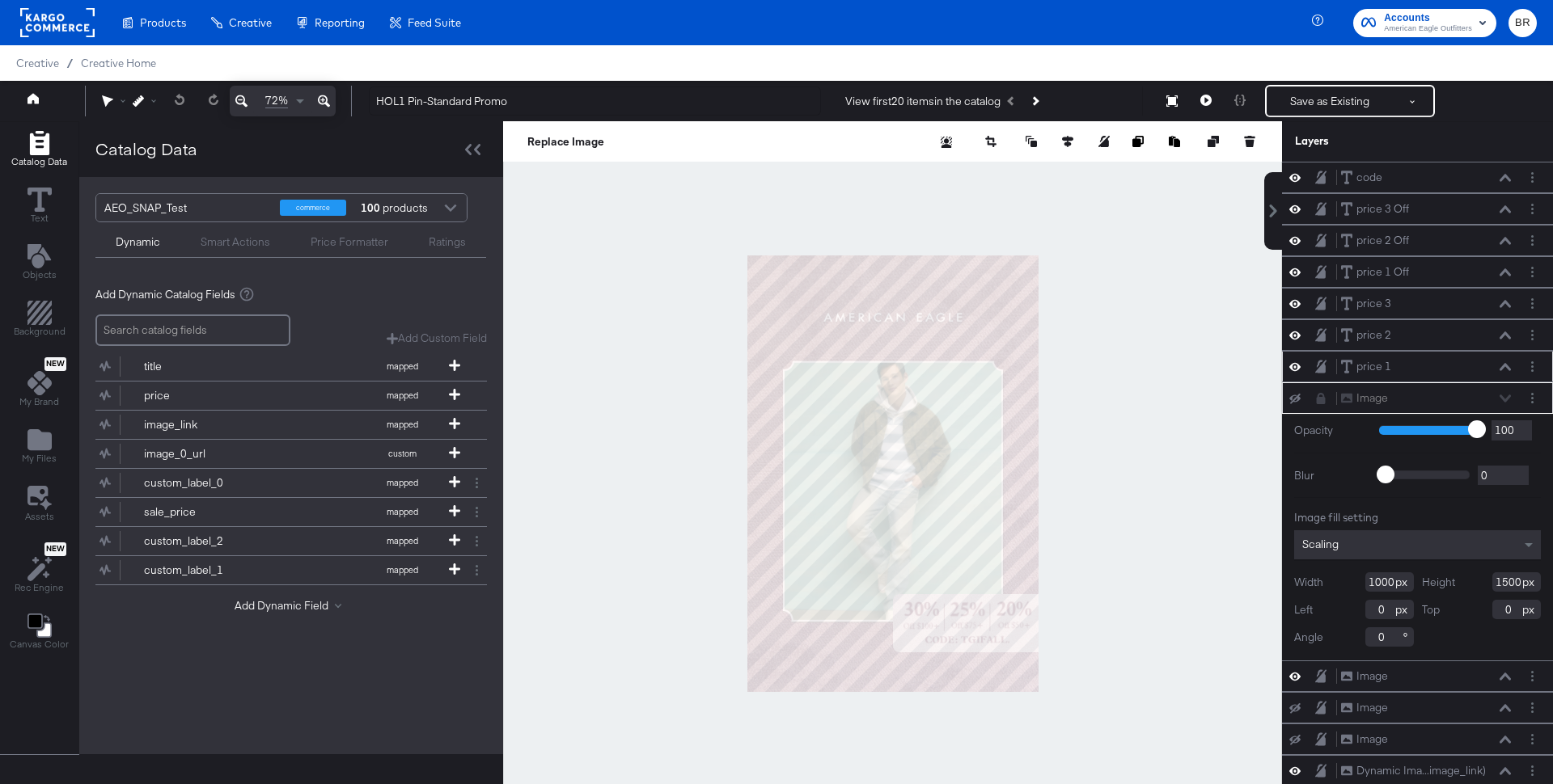
click at [1429, 362] on div "price 1 price 1" at bounding box center [1426, 366] width 172 height 17
click at [1502, 363] on icon at bounding box center [1505, 367] width 11 height 8
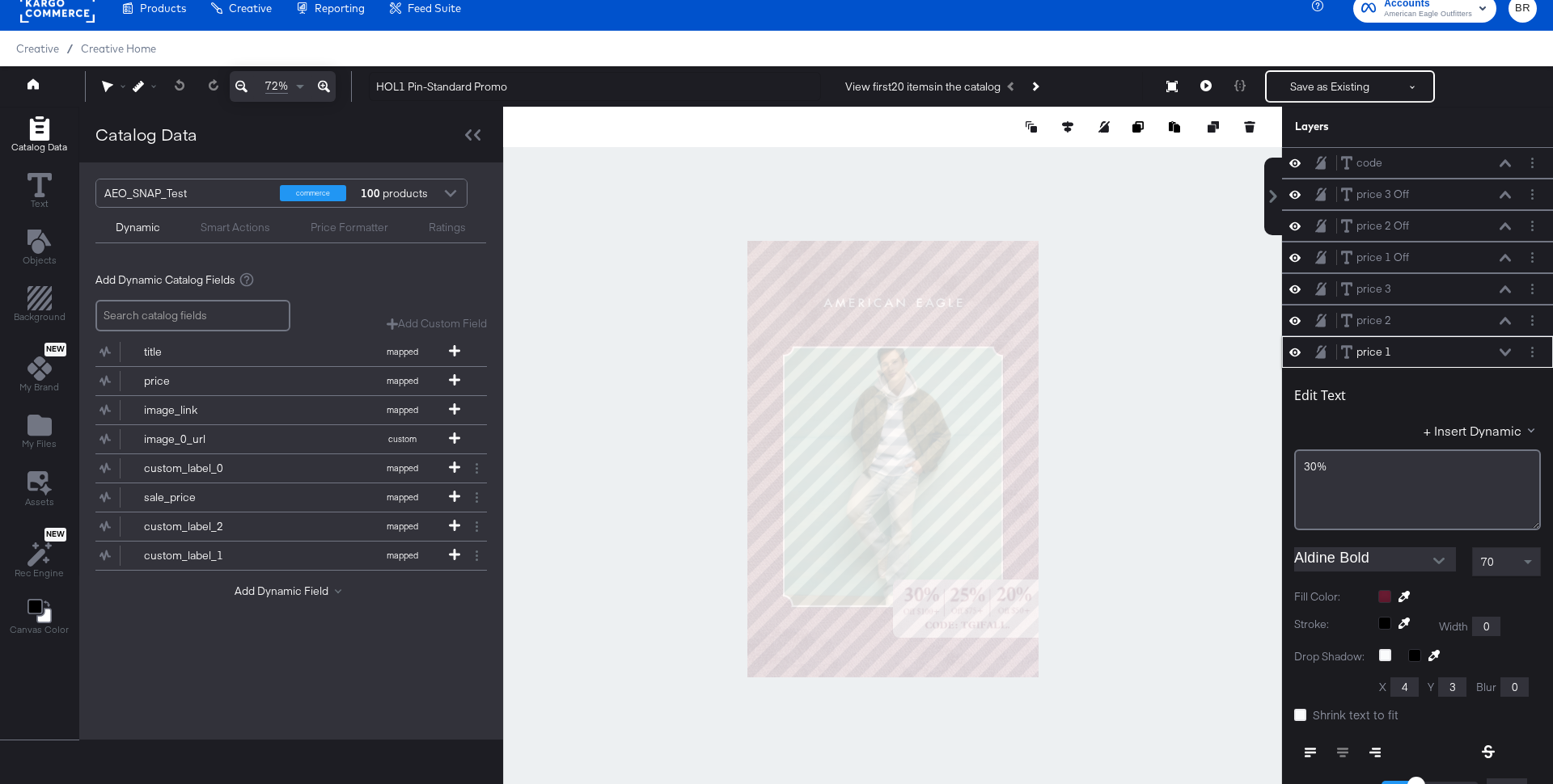
scroll to position [185, 0]
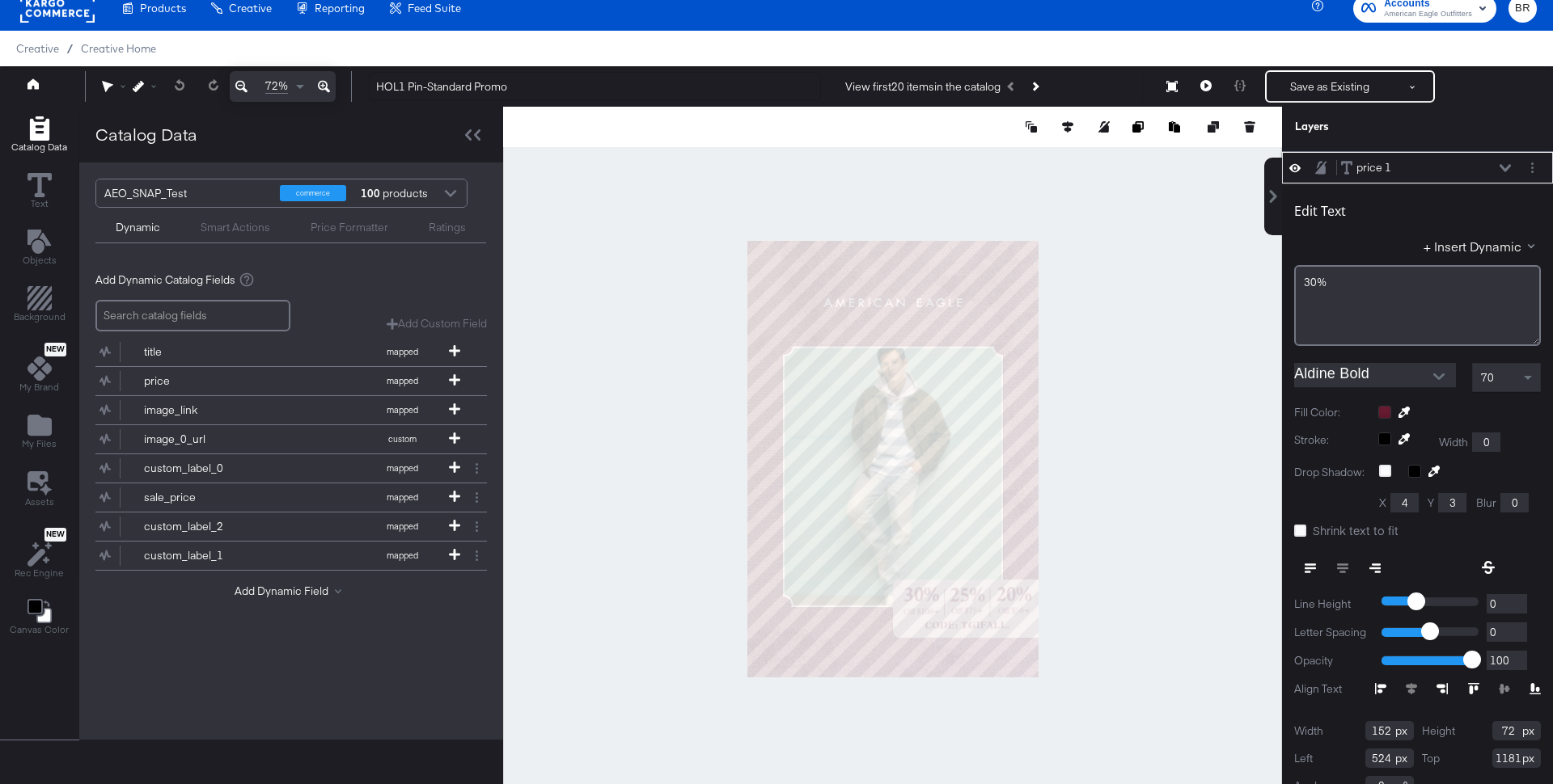
click at [1500, 164] on icon at bounding box center [1505, 167] width 11 height 8
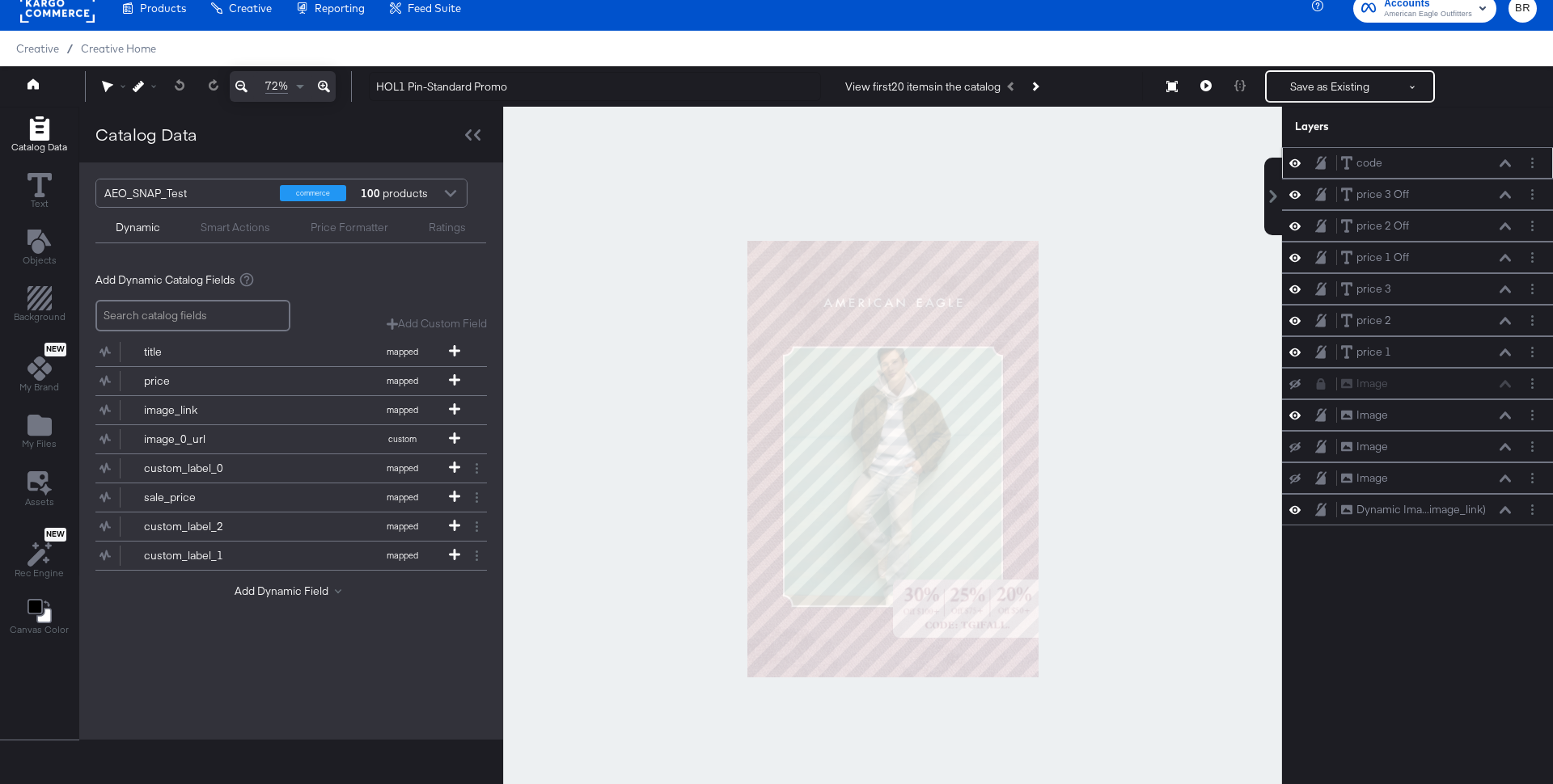
click at [1480, 160] on div "code code" at bounding box center [1426, 162] width 172 height 17
click at [1502, 160] on icon at bounding box center [1505, 163] width 11 height 8
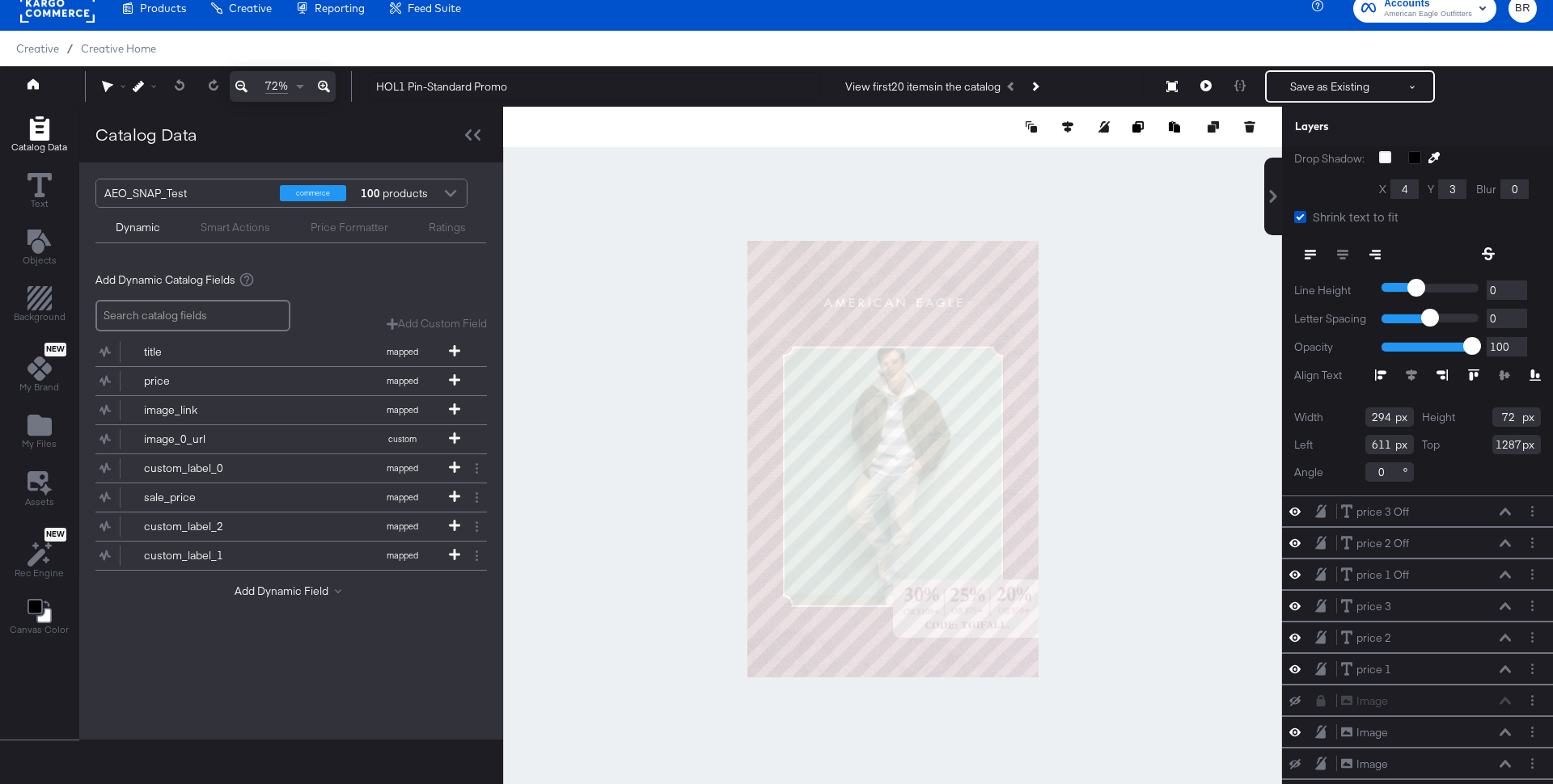
scroll to position [355, 0]
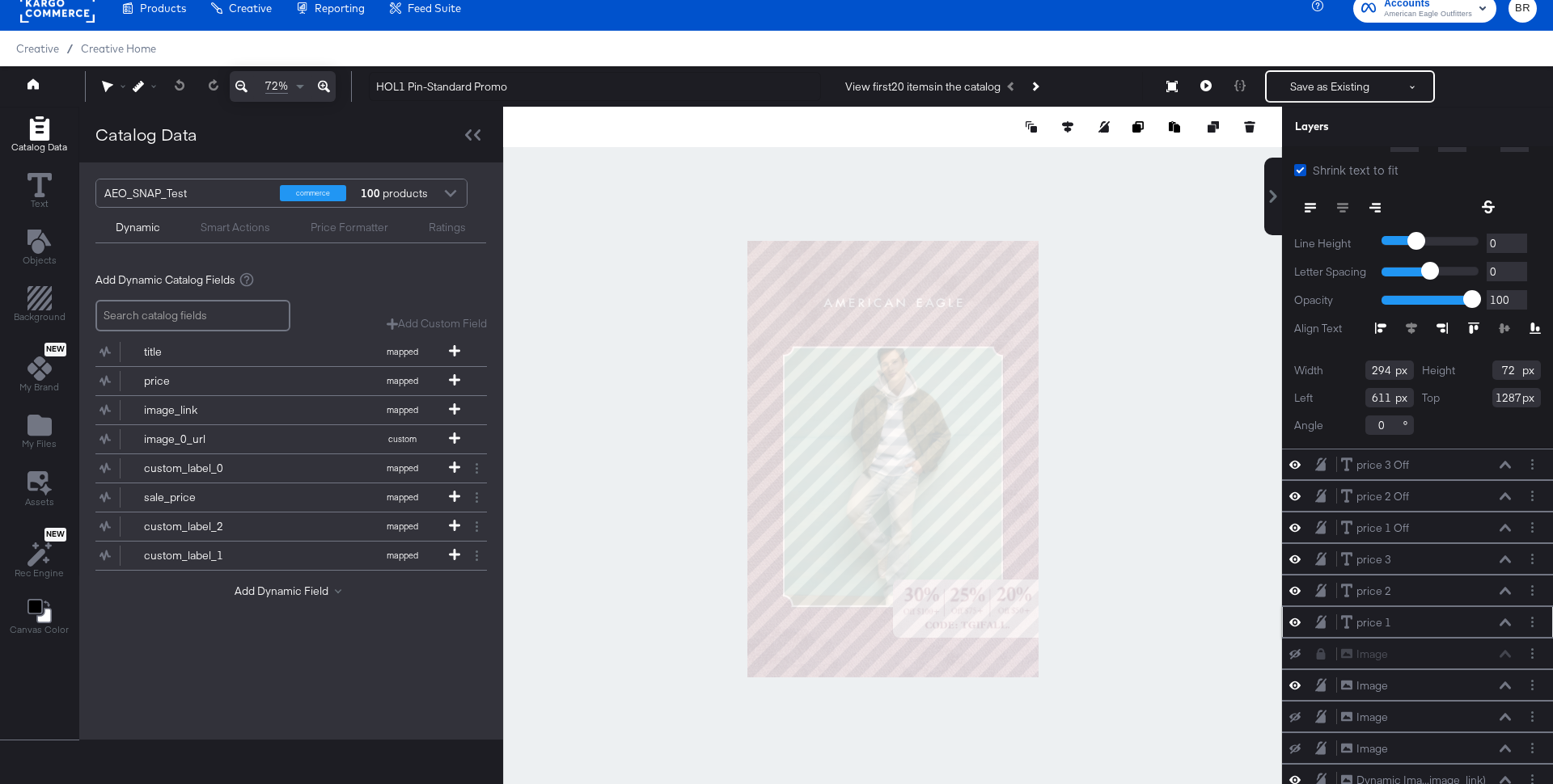
click at [1506, 618] on icon at bounding box center [1505, 622] width 11 height 7
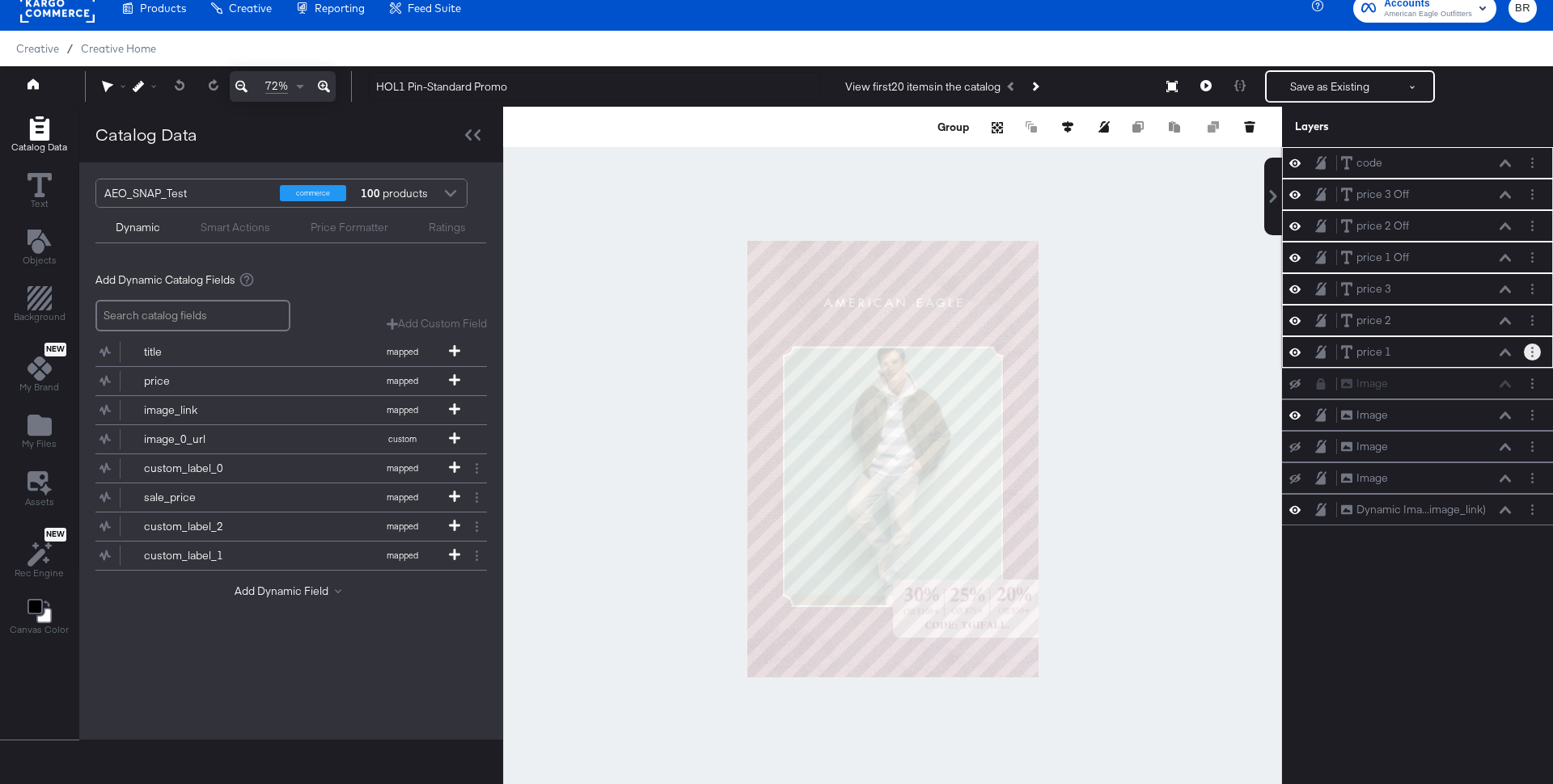
click at [1528, 348] on button "Layer Options" at bounding box center [1531, 351] width 17 height 17
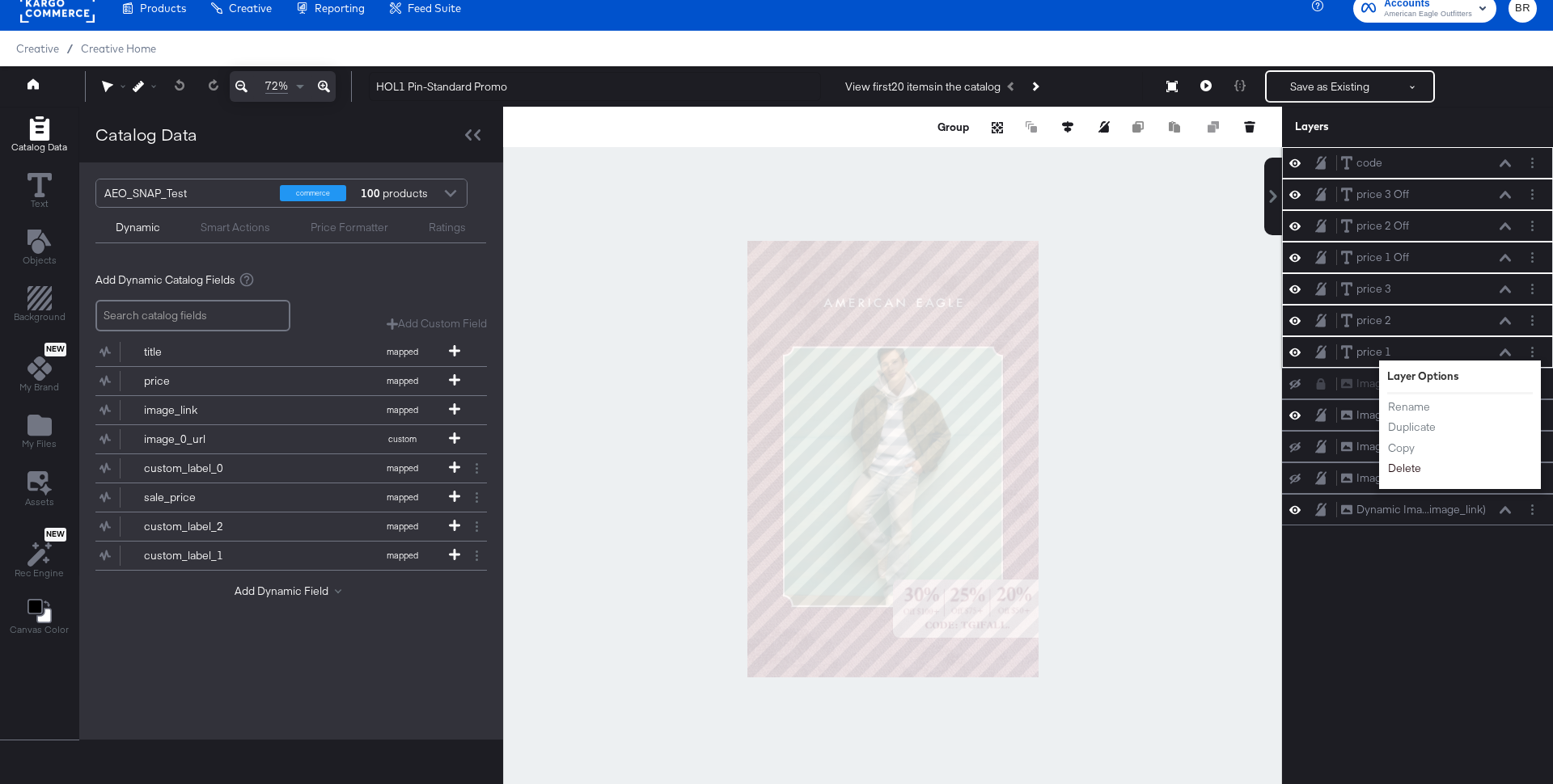
click at [1410, 460] on button "Delete" at bounding box center [1405, 468] width 35 height 17
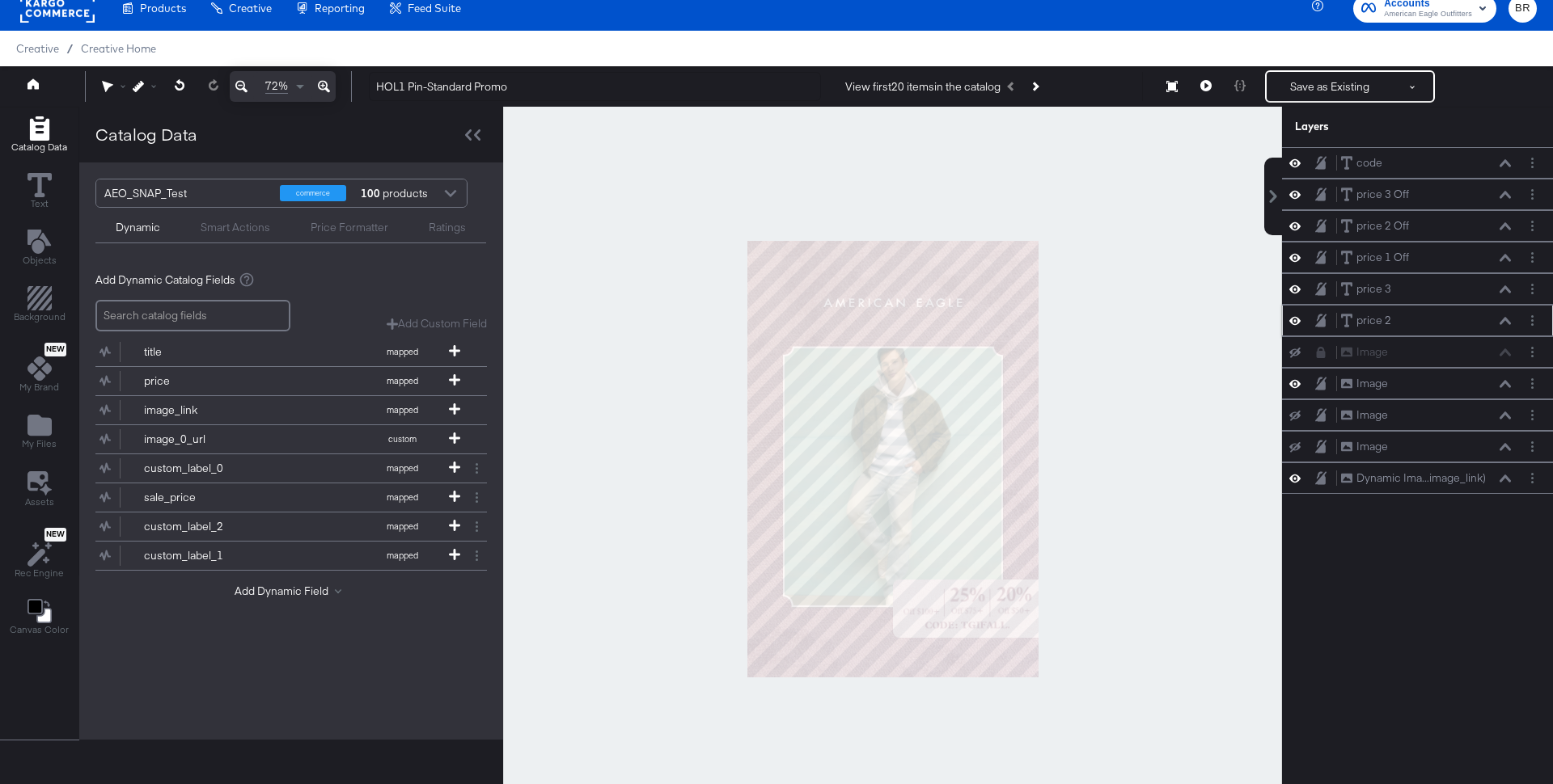
click at [1508, 317] on icon at bounding box center [1505, 321] width 11 height 7
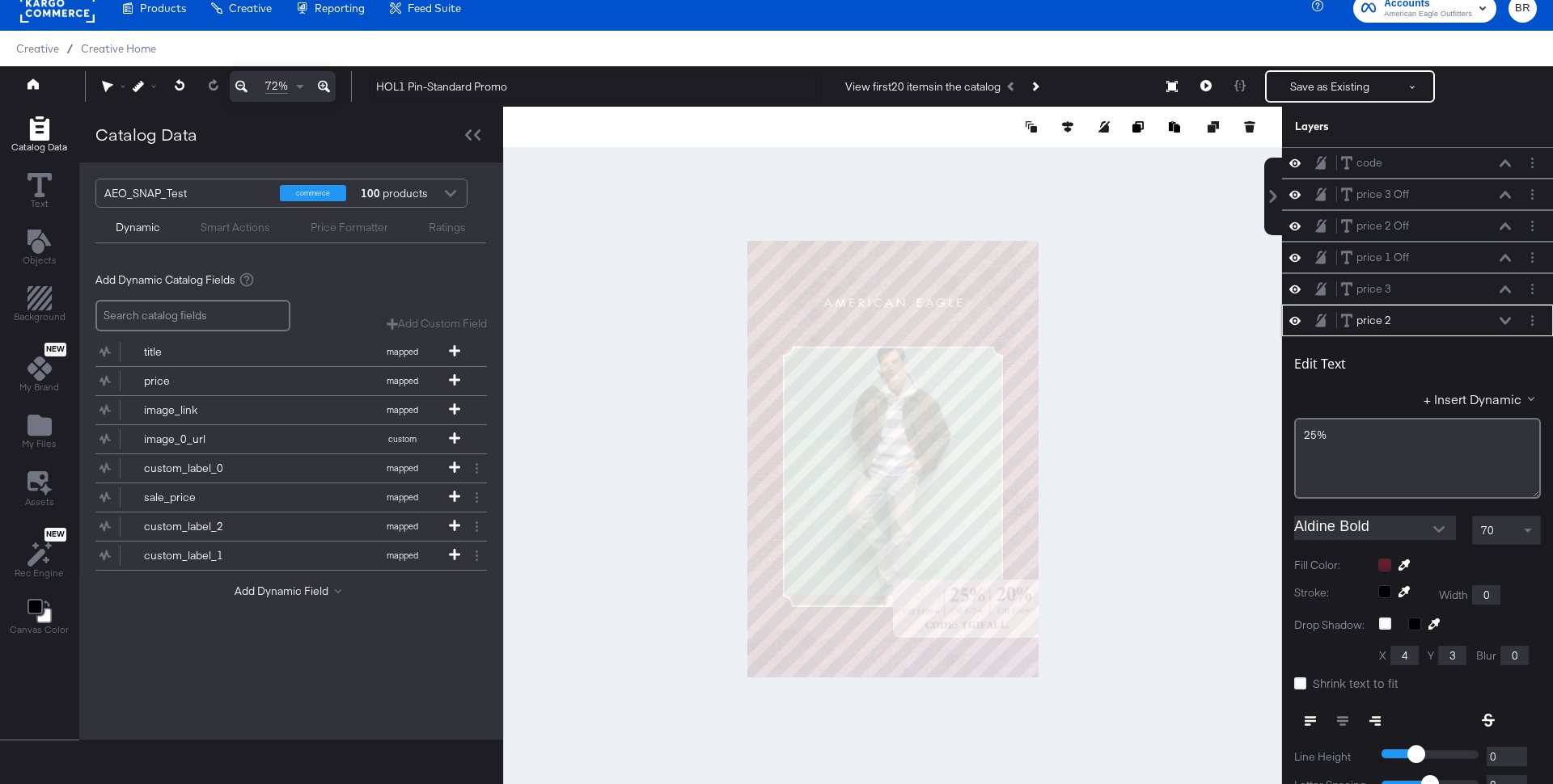
scroll to position [153, 0]
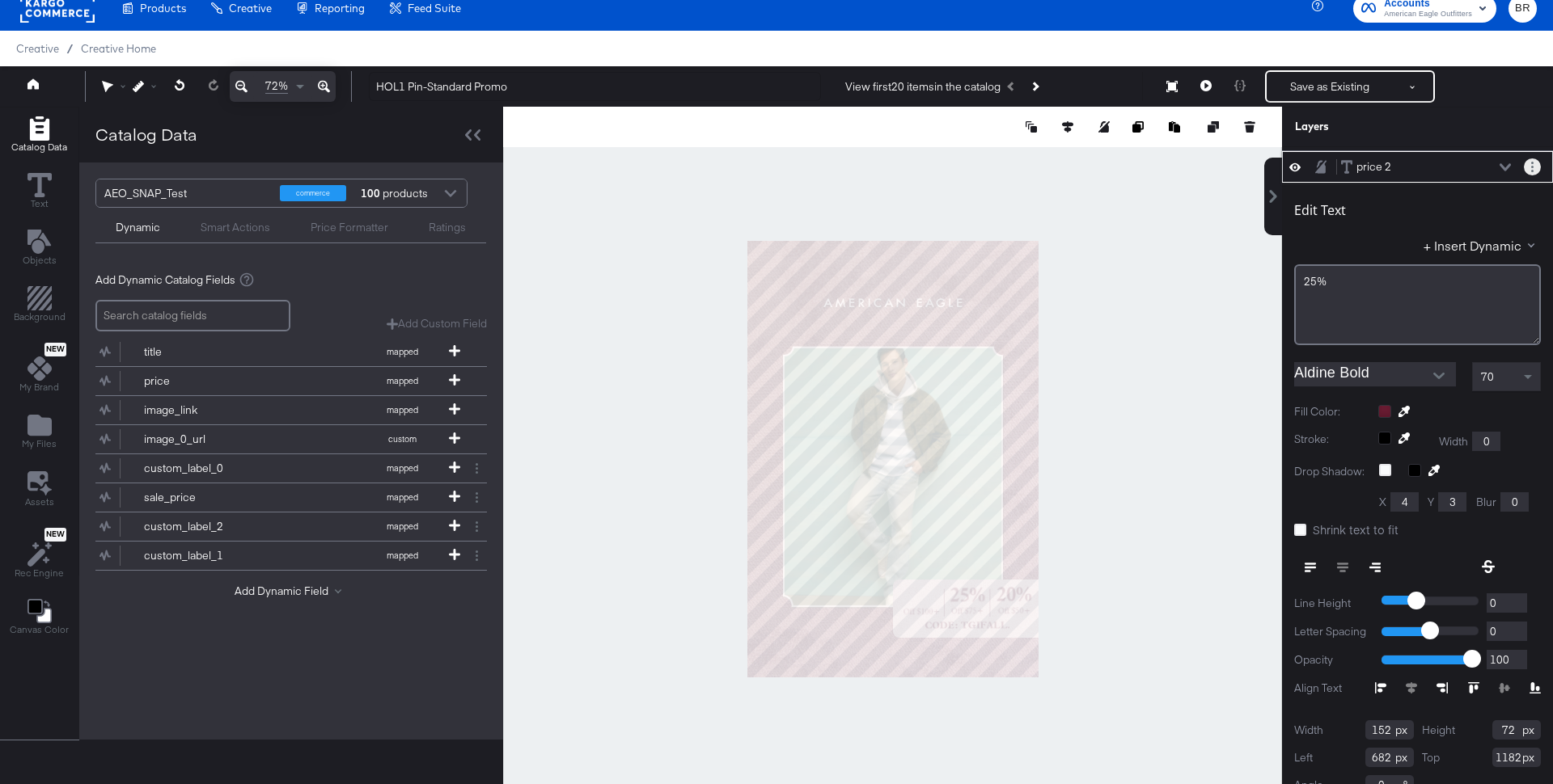
click at [1531, 162] on icon "Layer Options" at bounding box center [1532, 167] width 3 height 10
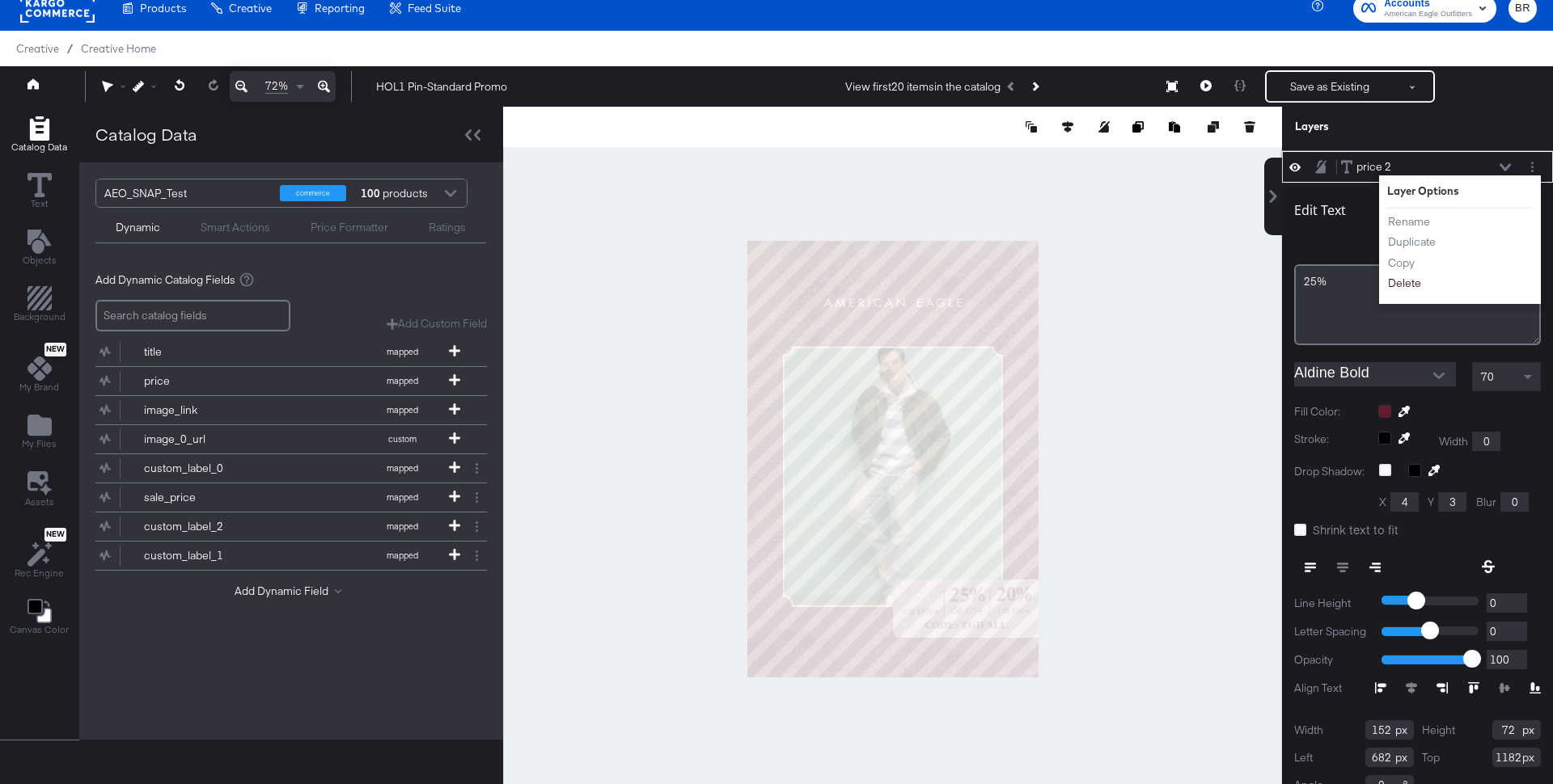
click at [1408, 275] on button "Delete" at bounding box center [1405, 283] width 35 height 17
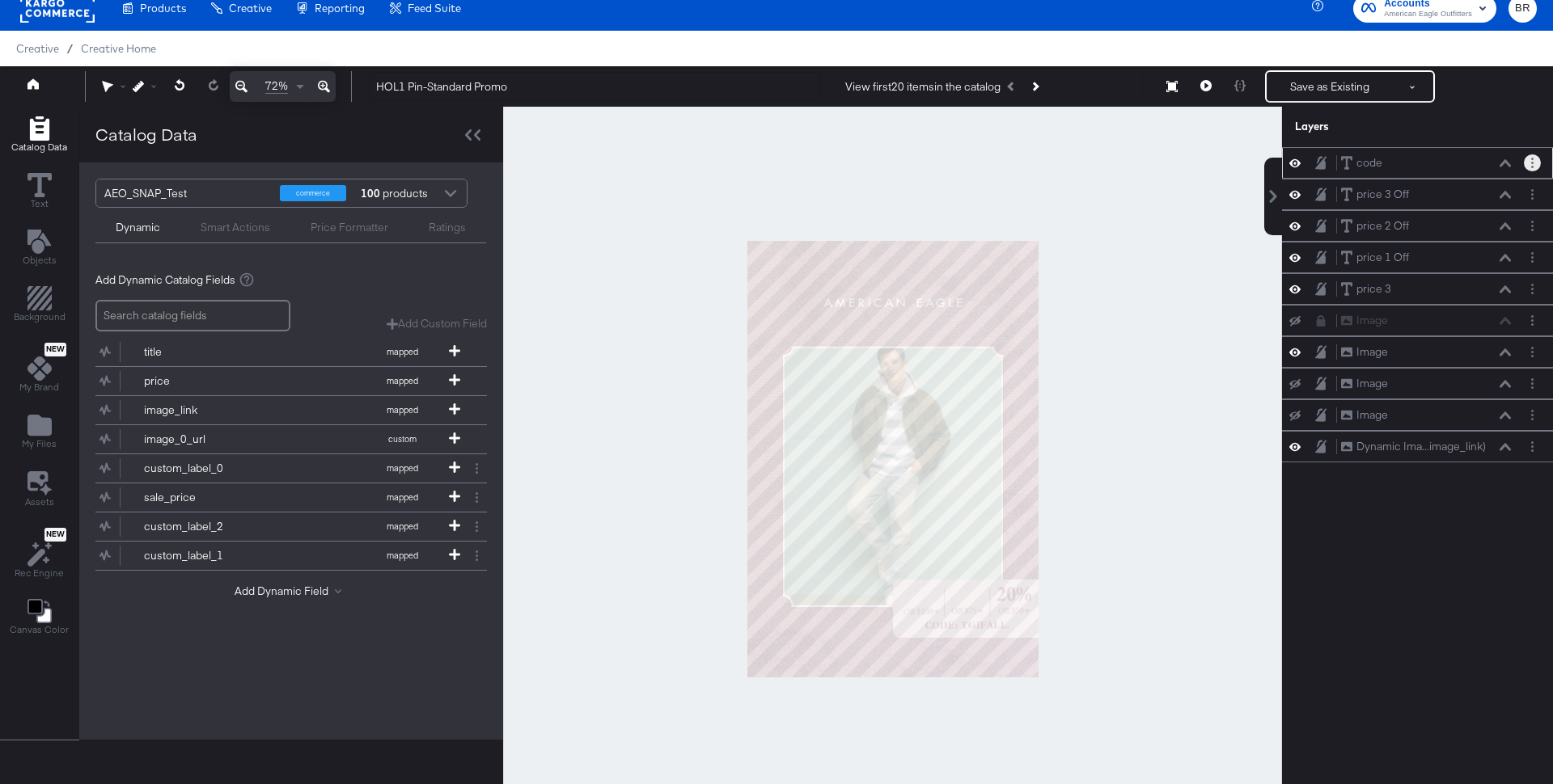
click at [1532, 158] on circle "Layer Options" at bounding box center [1532, 159] width 3 height 3
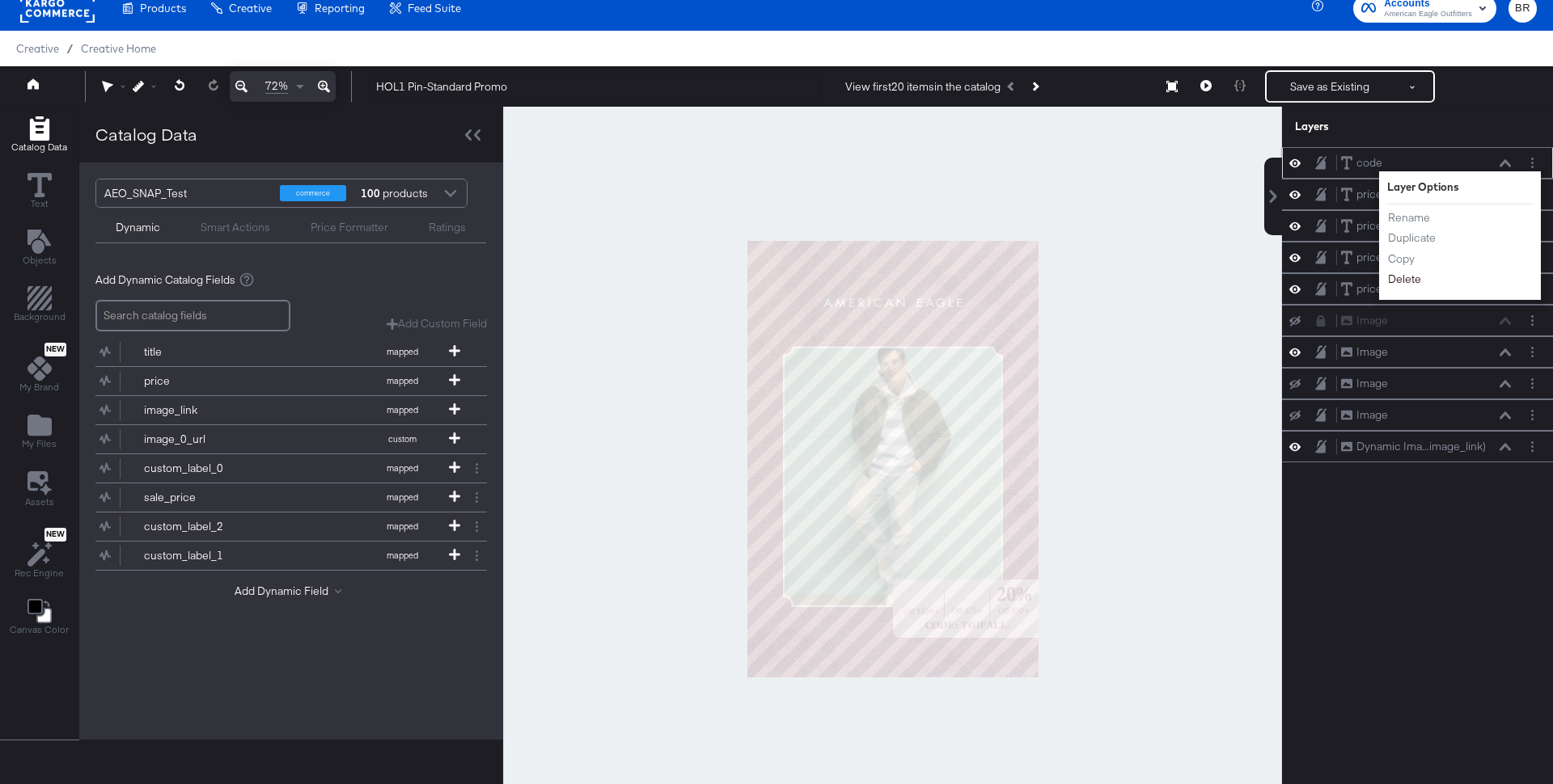
click at [1402, 273] on button "Delete" at bounding box center [1405, 279] width 35 height 17
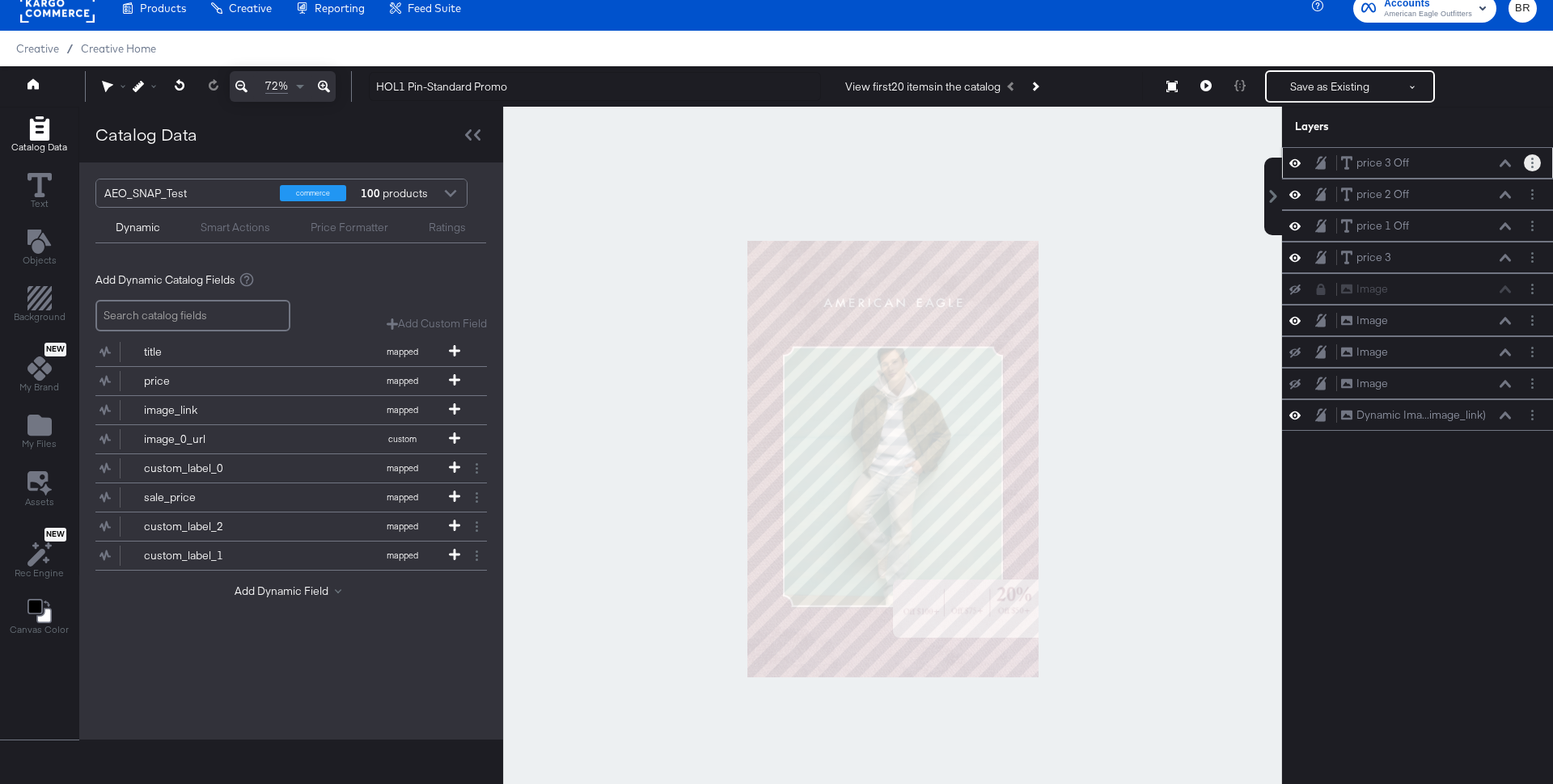
click at [1525, 159] on button "Layer Options" at bounding box center [1531, 162] width 17 height 17
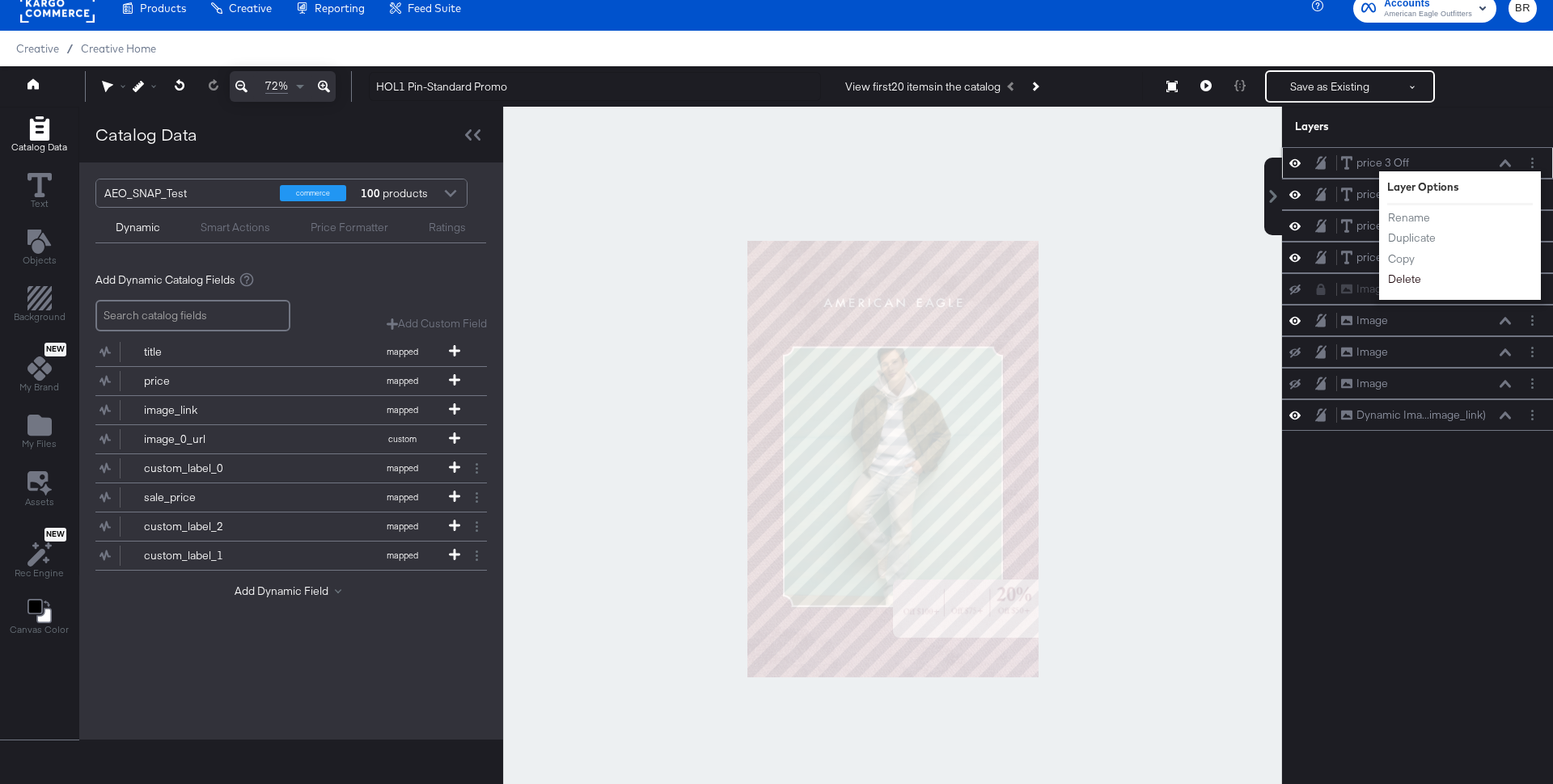
click at [1400, 275] on button "Delete" at bounding box center [1405, 279] width 35 height 17
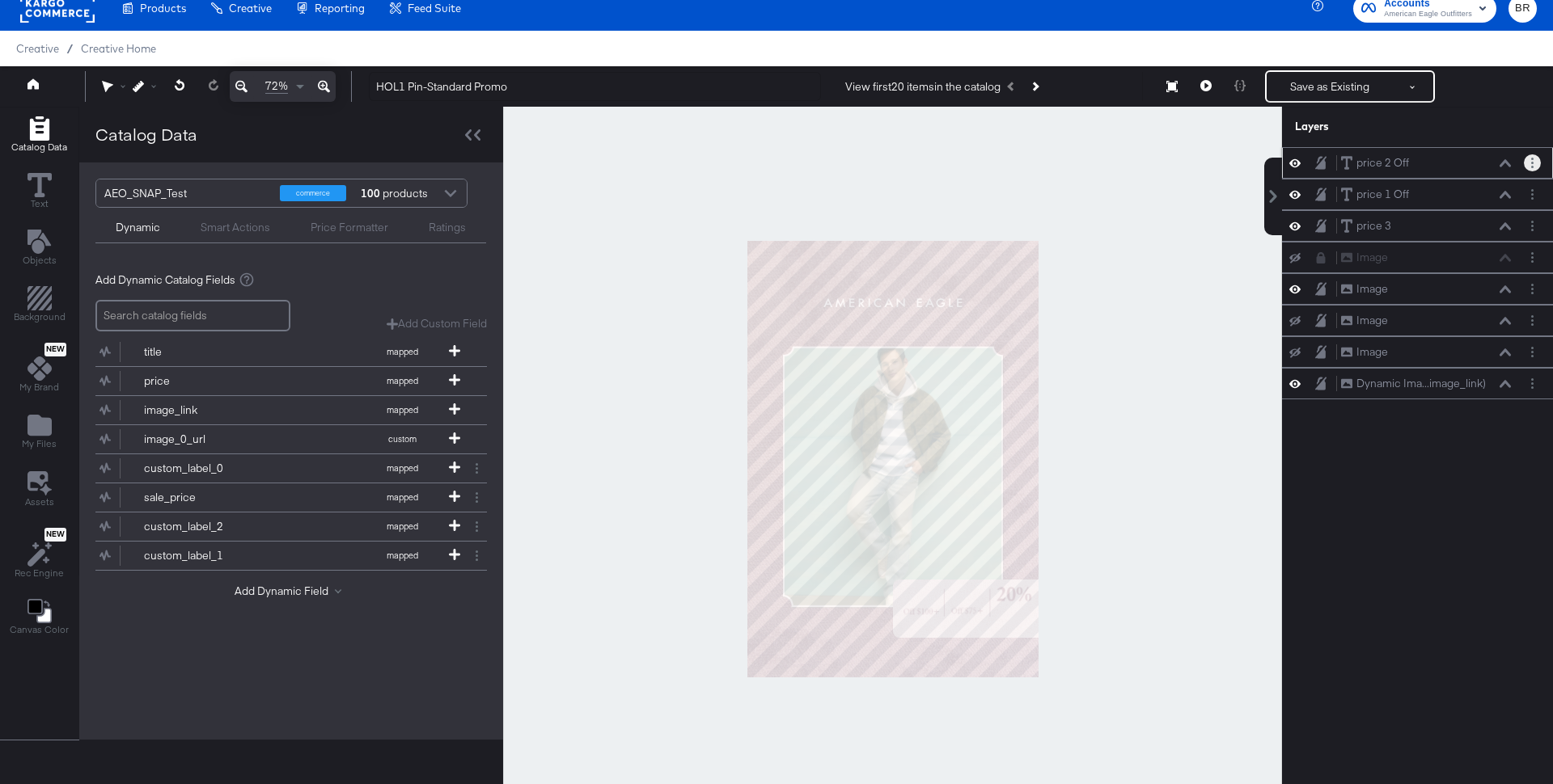
click at [1535, 155] on button "Layer Options" at bounding box center [1531, 162] width 17 height 17
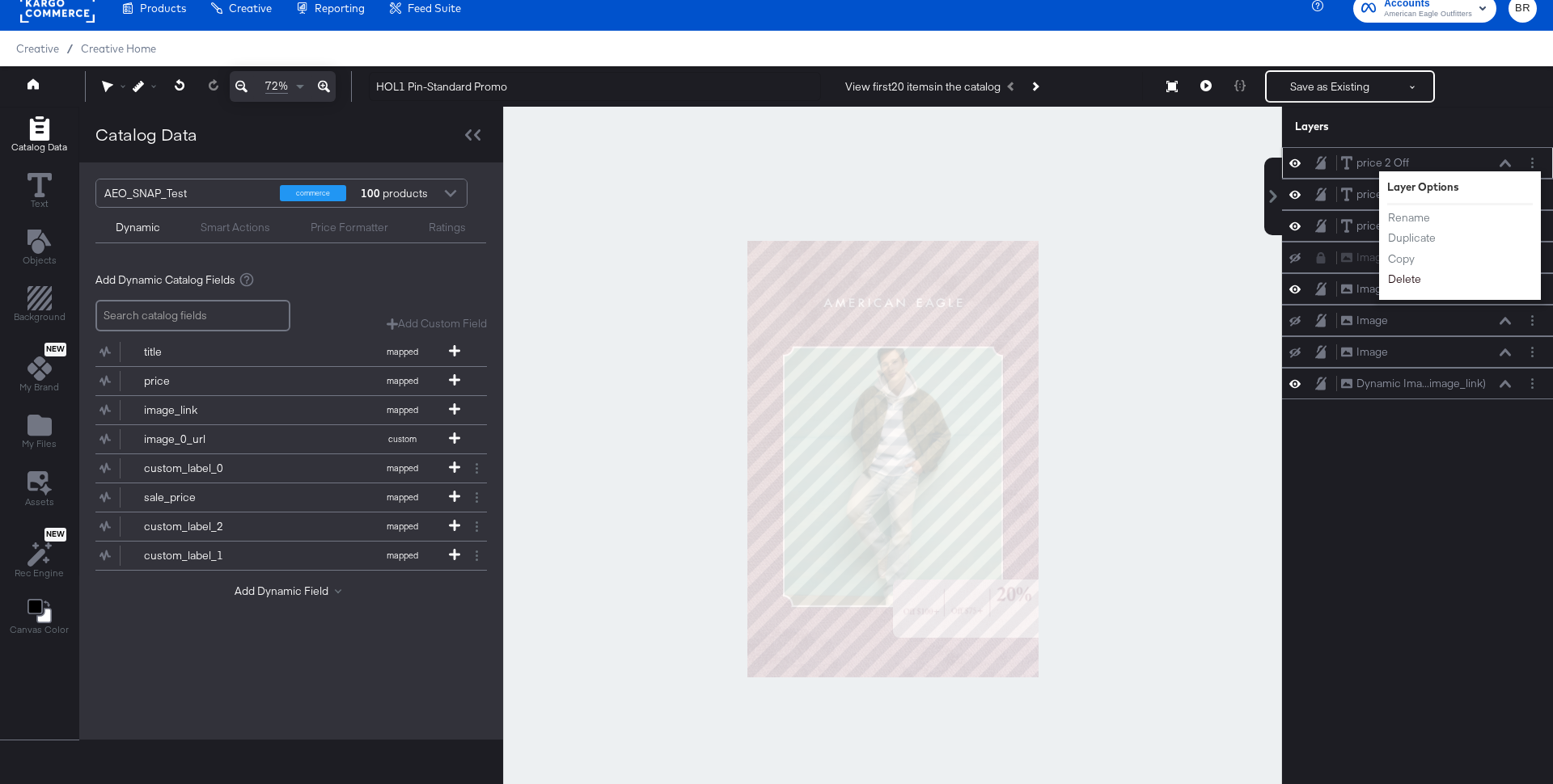
click at [1411, 276] on button "Delete" at bounding box center [1405, 279] width 35 height 17
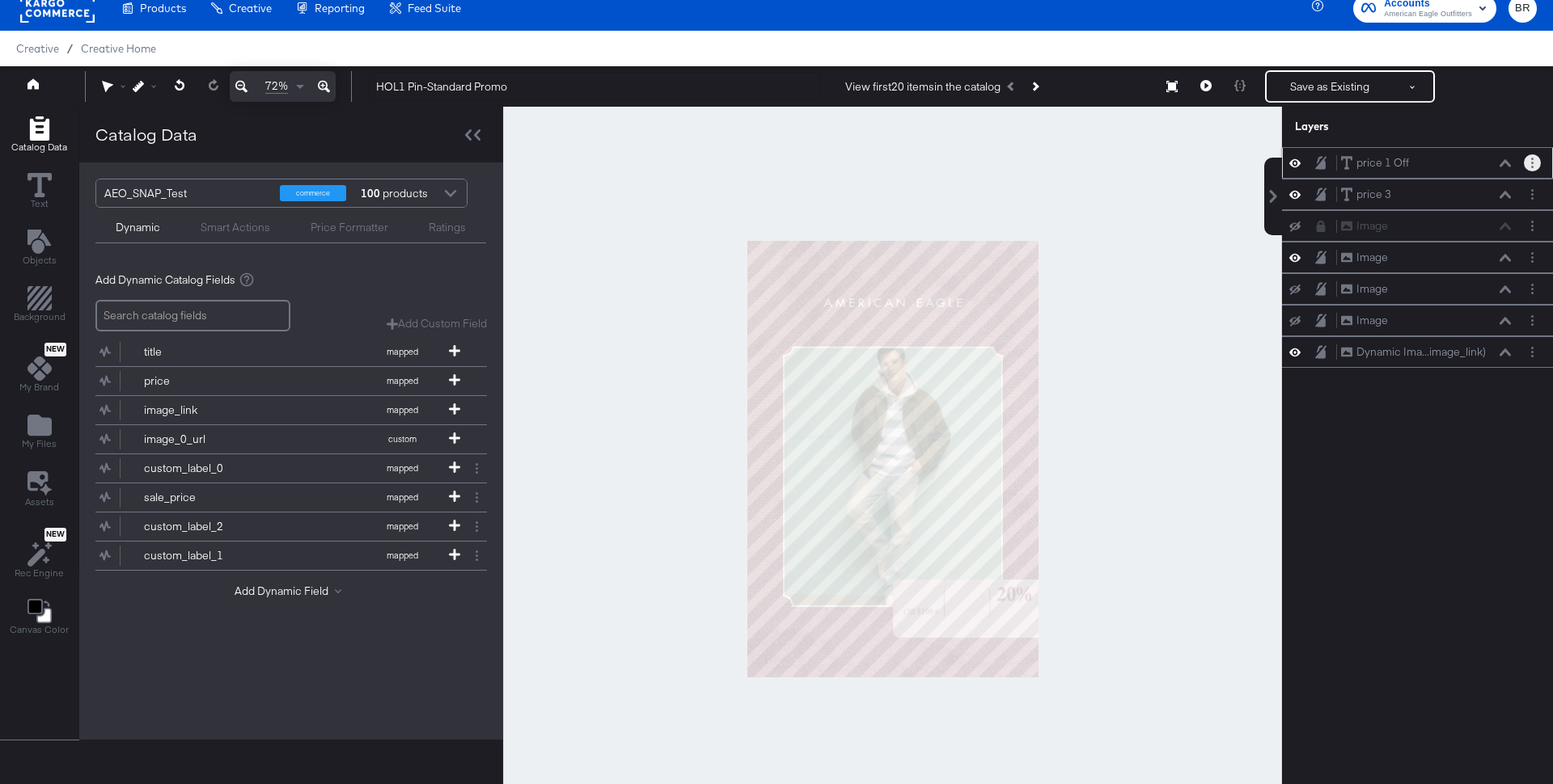
click at [1528, 157] on button "Layer Options" at bounding box center [1531, 162] width 17 height 17
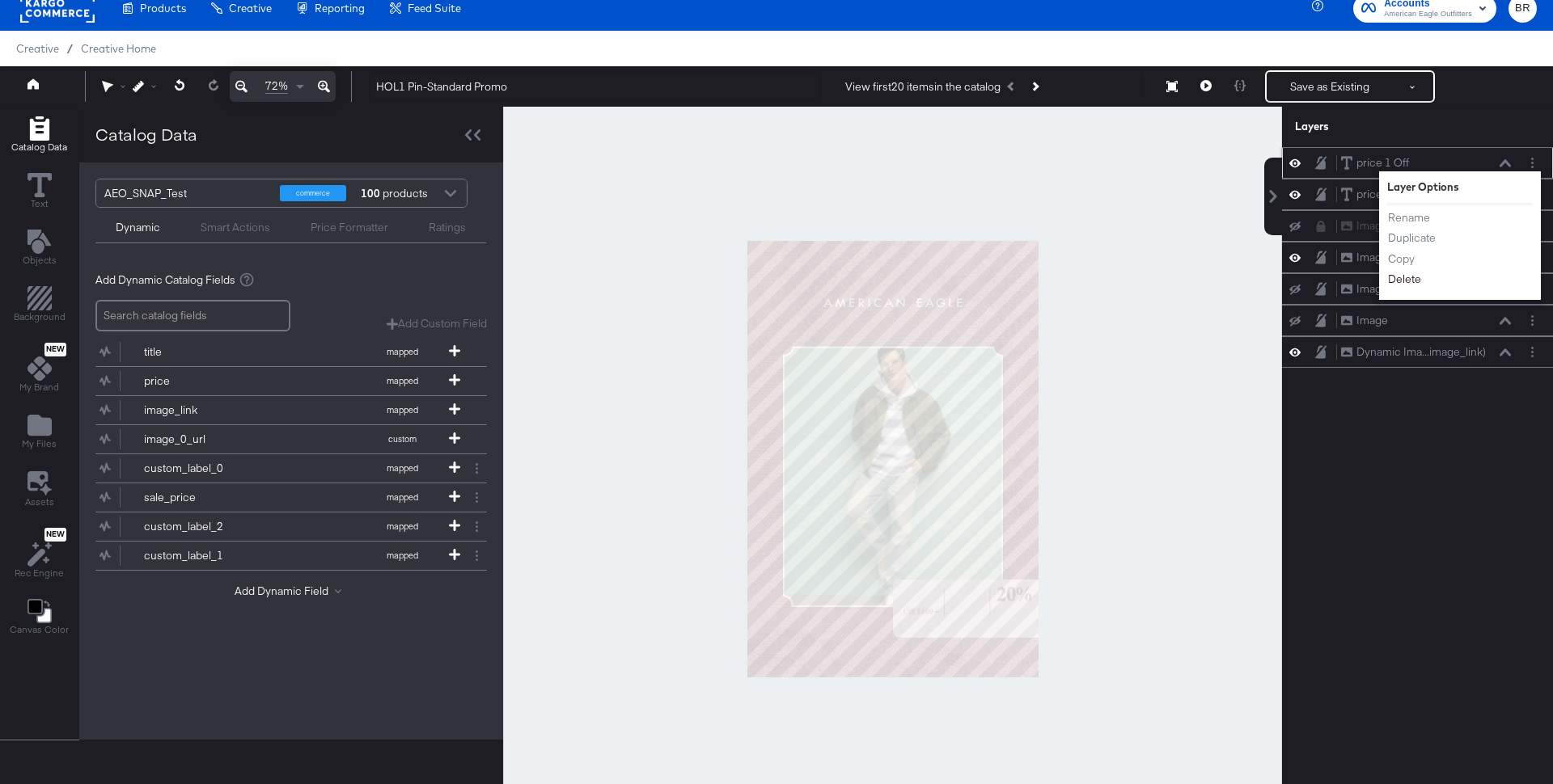
click at [1395, 274] on button "Delete" at bounding box center [1405, 279] width 35 height 17
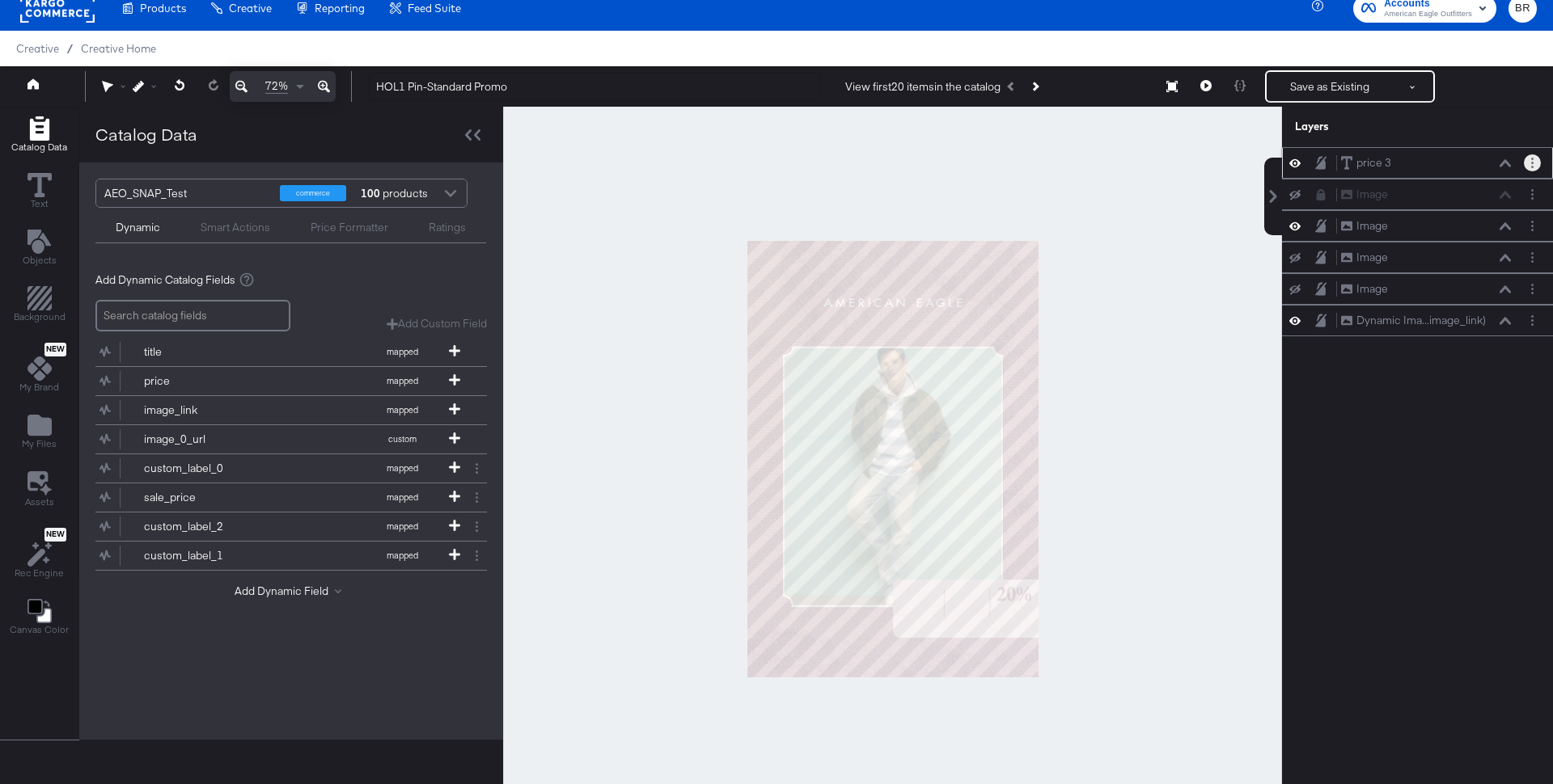
click at [1533, 158] on circle "Layer Options" at bounding box center [1532, 159] width 3 height 3
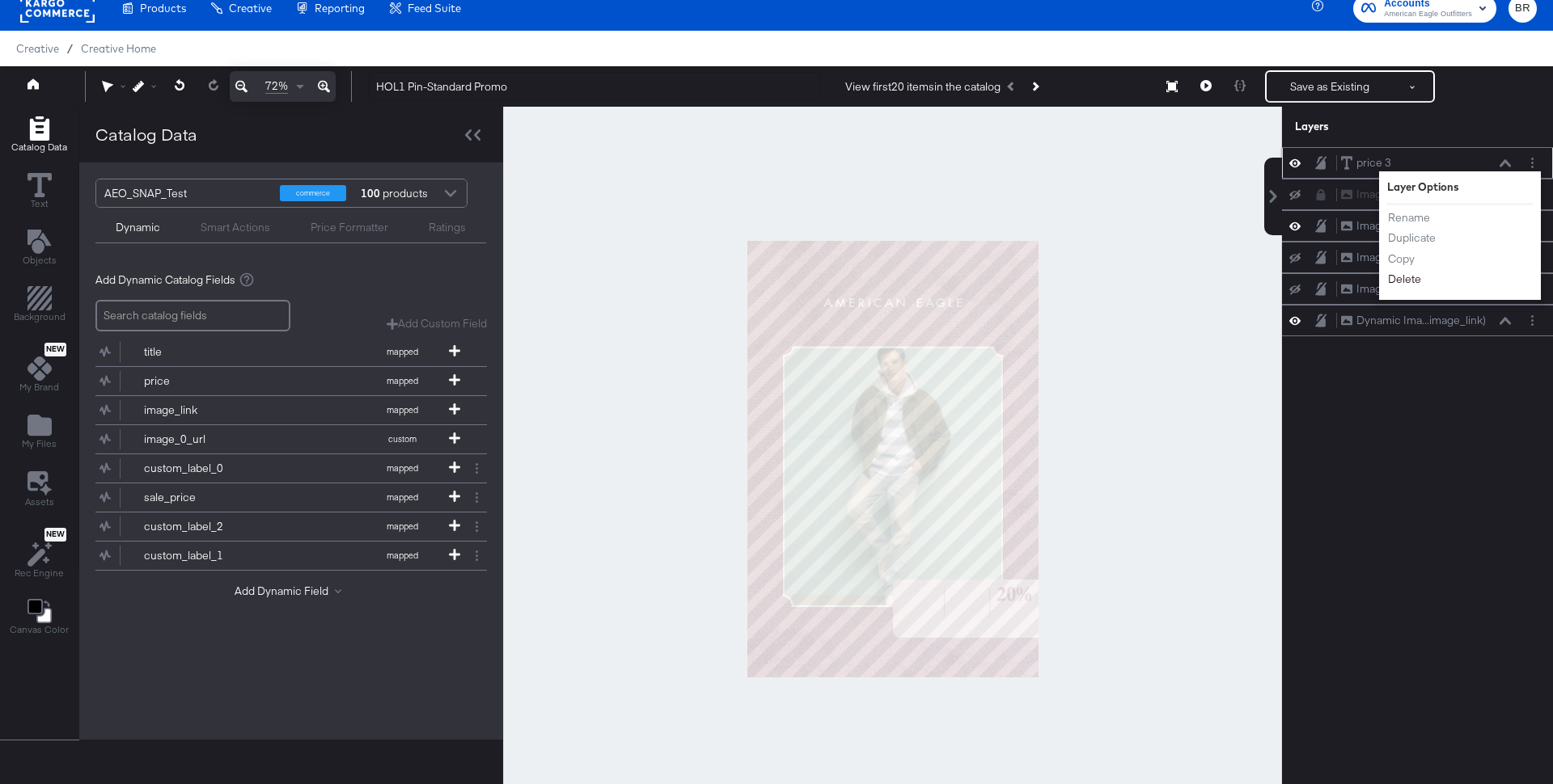
click at [1411, 274] on button "Delete" at bounding box center [1405, 279] width 35 height 17
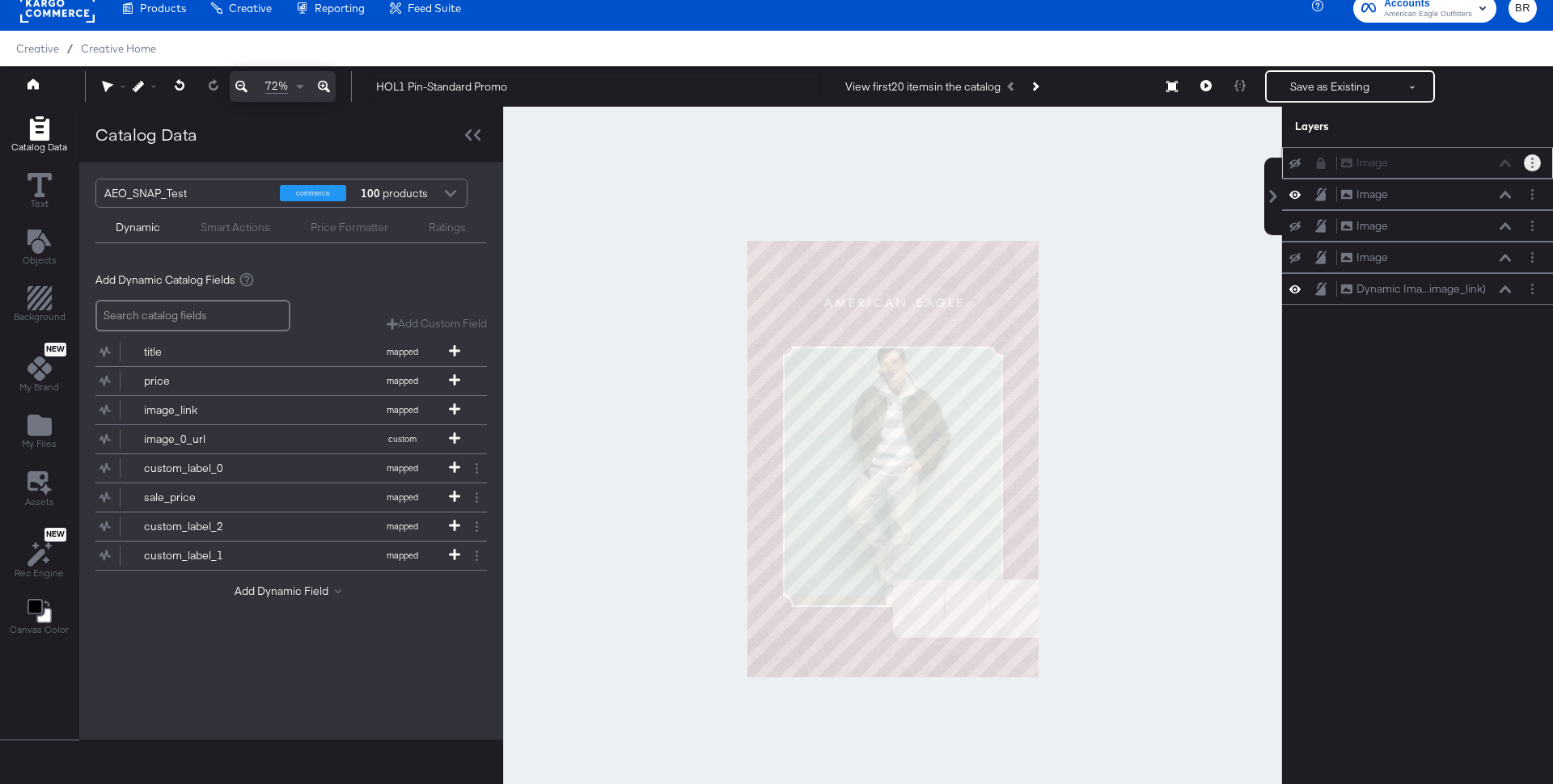
click at [1532, 158] on icon "Layer Options" at bounding box center [1532, 163] width 3 height 10
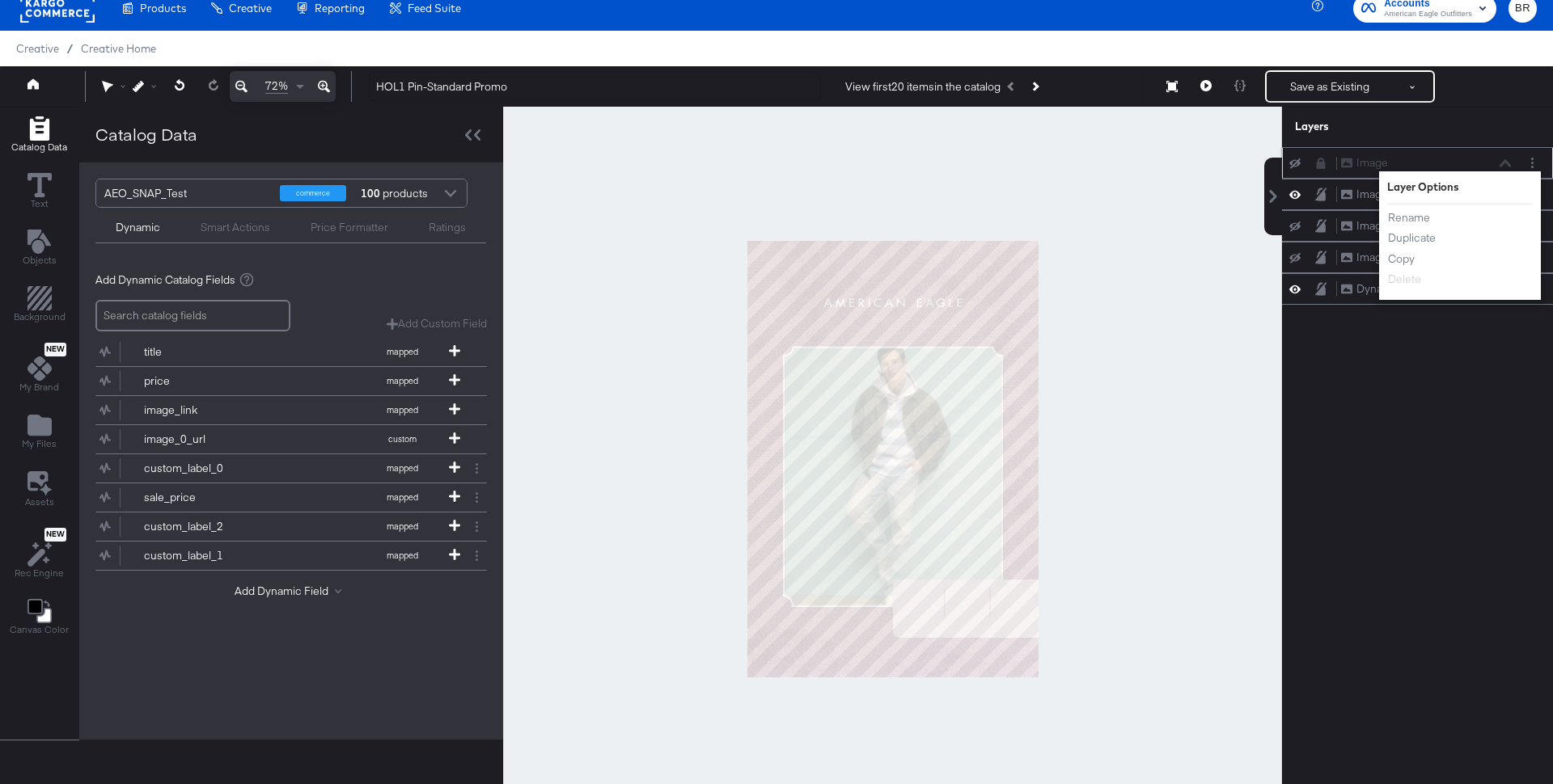
click at [1295, 157] on div at bounding box center [1299, 163] width 23 height 13
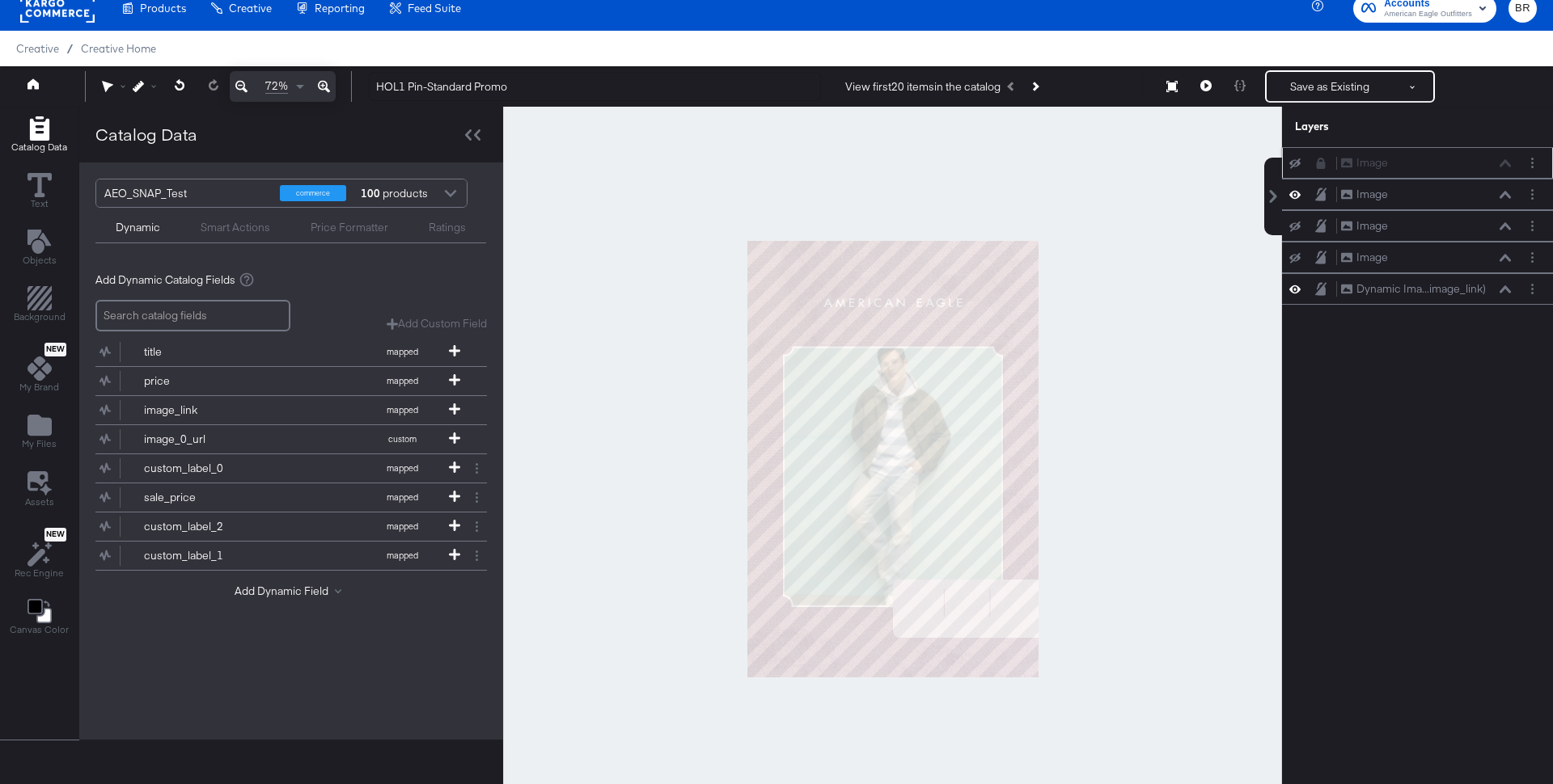
click at [1294, 159] on icon at bounding box center [1294, 164] width 11 height 10
click at [1533, 159] on icon "Layer Options" at bounding box center [1532, 163] width 3 height 10
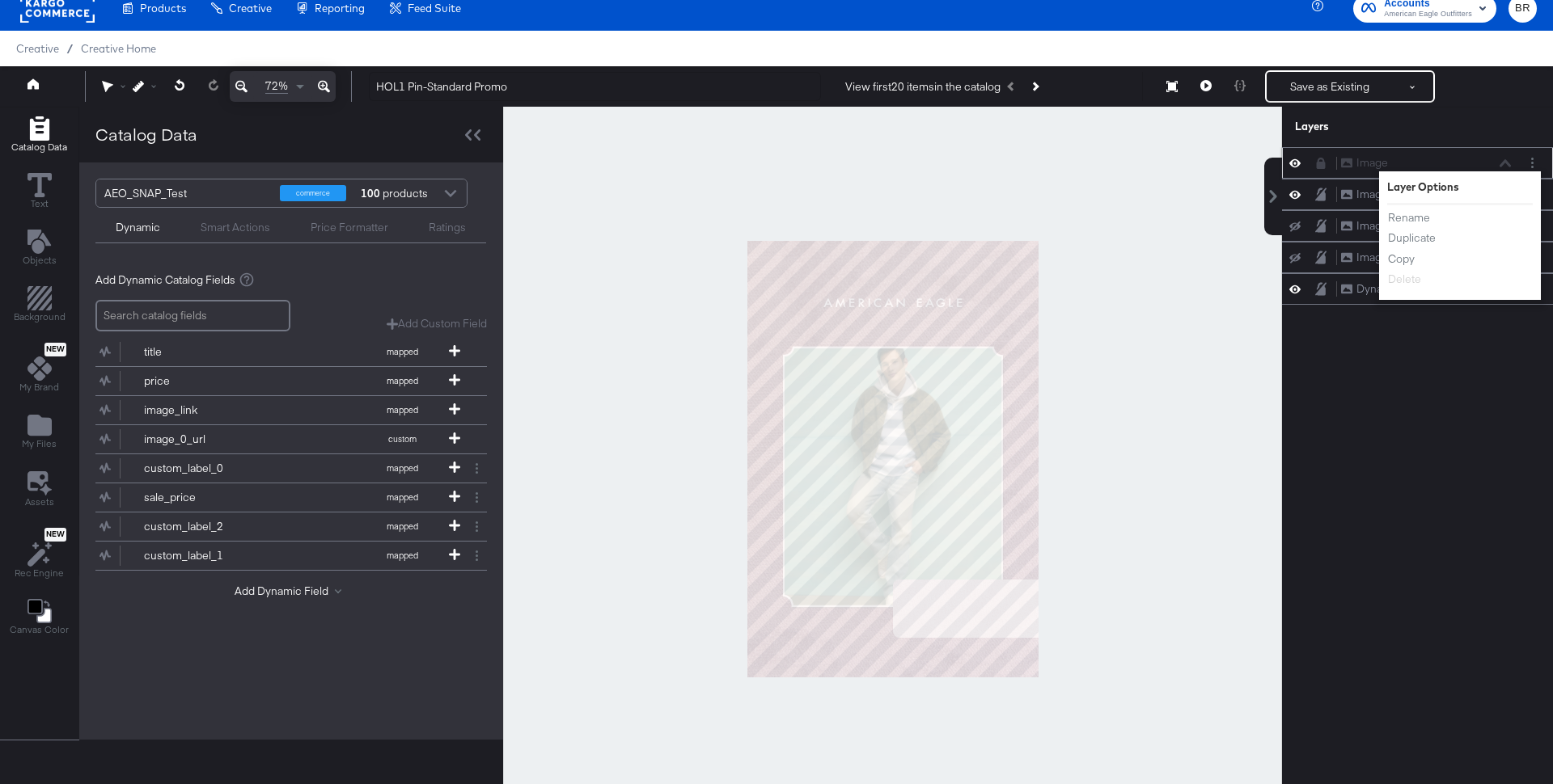
click at [1326, 160] on icon at bounding box center [1320, 163] width 11 height 11
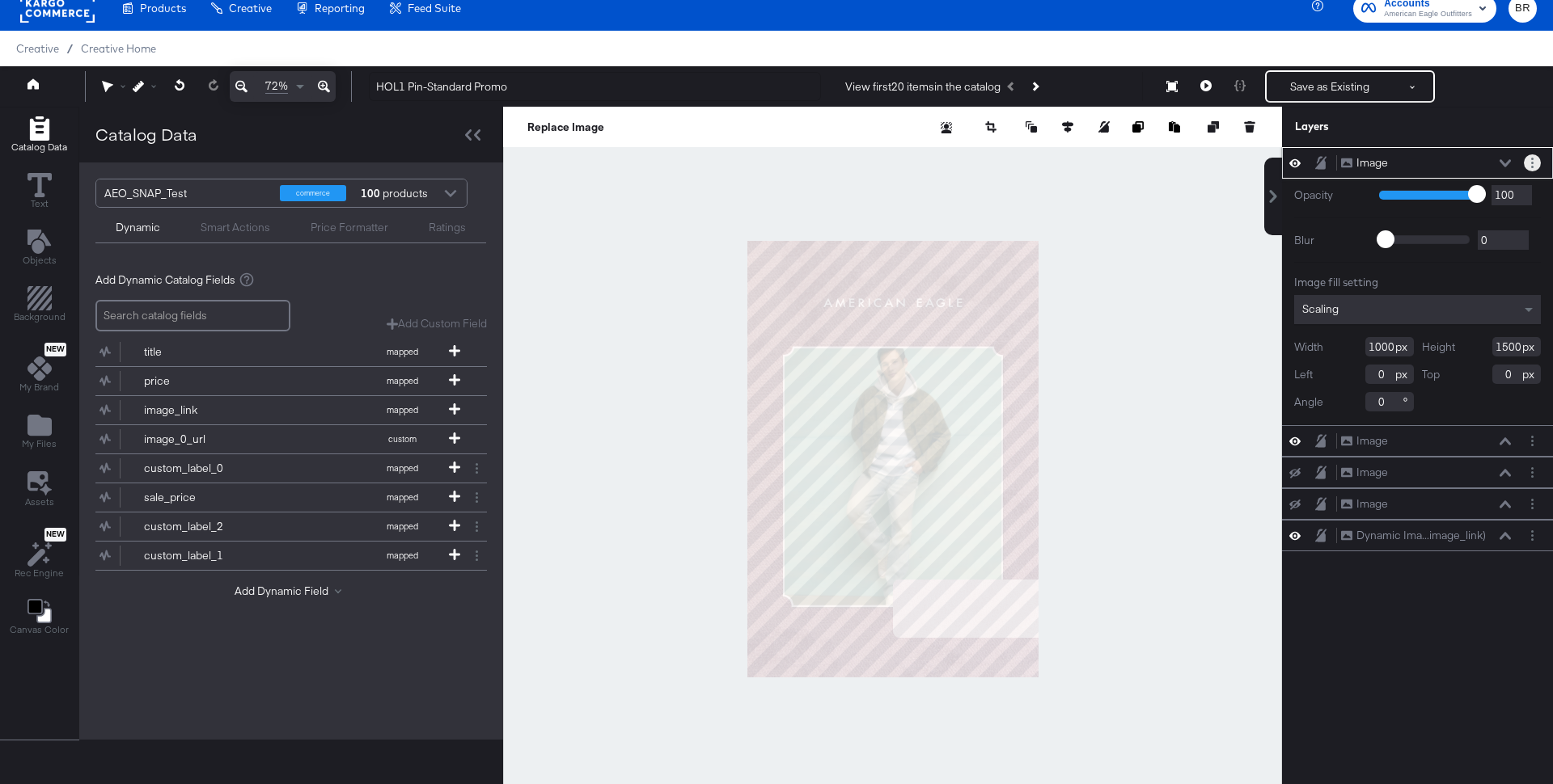
click at [1531, 162] on icon "Layer Options" at bounding box center [1532, 163] width 3 height 10
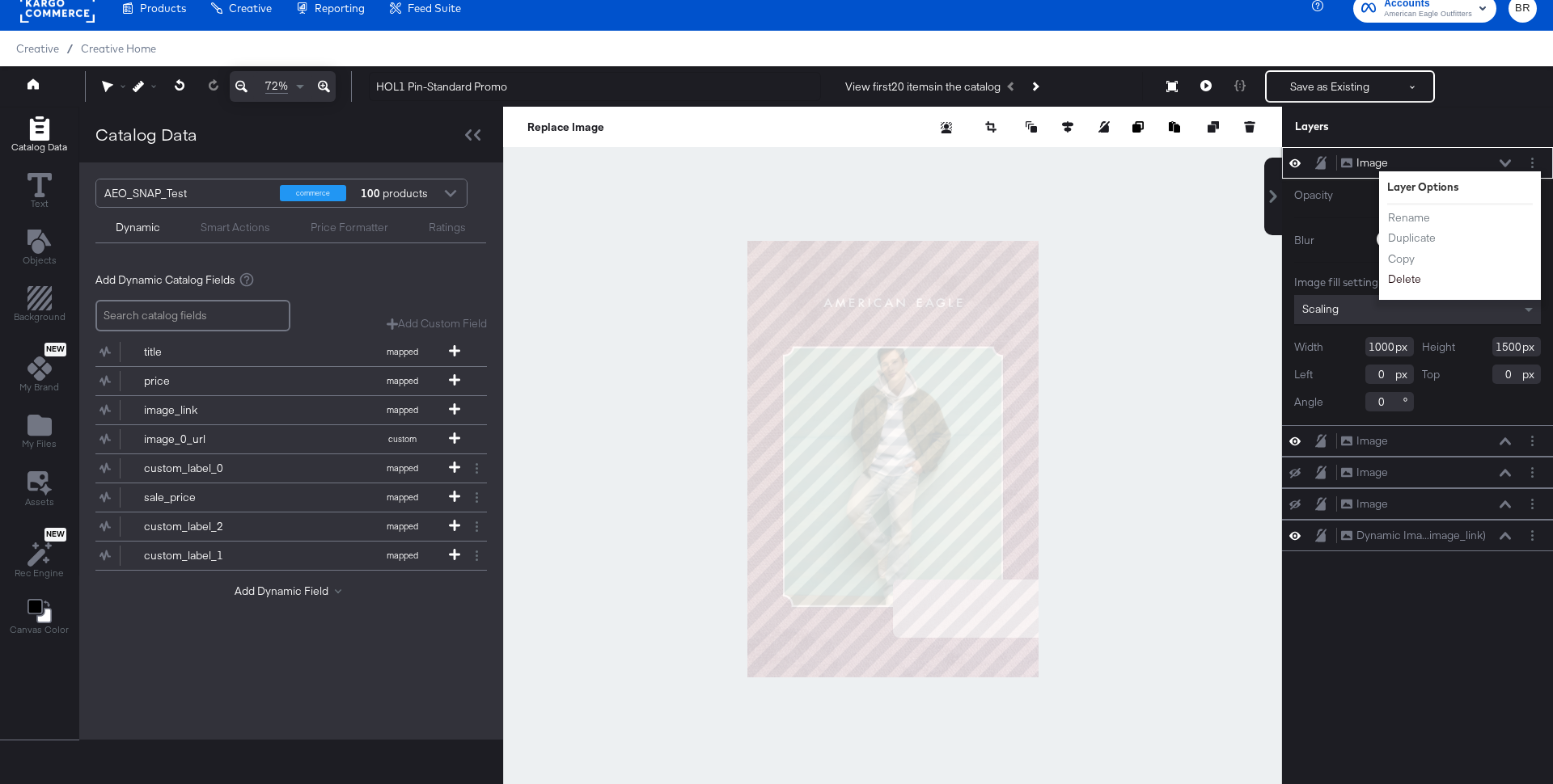
click at [1411, 272] on button "Delete" at bounding box center [1405, 279] width 35 height 17
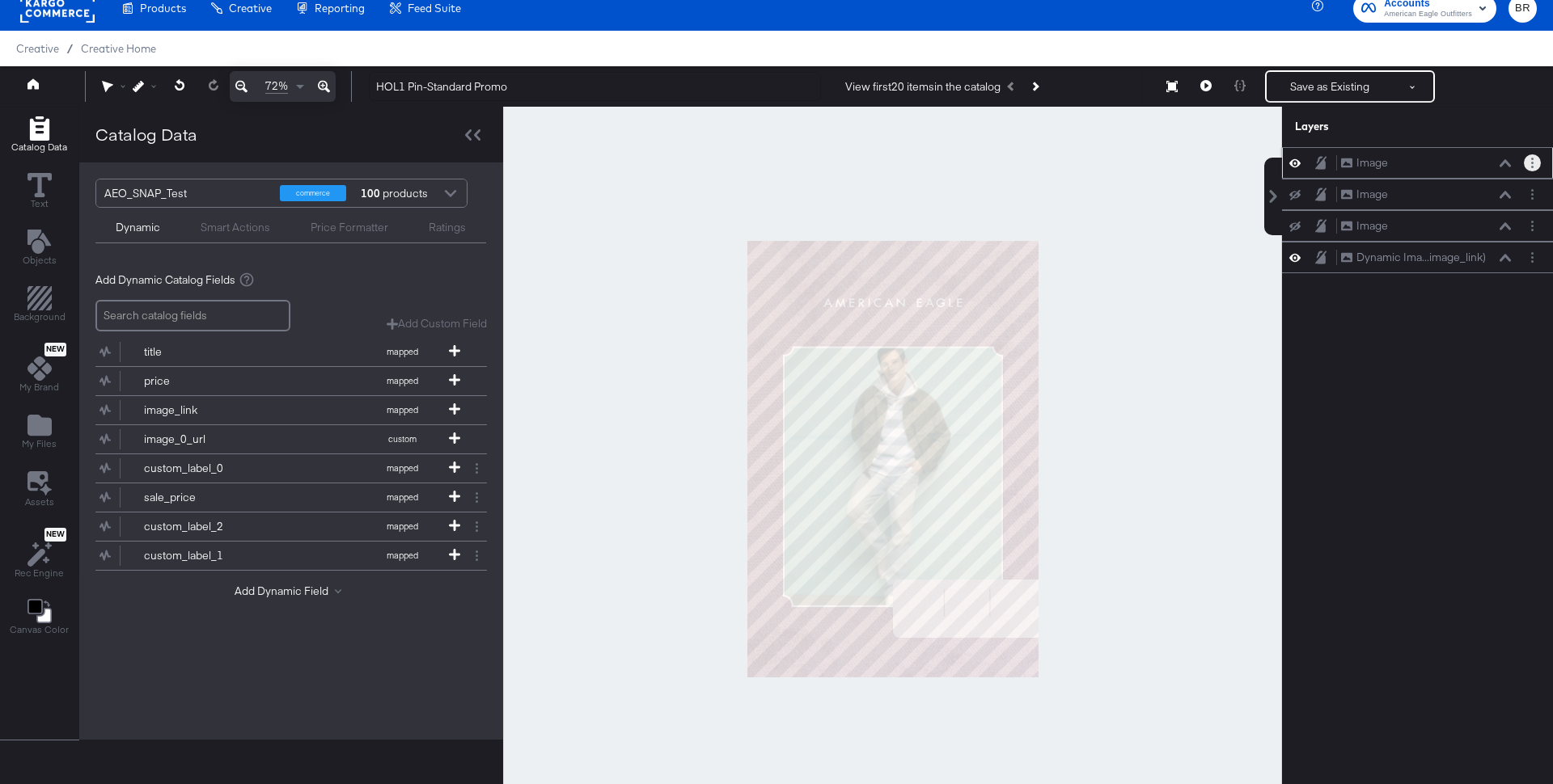
click at [1536, 156] on button "Layer Options" at bounding box center [1531, 162] width 17 height 17
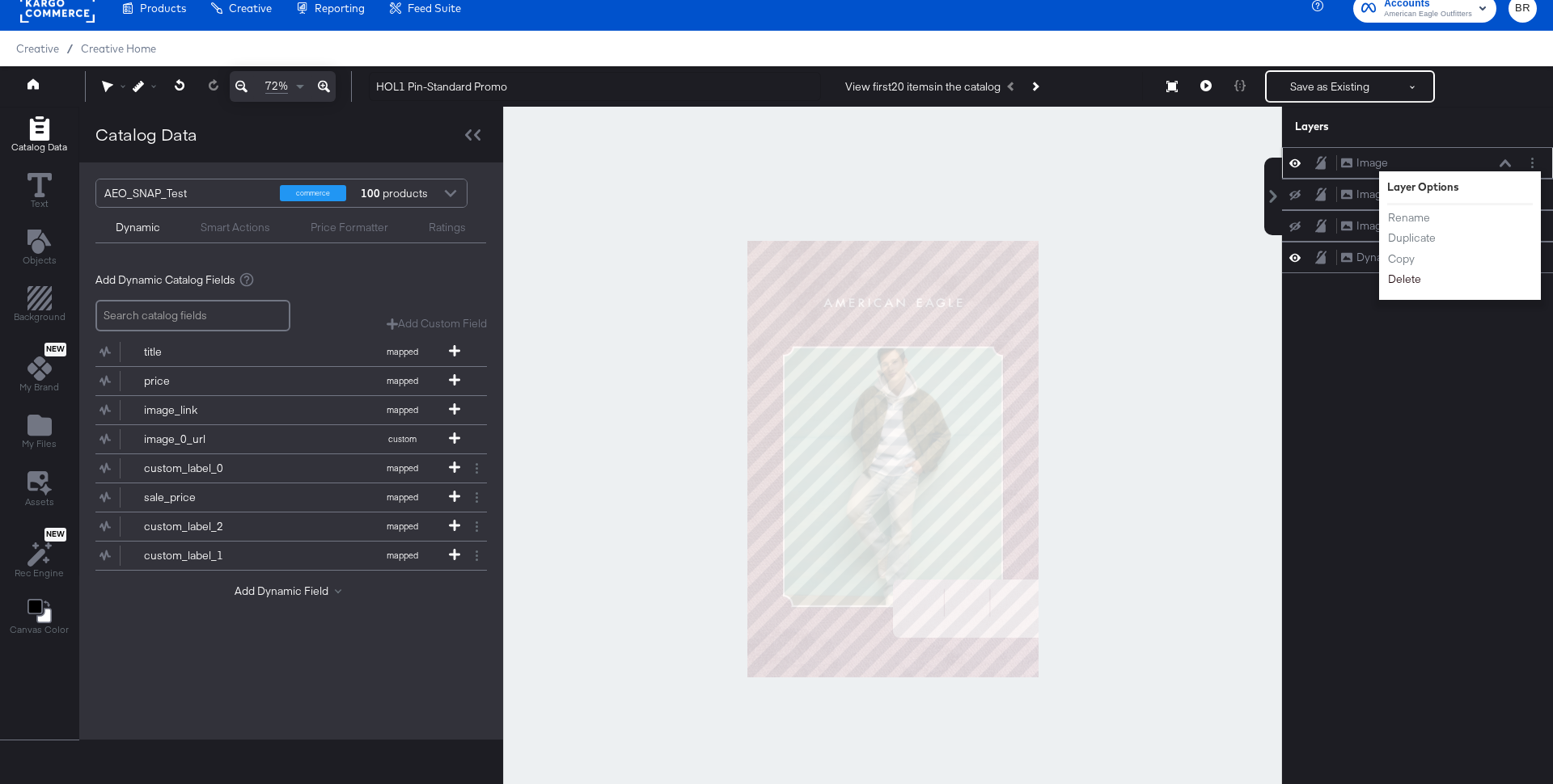
click at [1403, 272] on button "Delete" at bounding box center [1405, 279] width 35 height 17
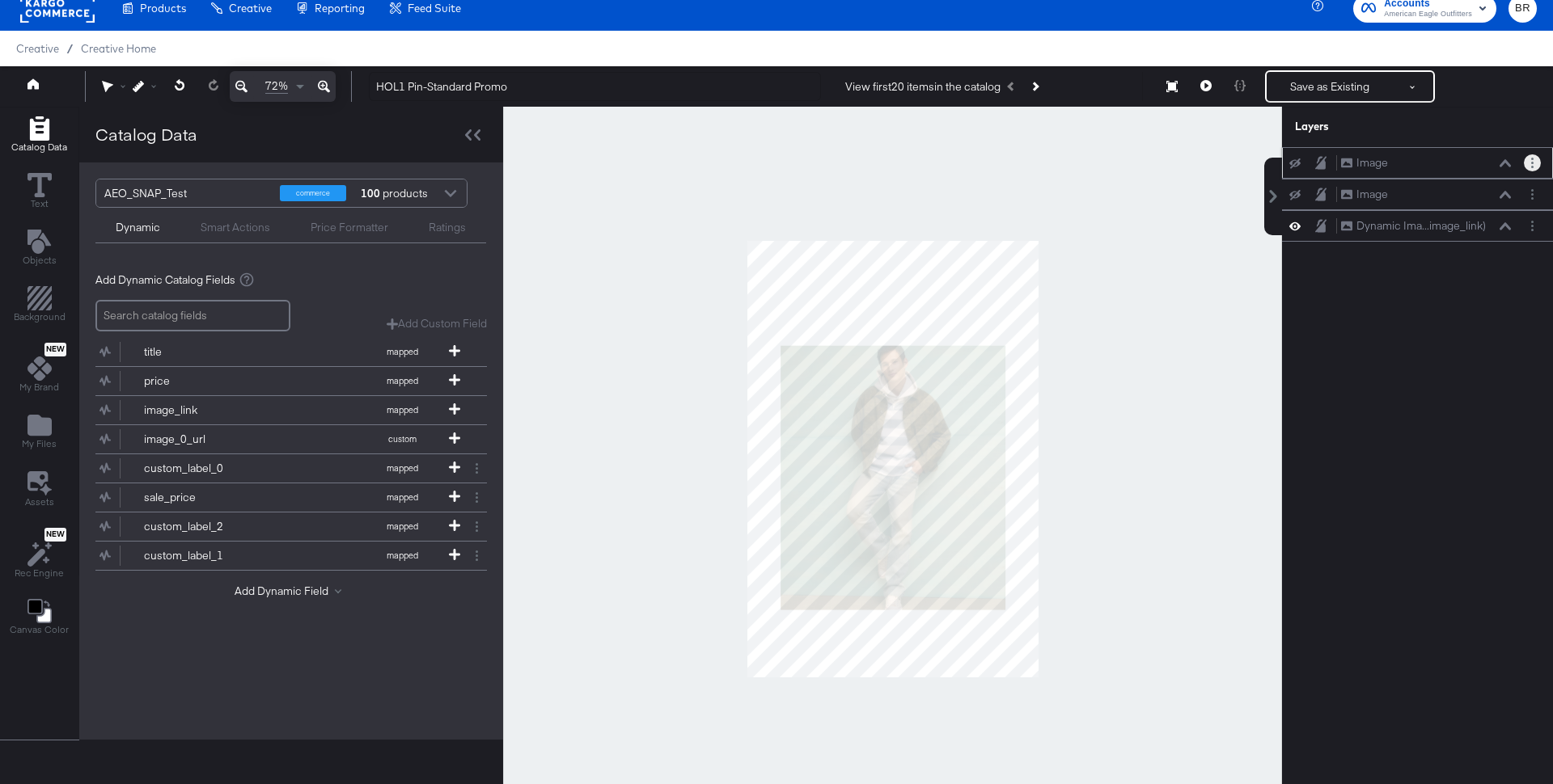
click at [1530, 159] on button "Layer Options" at bounding box center [1531, 162] width 17 height 17
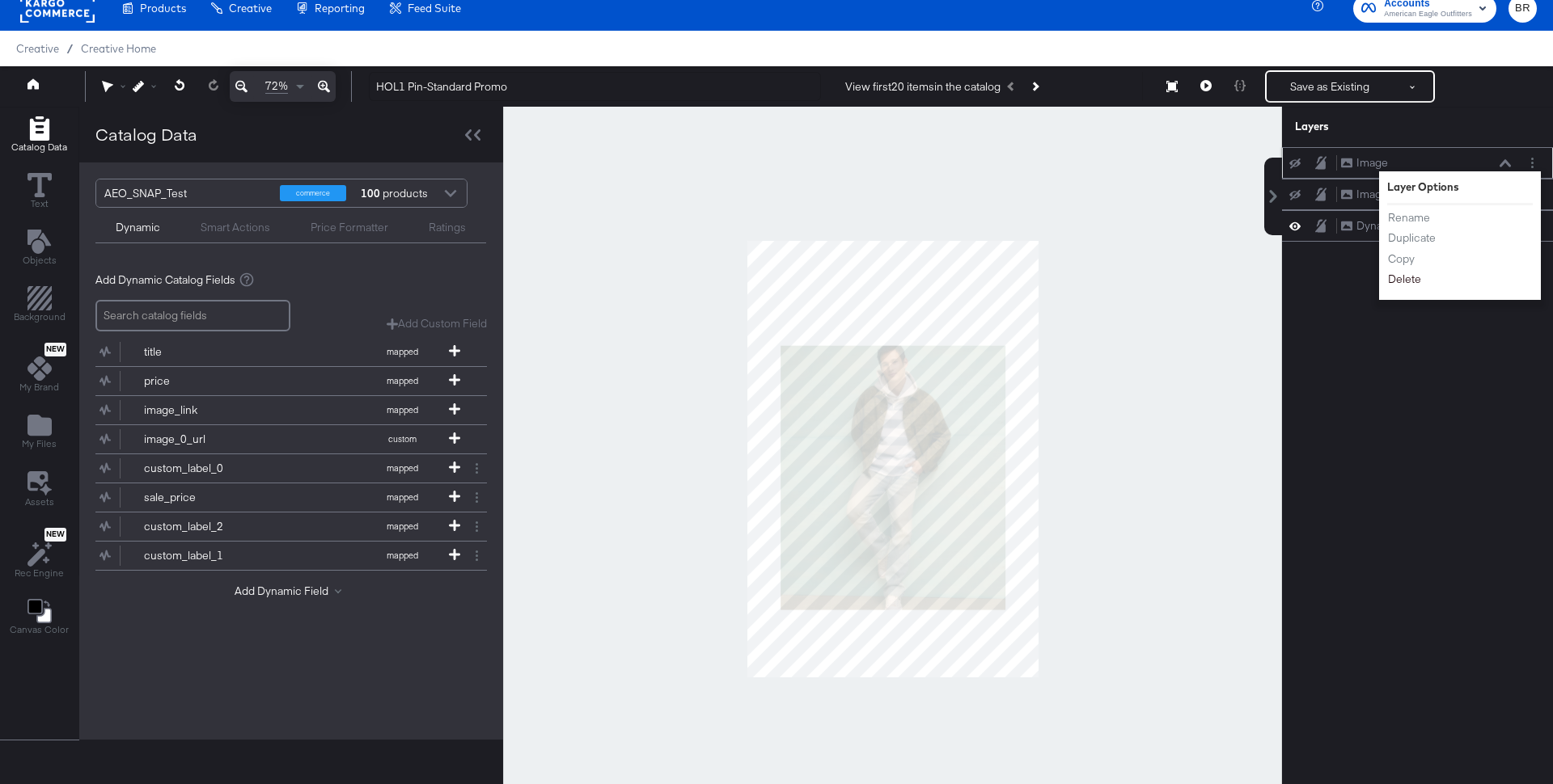
click at [1398, 275] on button "Delete" at bounding box center [1405, 279] width 35 height 17
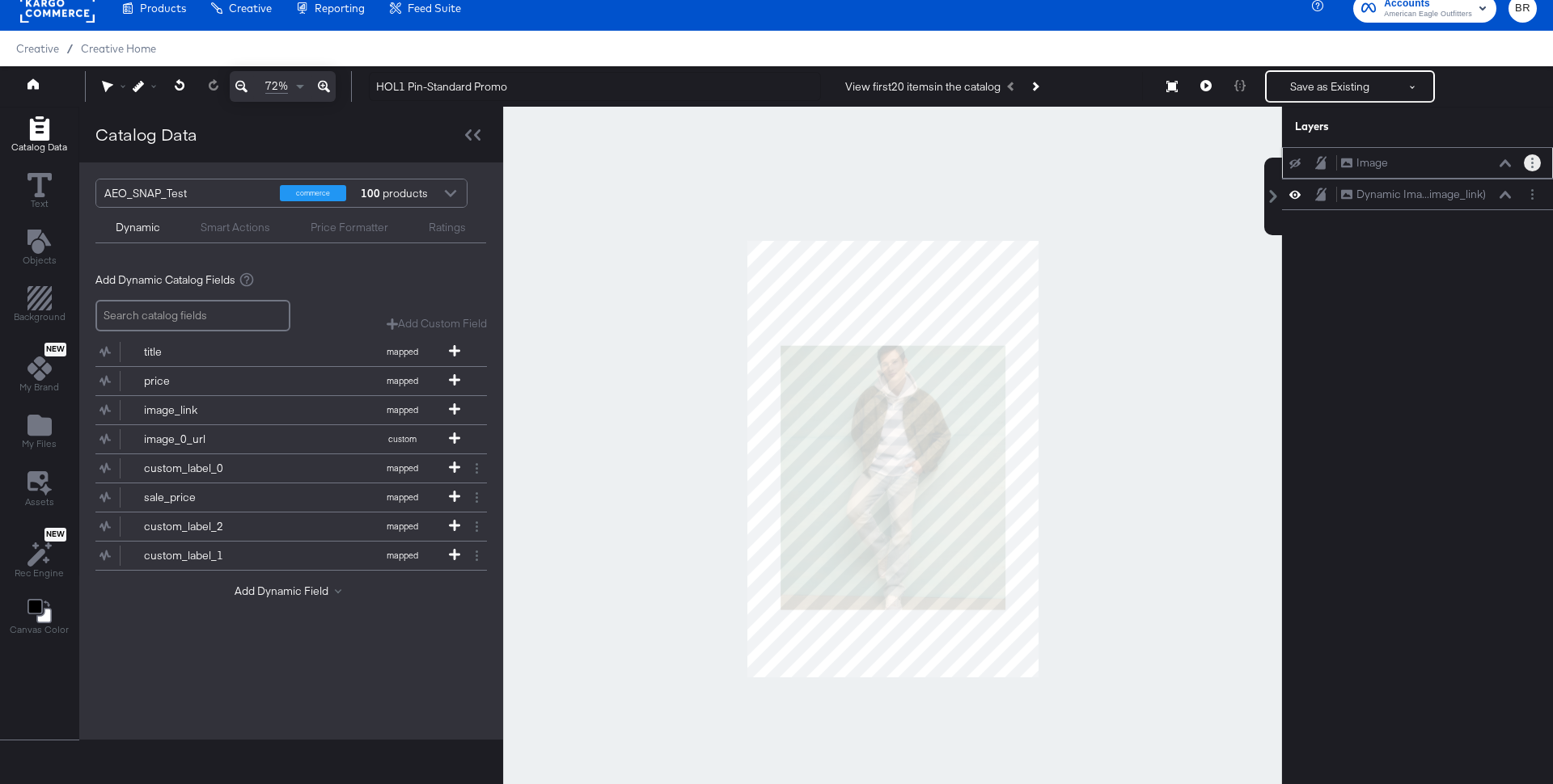
click at [1532, 155] on button "Layer Options" at bounding box center [1531, 162] width 17 height 17
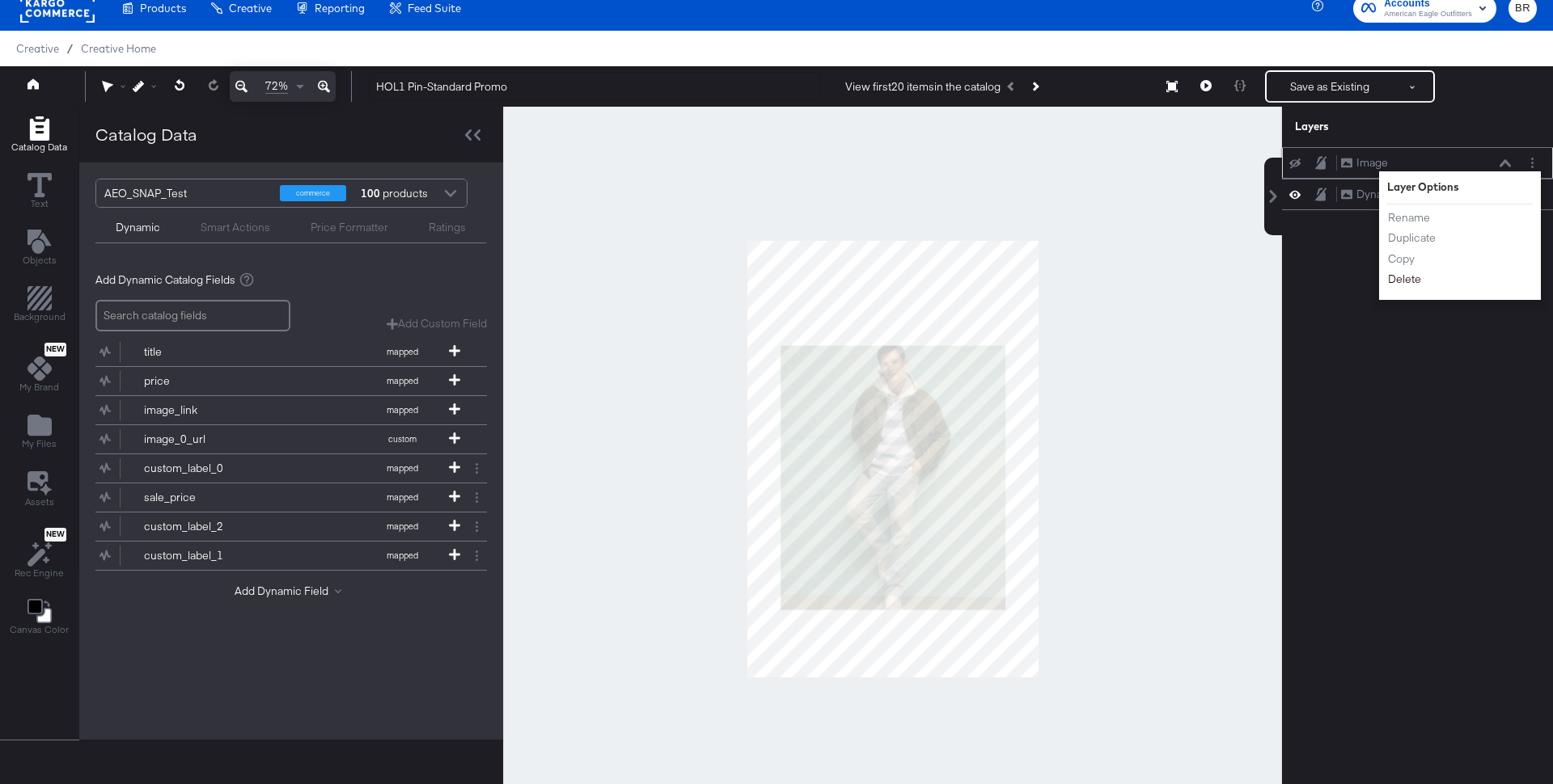
click at [1401, 280] on button "Delete" at bounding box center [1405, 279] width 35 height 17
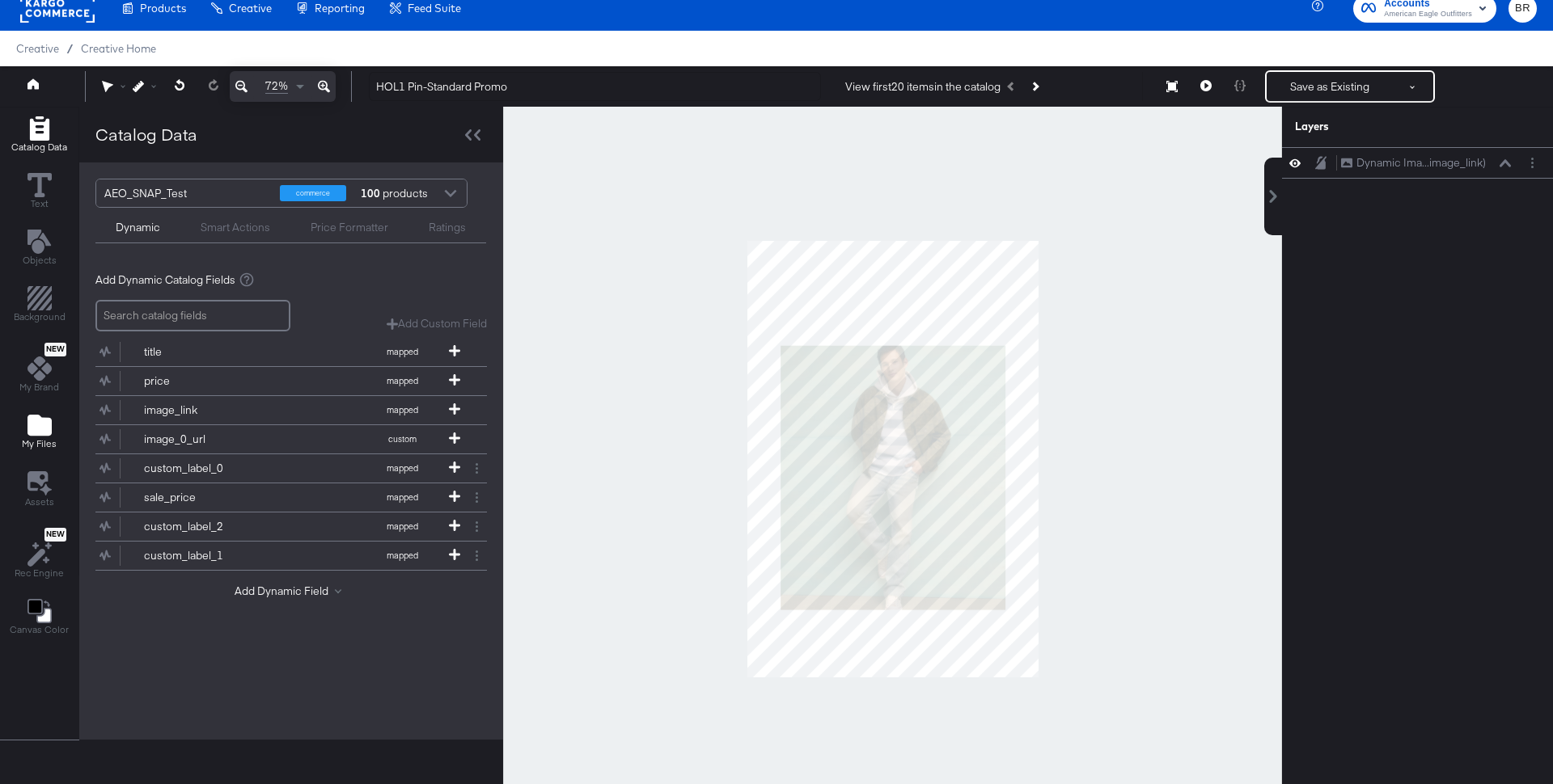
click at [37, 437] on span "My Files" at bounding box center [39, 443] width 35 height 13
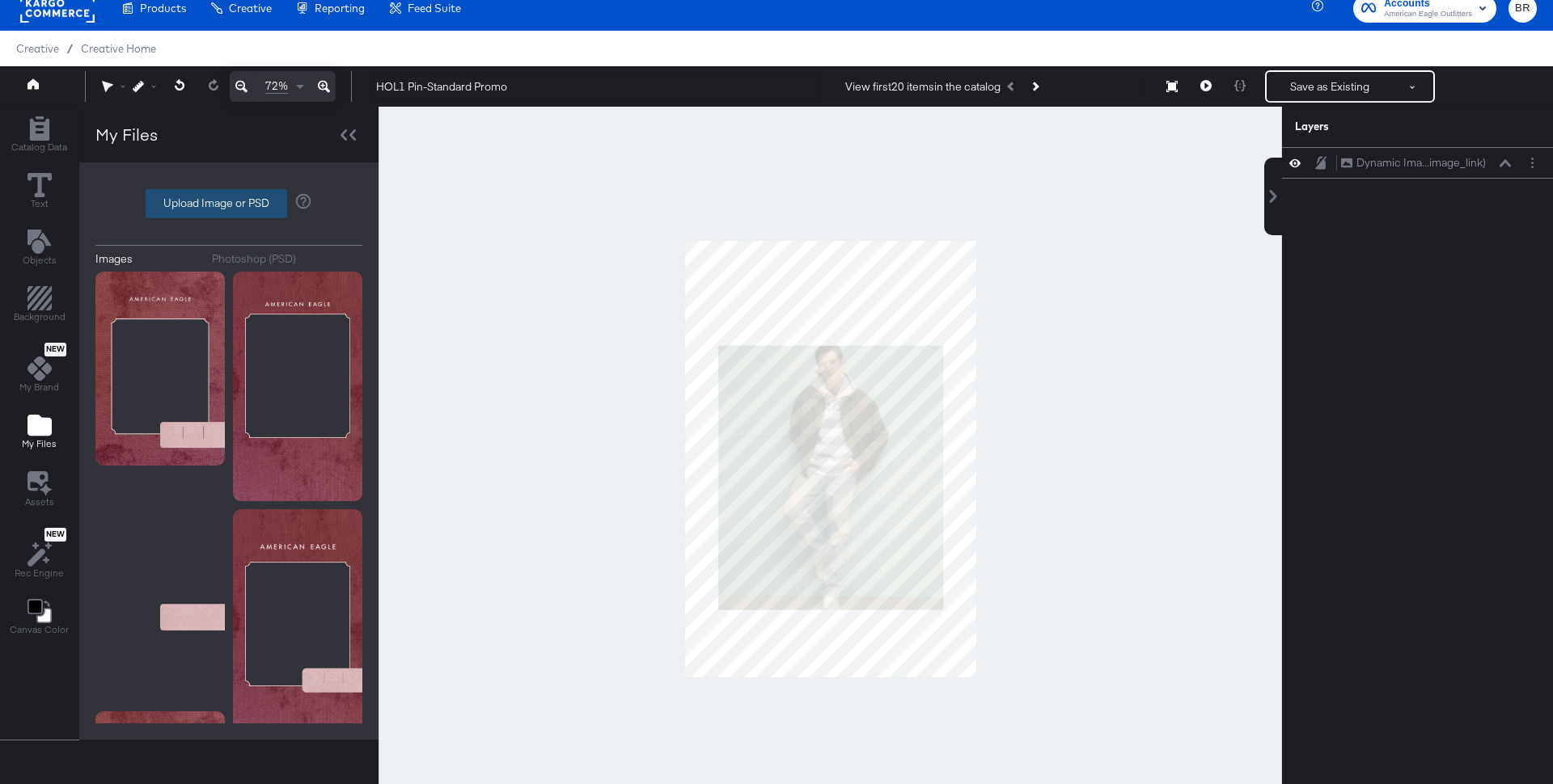
click at [238, 203] on label "Upload Image or PSD" at bounding box center [216, 204] width 140 height 28
click at [229, 204] on input "Upload Image or PSD" at bounding box center [229, 204] width 0 height 0
type input "C:\fakepath\bts3.logo_pinstandard.png"
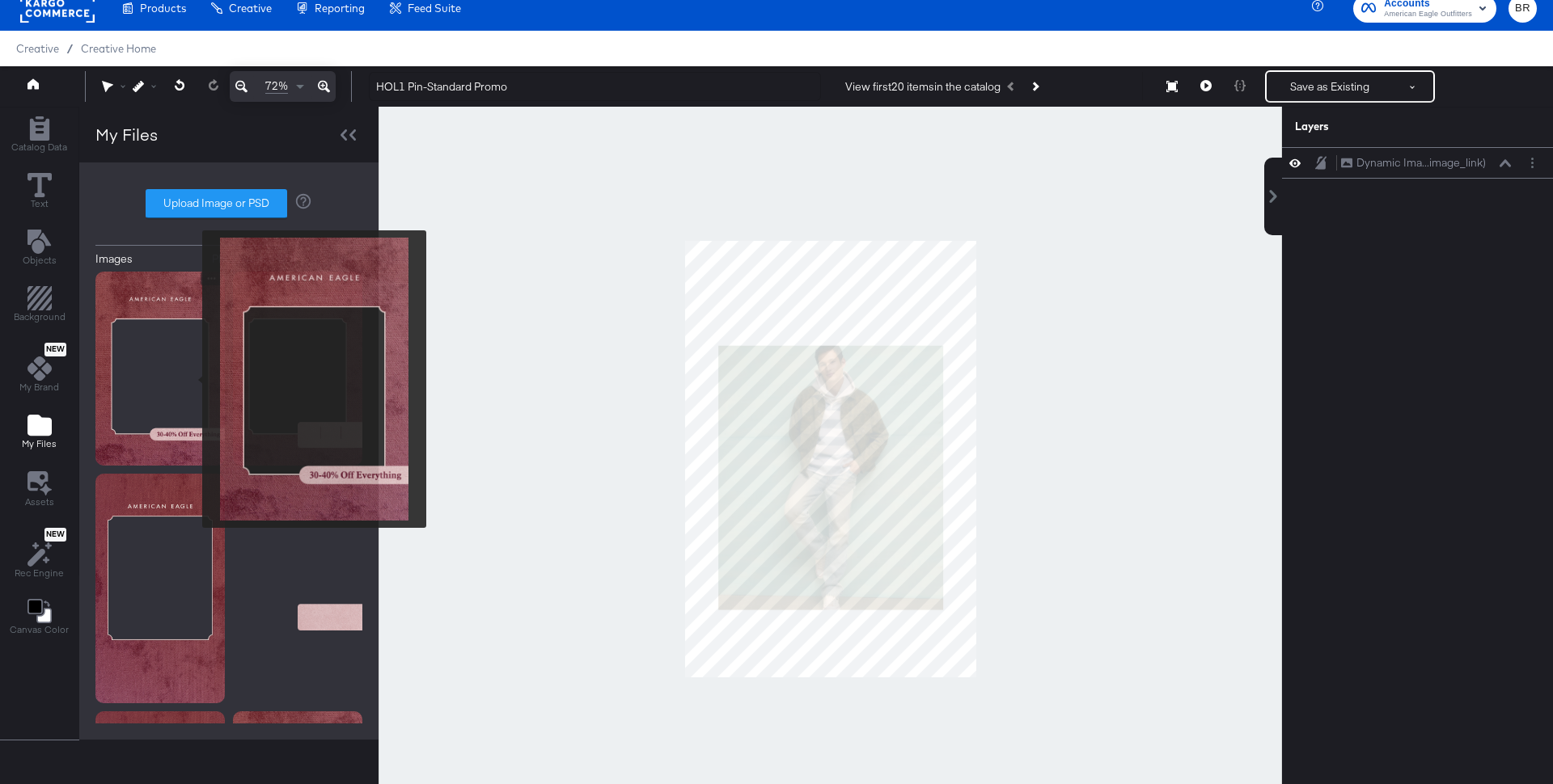
click at [192, 379] on img at bounding box center [160, 368] width 129 height 194
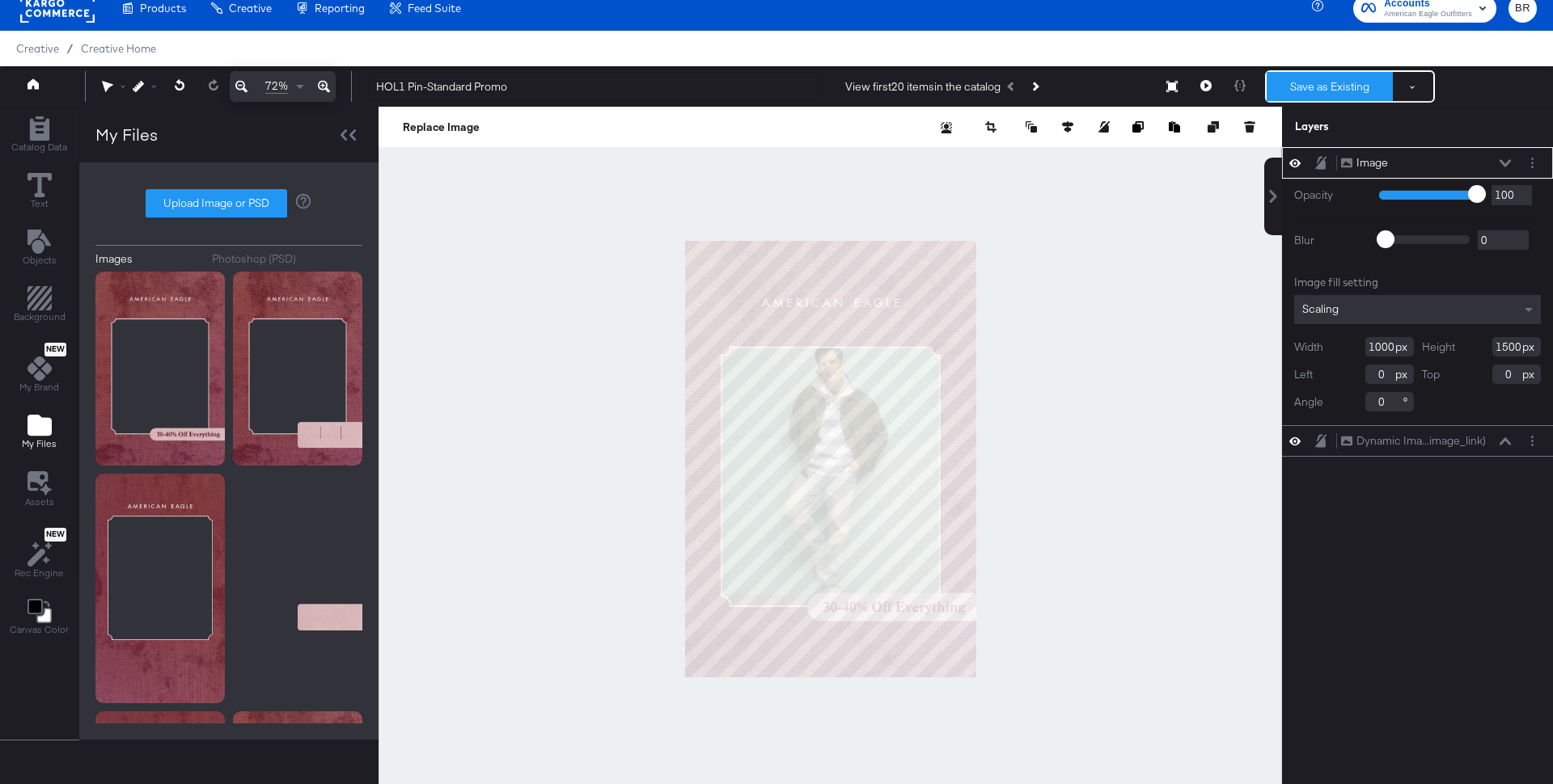
click at [1312, 89] on button "Save as Existing" at bounding box center [1329, 86] width 126 height 29
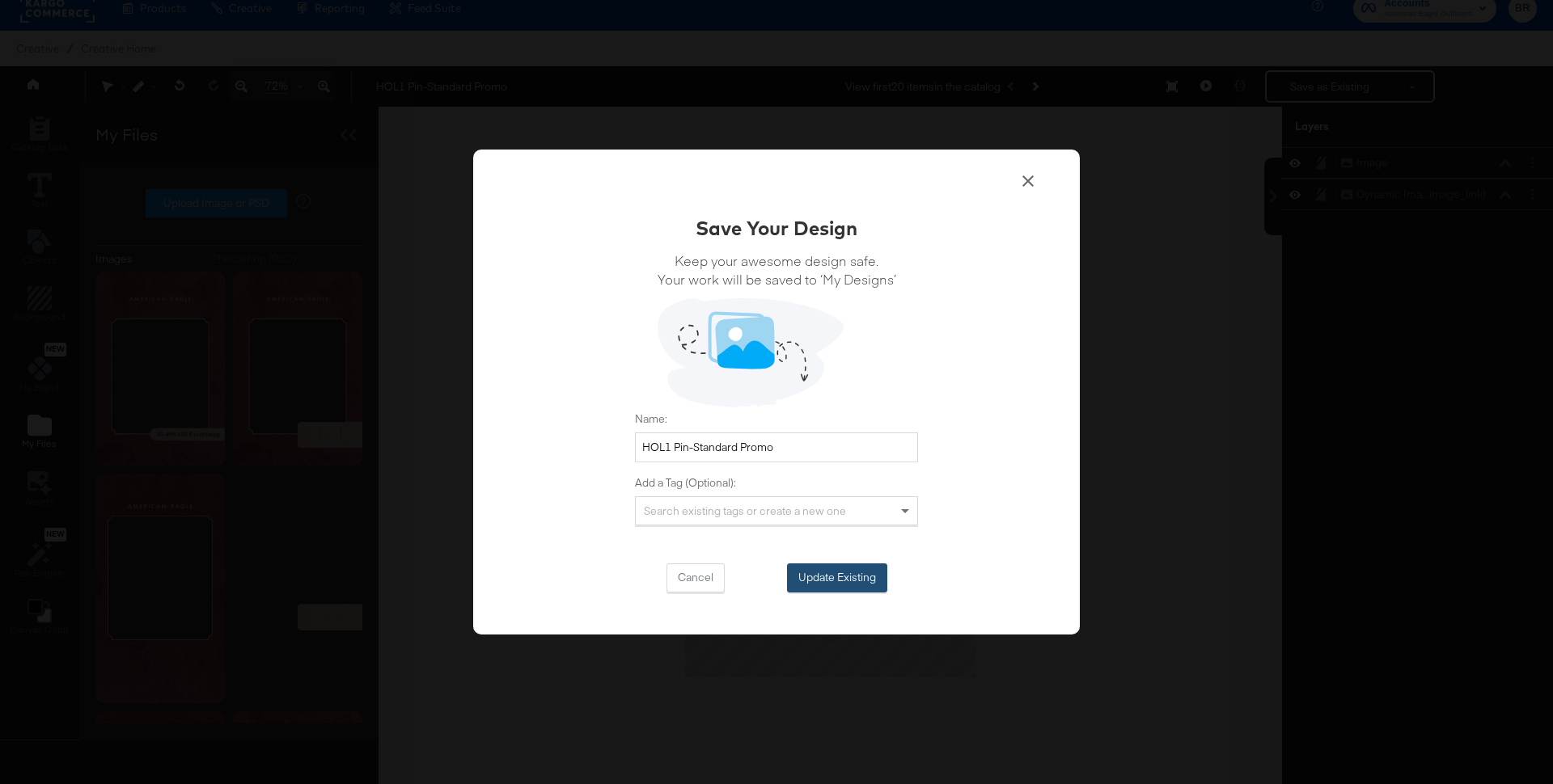
click at [787, 582] on button "Update Existing" at bounding box center [837, 578] width 100 height 29
